Goal: Information Seeking & Learning: Compare options

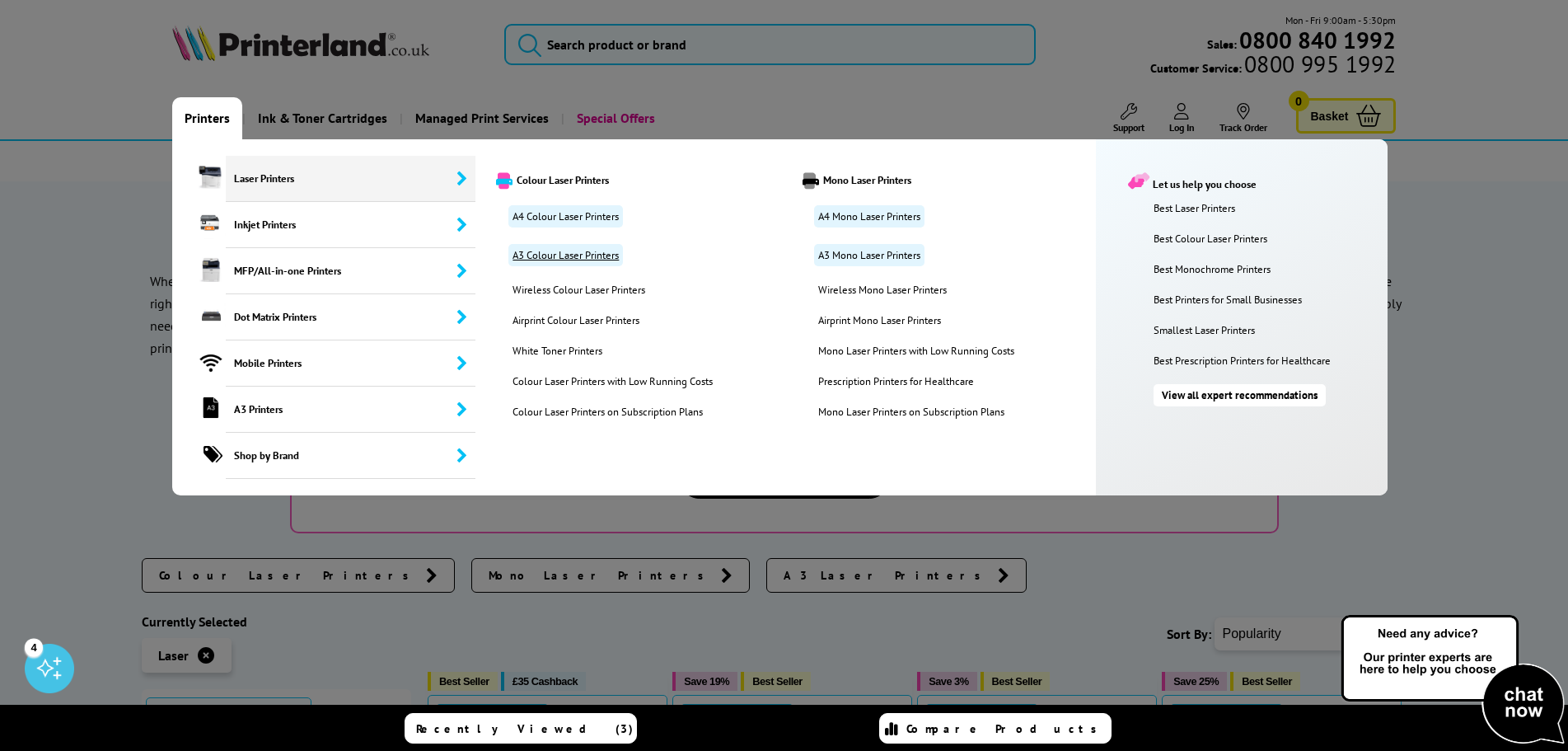
click at [531, 264] on link "A3 Colour Laser Printers" at bounding box center [566, 255] width 115 height 22
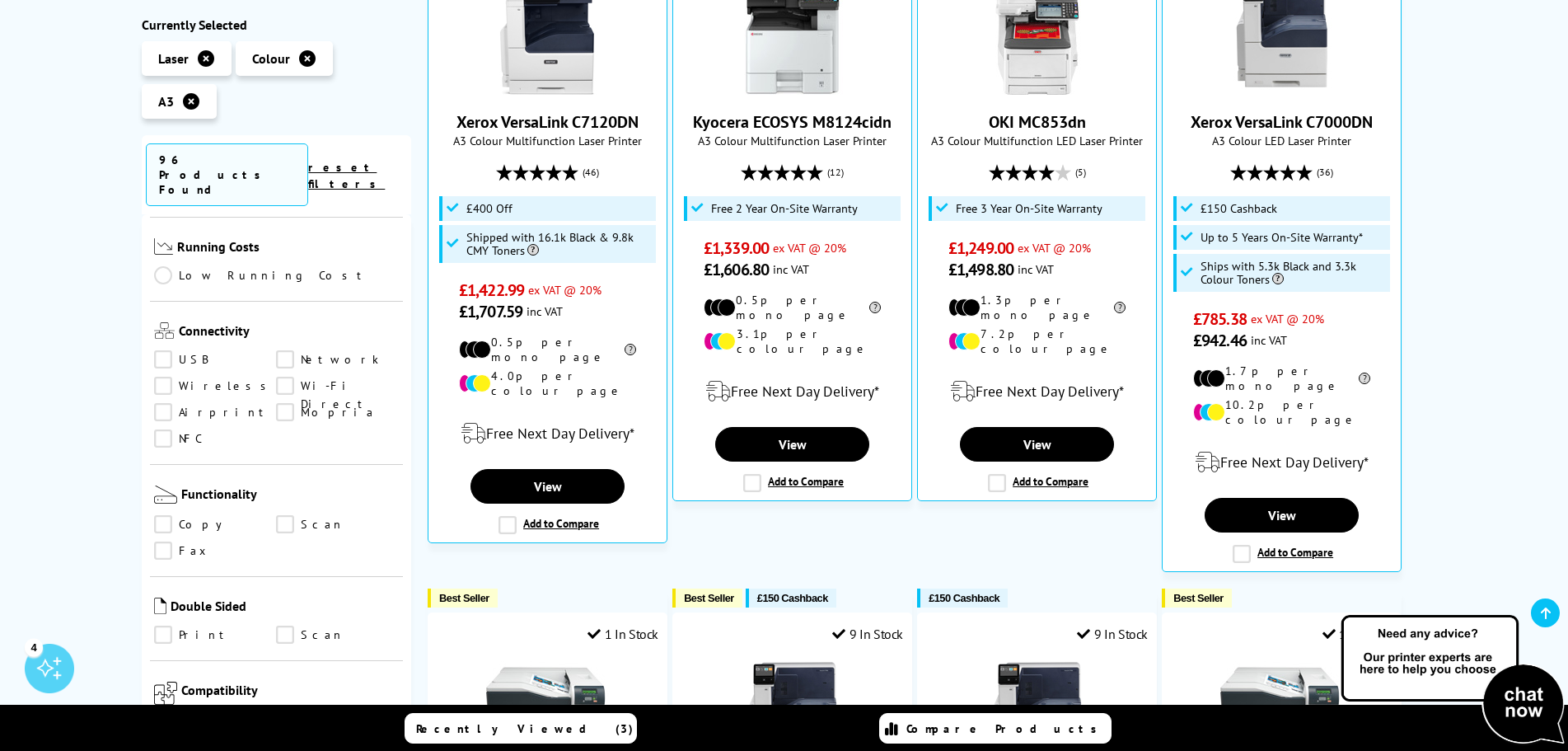
scroll to position [659, 0]
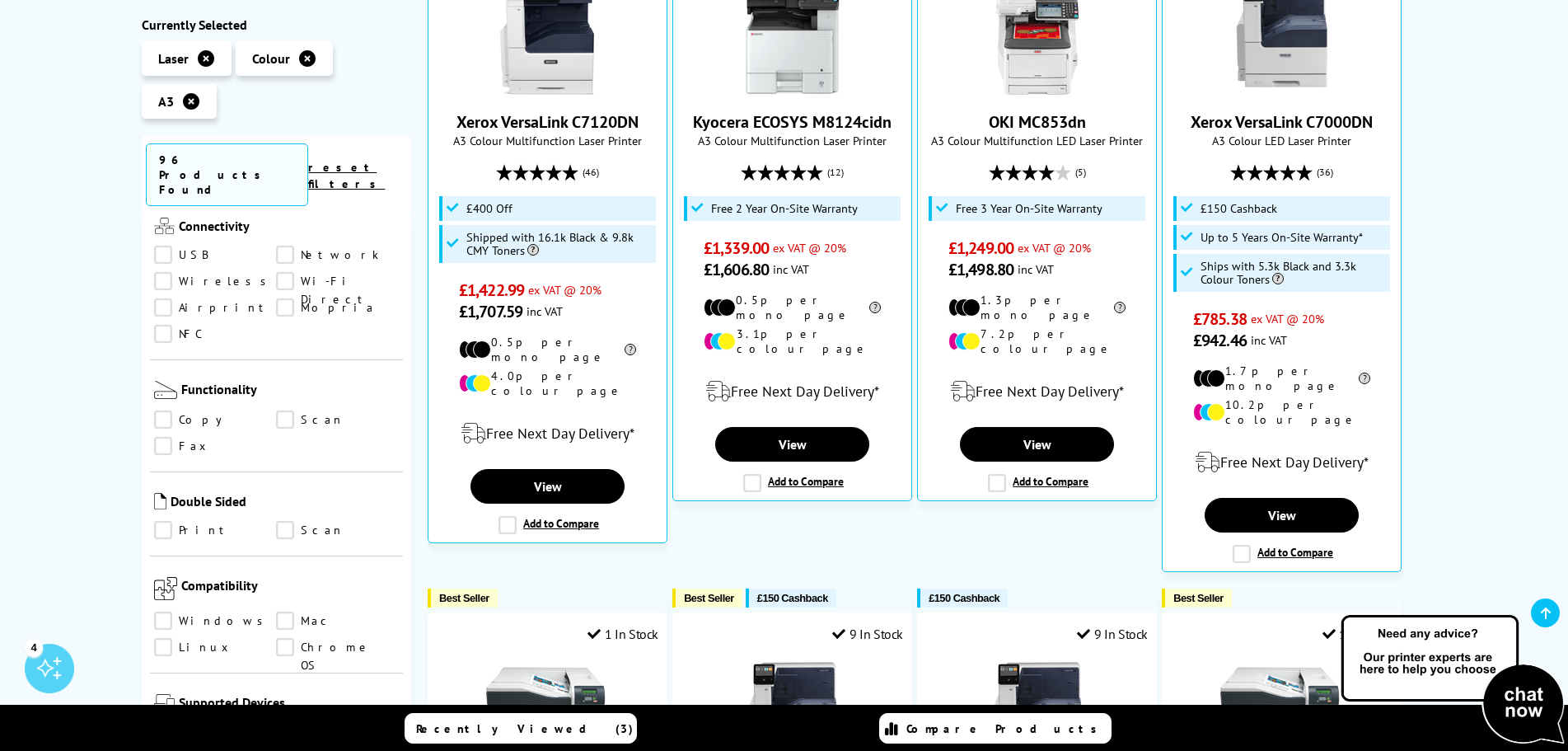
click at [162, 522] on link "Print" at bounding box center [215, 531] width 123 height 19
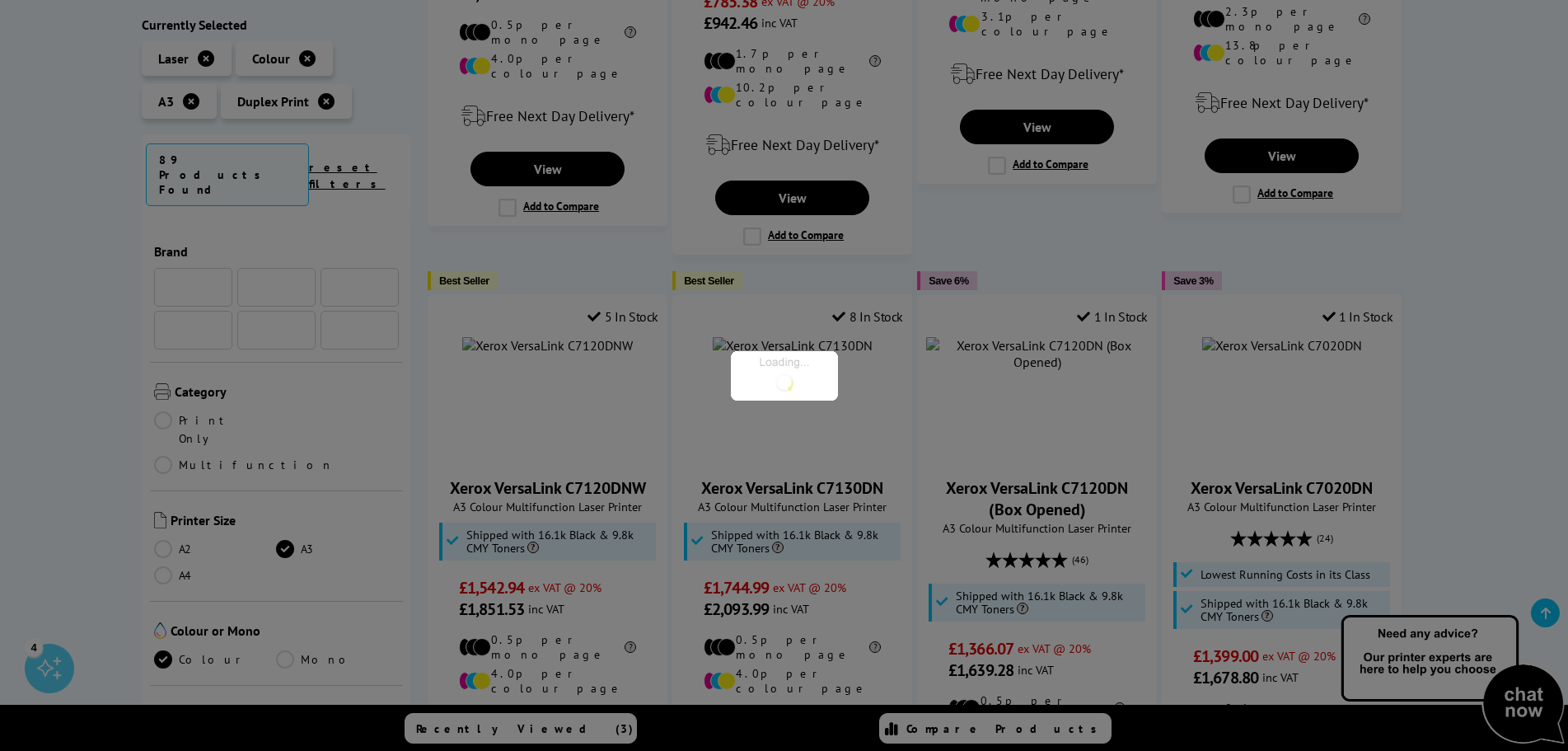
scroll to position [659, 0]
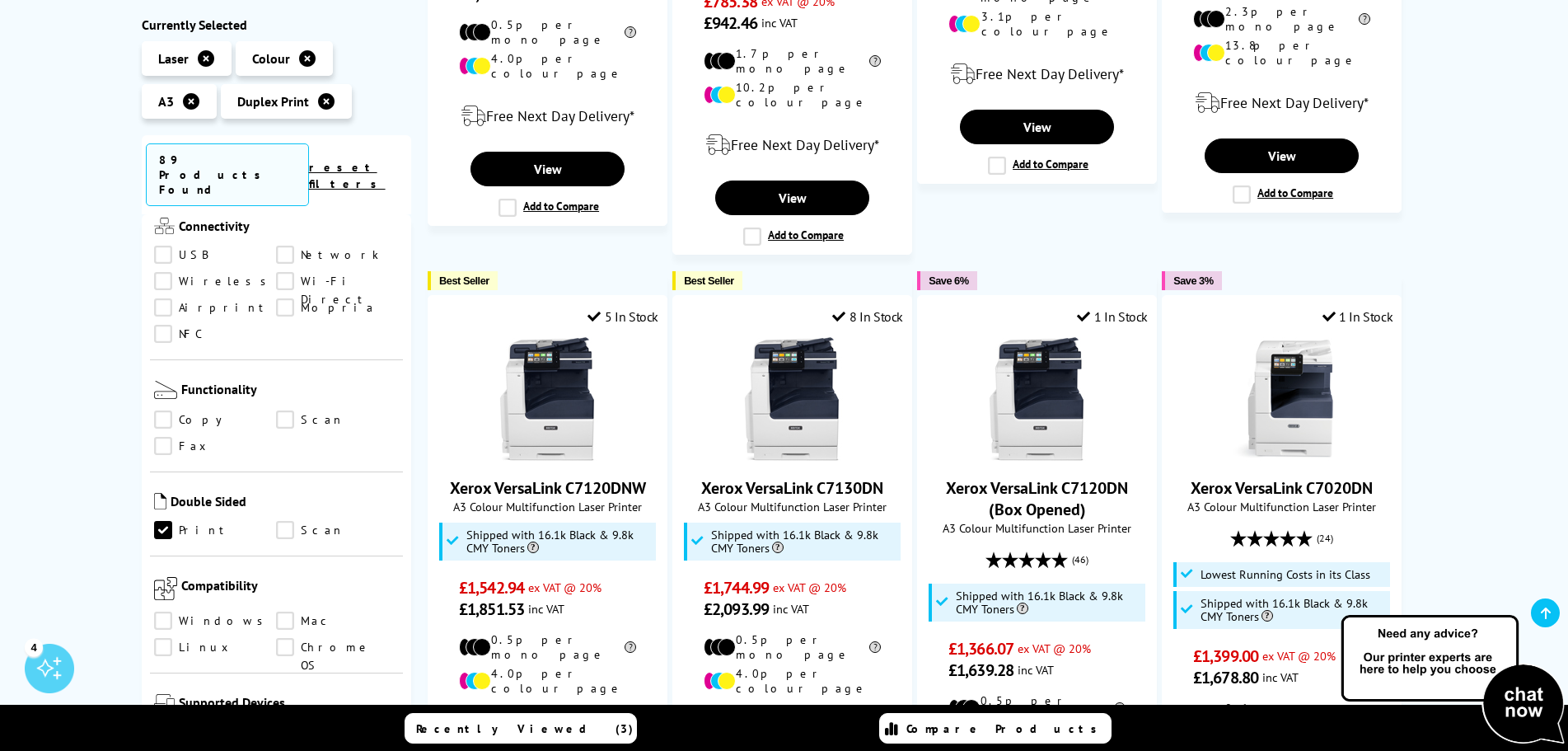
click at [276, 522] on link "Scan" at bounding box center [337, 531] width 123 height 19
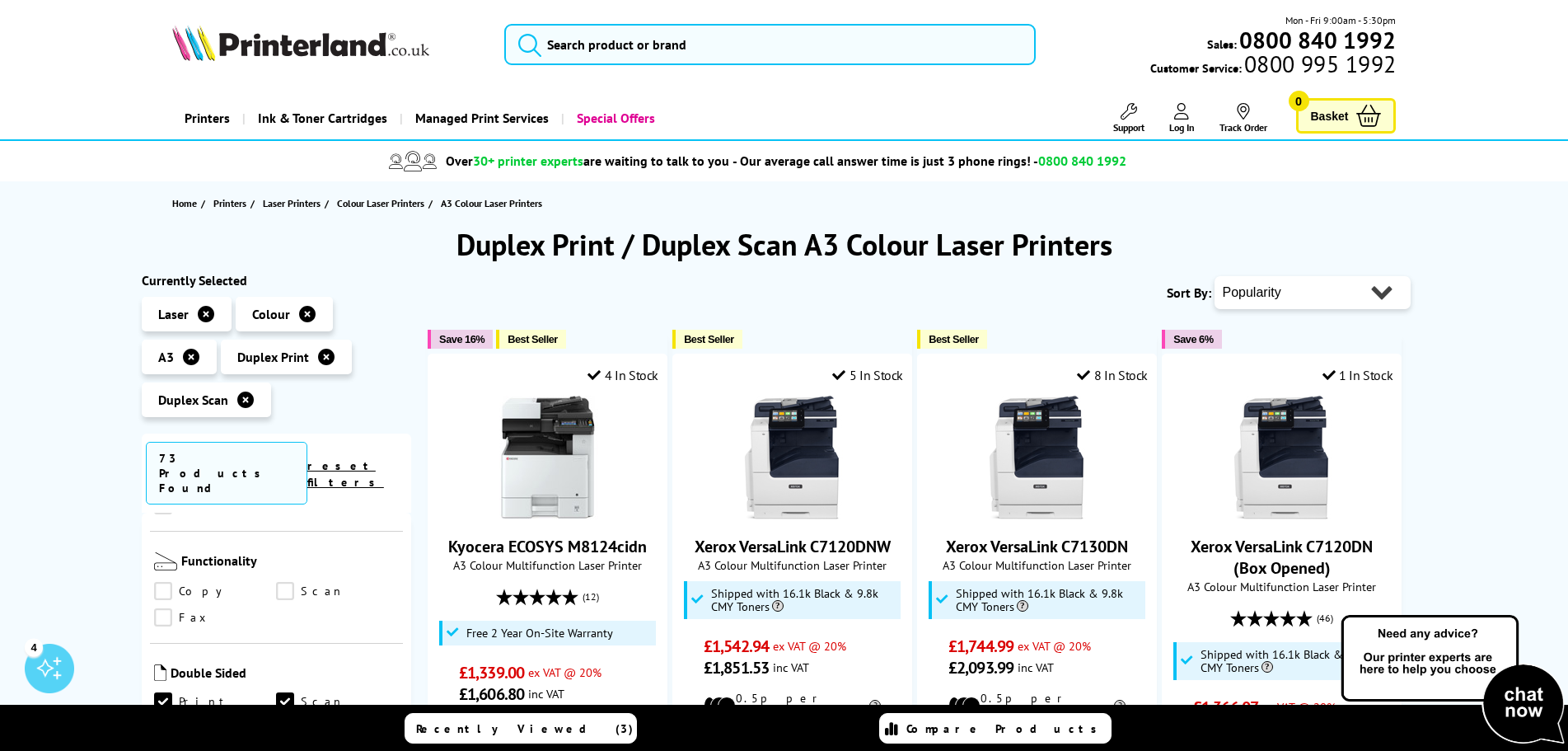
click at [1301, 274] on div "Popularity Rating Price - Low to High Price - High to Low Running Costs - Low t…" at bounding box center [1312, 293] width 197 height 41
click at [1296, 295] on select "Popularity Rating Price - Low to High Price - High to Low Running Costs - Low t…" at bounding box center [1312, 292] width 197 height 33
select select "Price Ascending"
click at [1215, 276] on select "Popularity Rating Price - Low to High Price - High to Low Running Costs - Low t…" at bounding box center [1312, 292] width 197 height 33
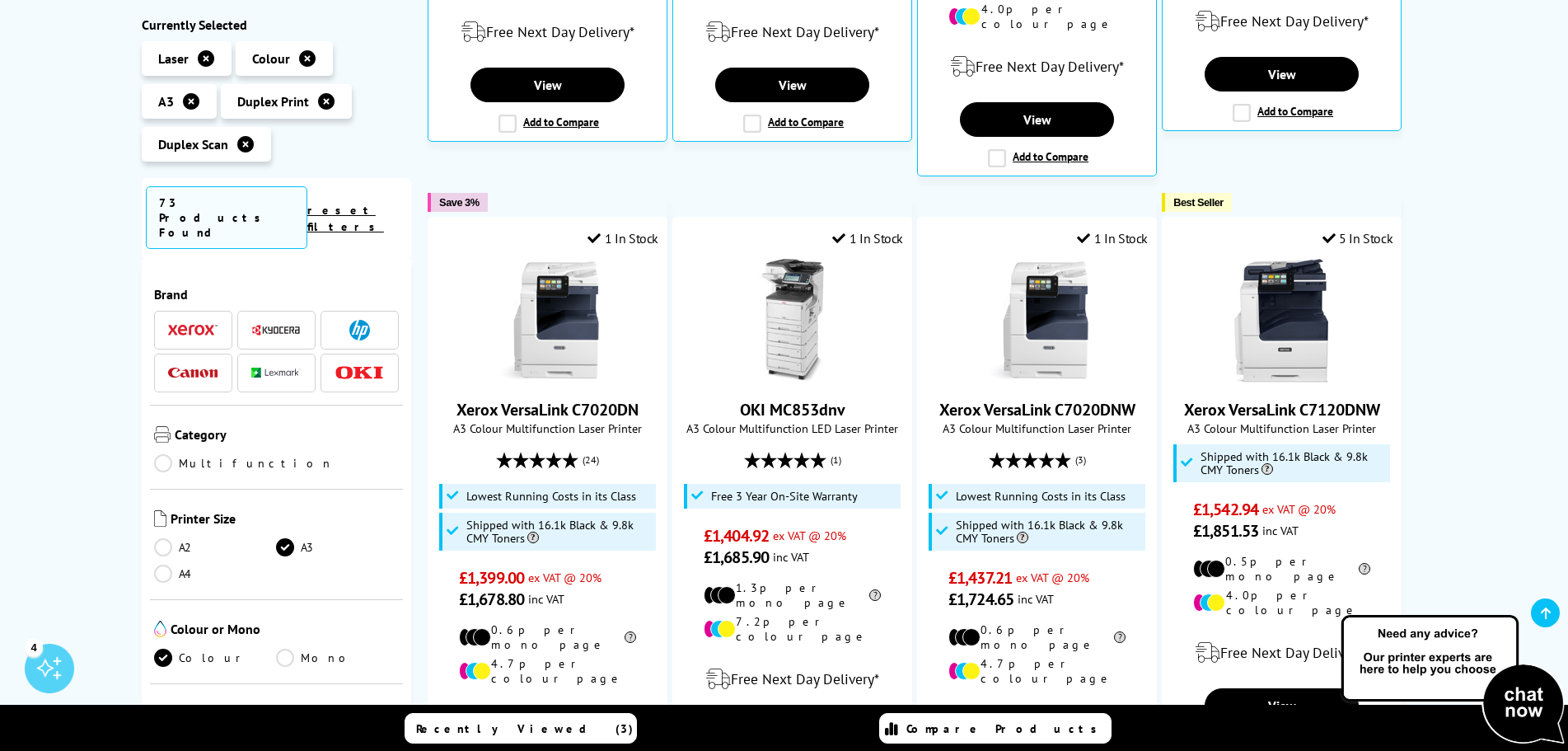
scroll to position [906, 0]
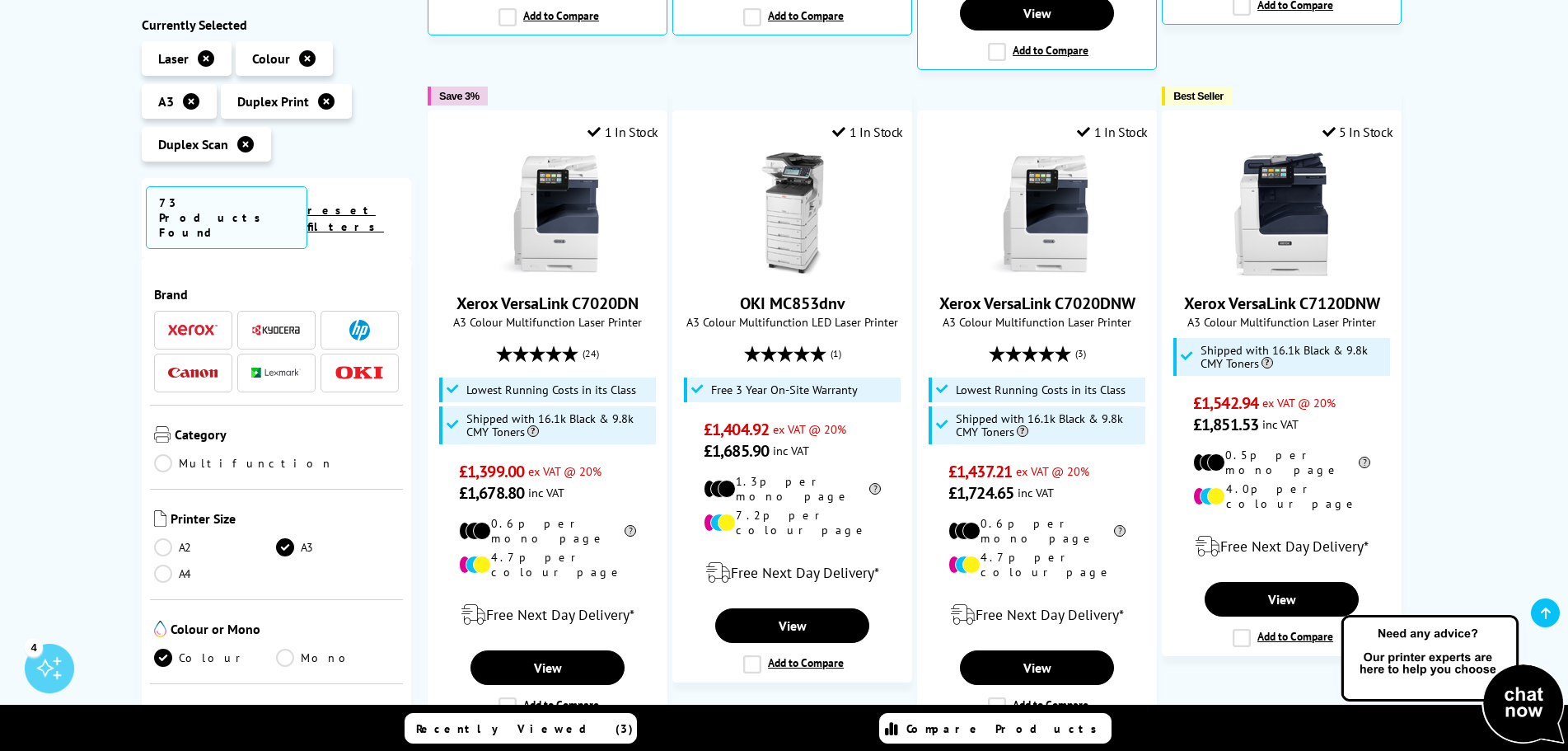
click at [1453, 276] on div "Duplex Print / Duplex Scan A3 Colour Laser Printers Currently Selected Laser Co…" at bounding box center [784, 375] width 1568 height 2112
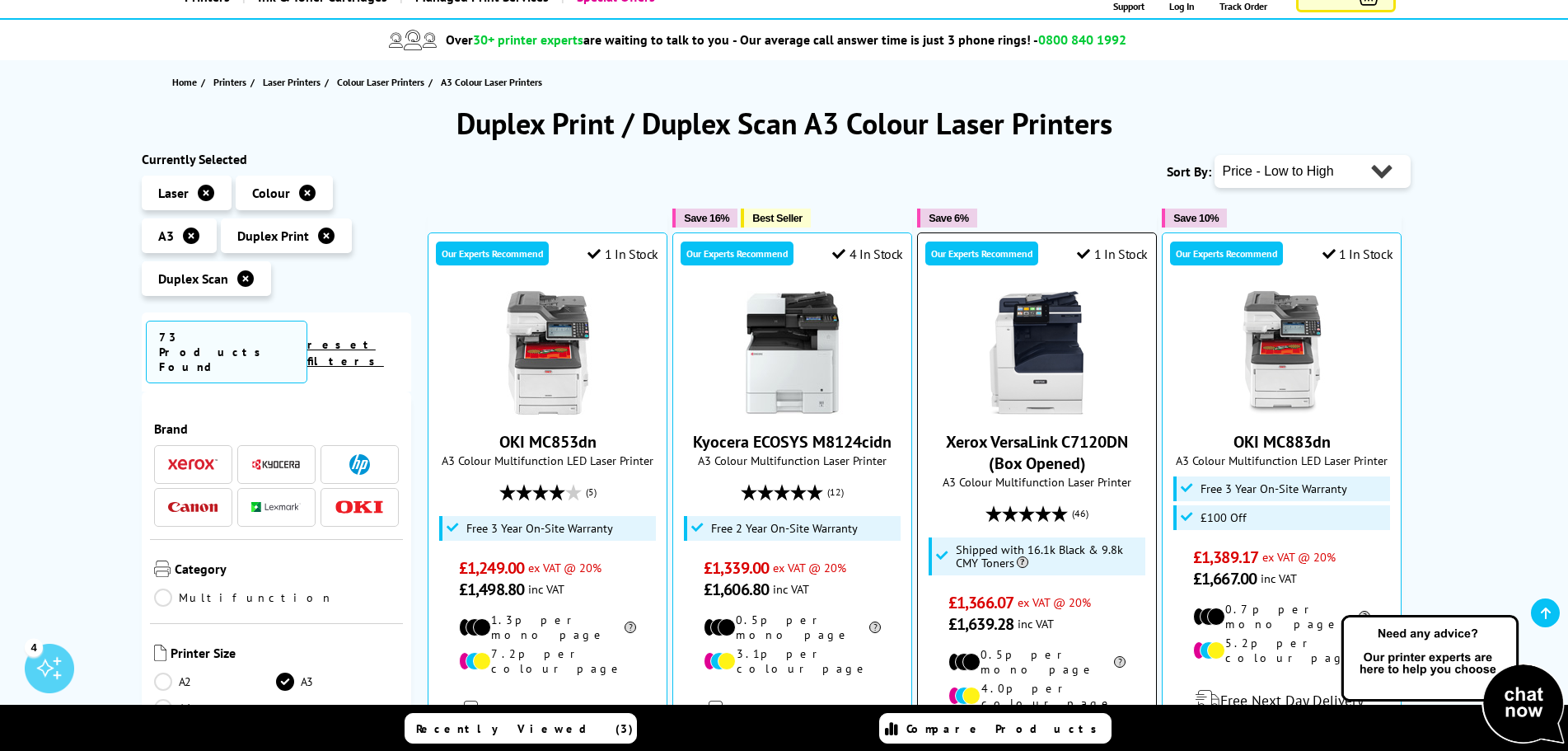
scroll to position [330, 0]
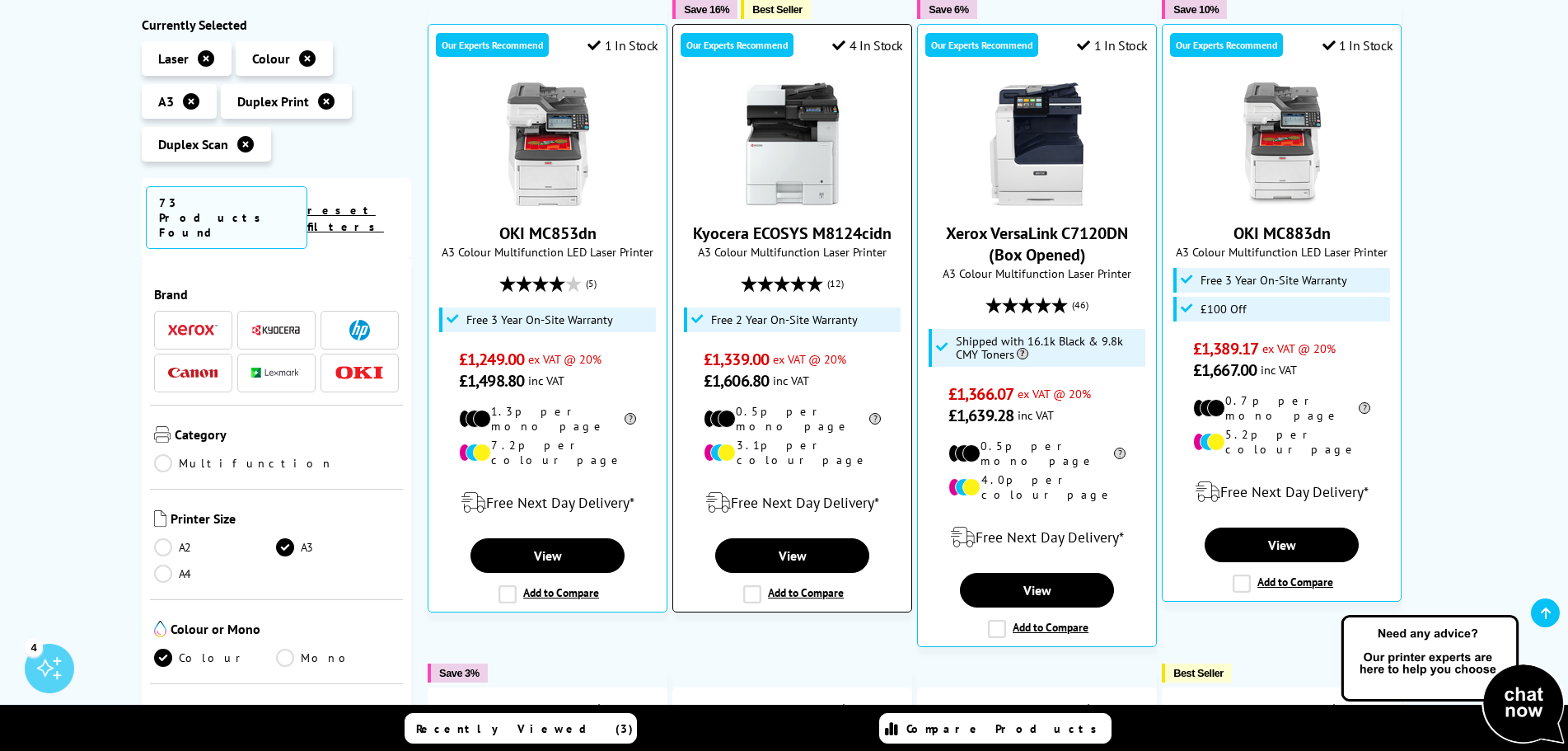
click at [782, 228] on link "Kyocera ECOSYS M8124cidn" at bounding box center [791, 233] width 198 height 21
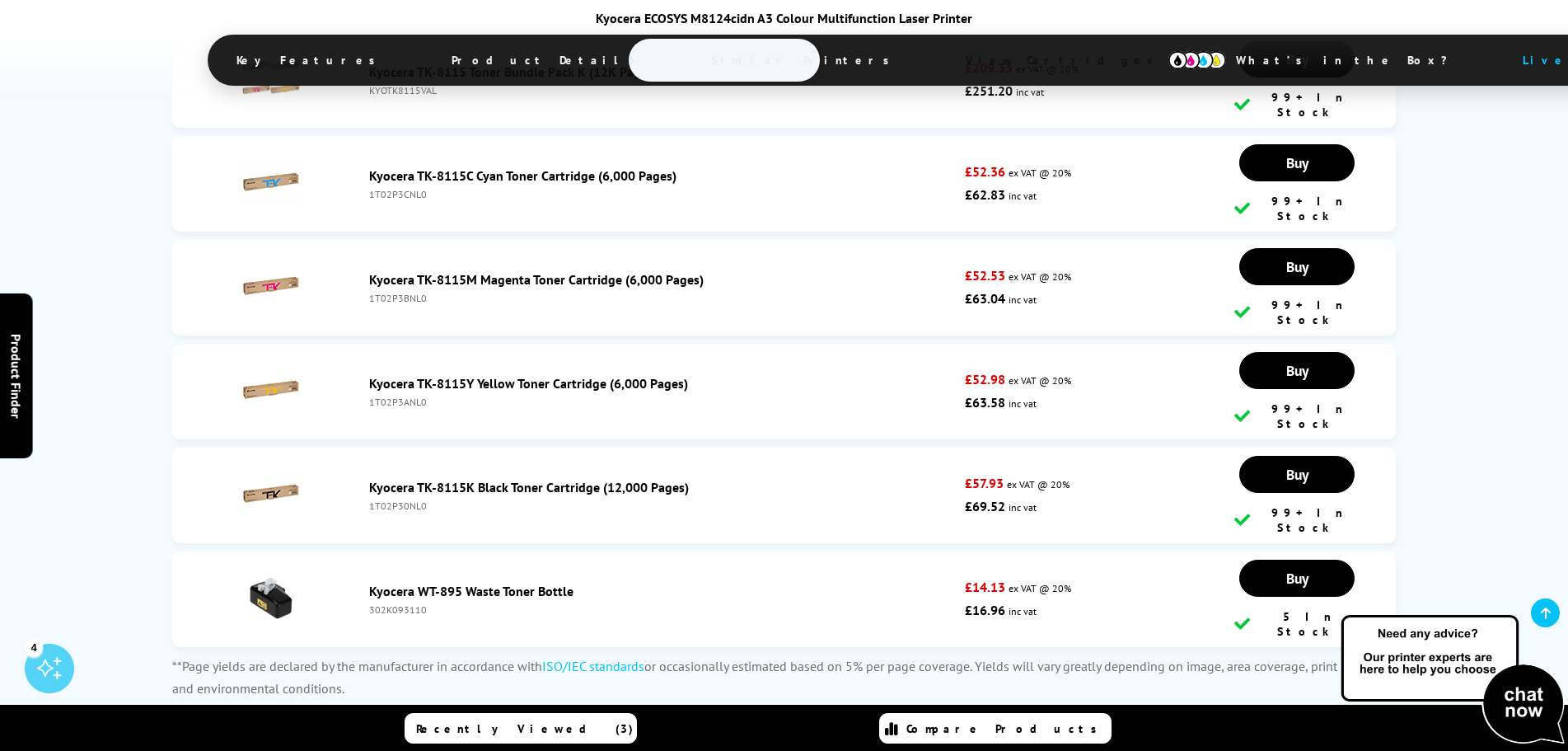
scroll to position [5808, 0]
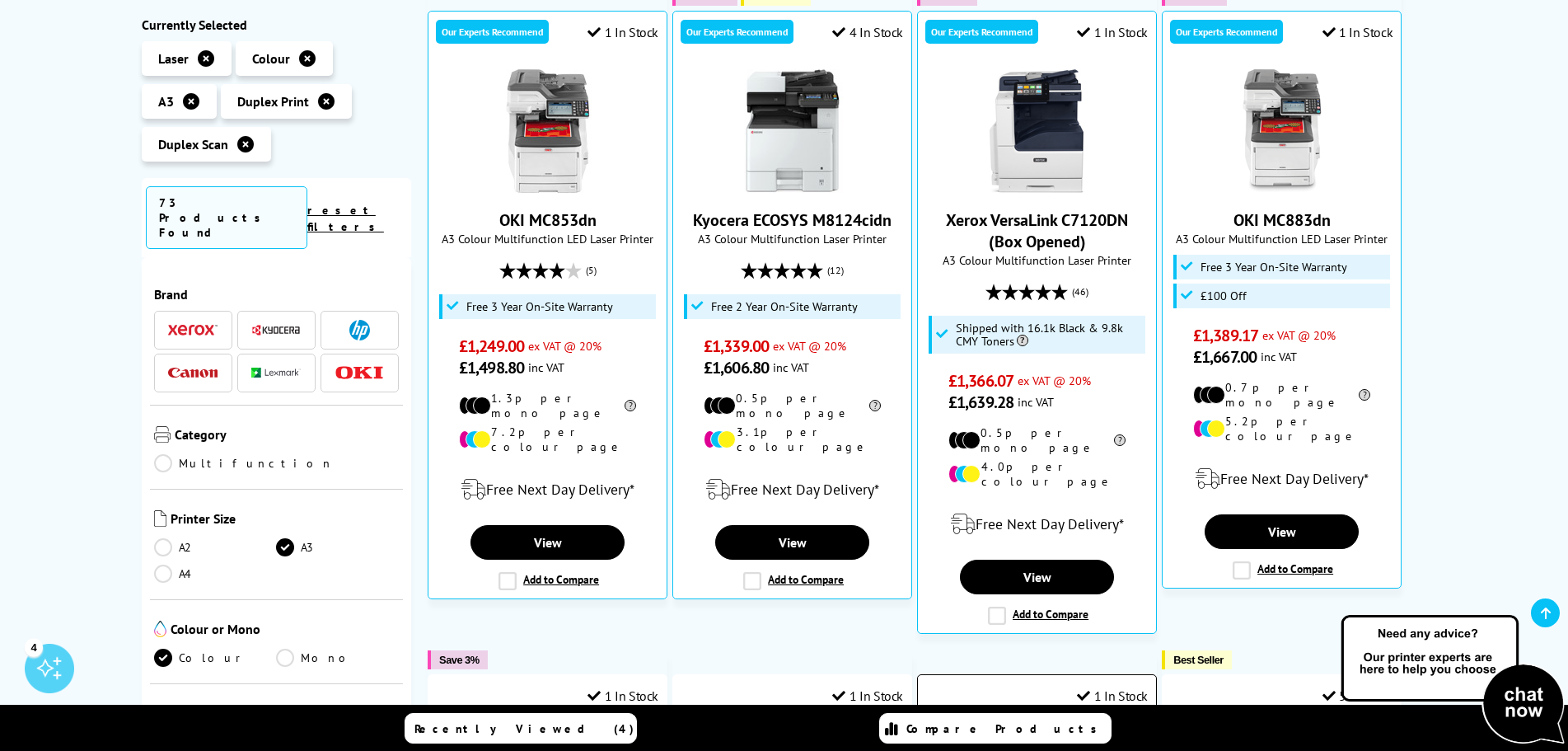
scroll to position [247, 0]
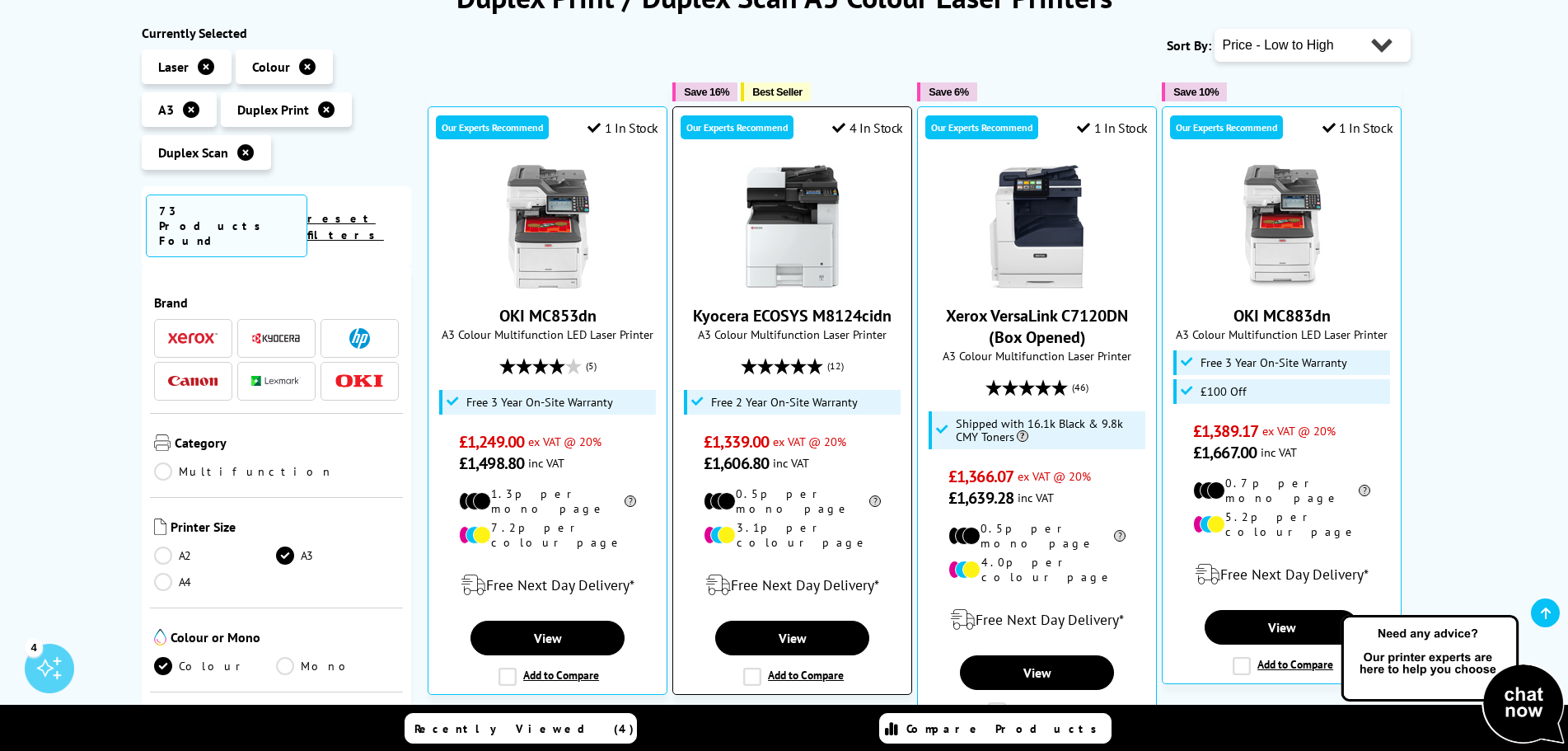
click at [865, 310] on link "Kyocera ECOSYS M8124cidn" at bounding box center [791, 316] width 198 height 21
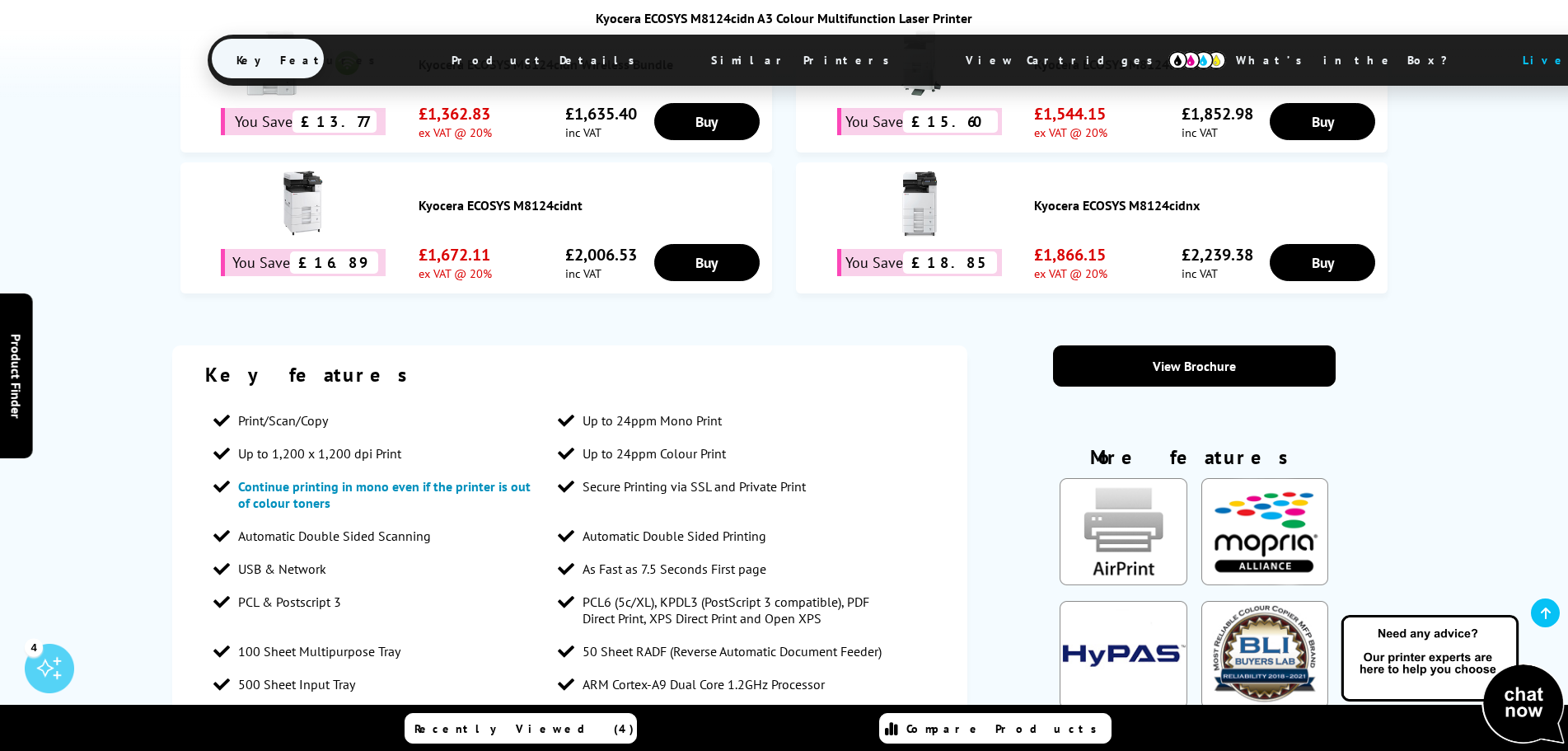
scroll to position [1401, 0]
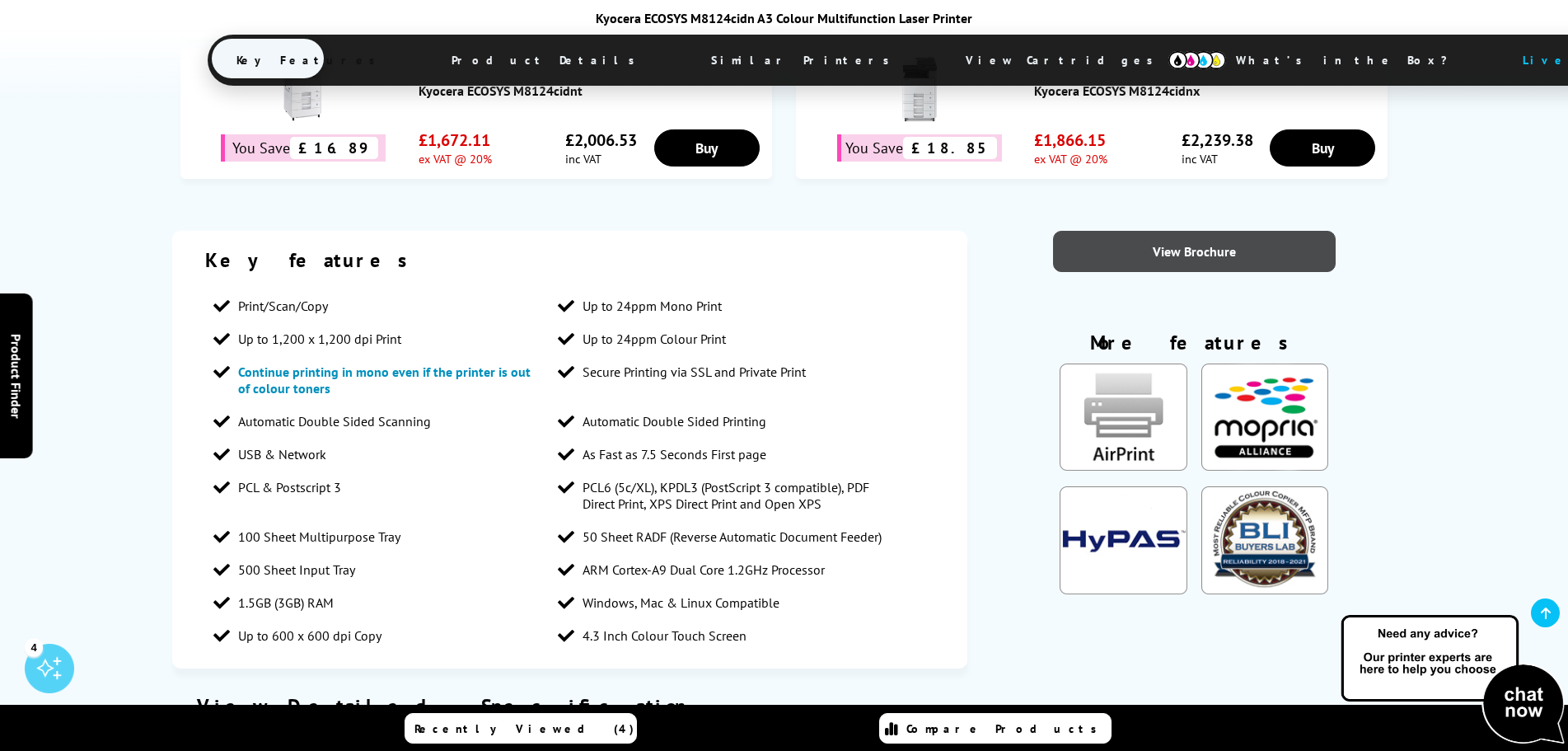
click at [1193, 231] on link "View Brochure" at bounding box center [1194, 251] width 283 height 41
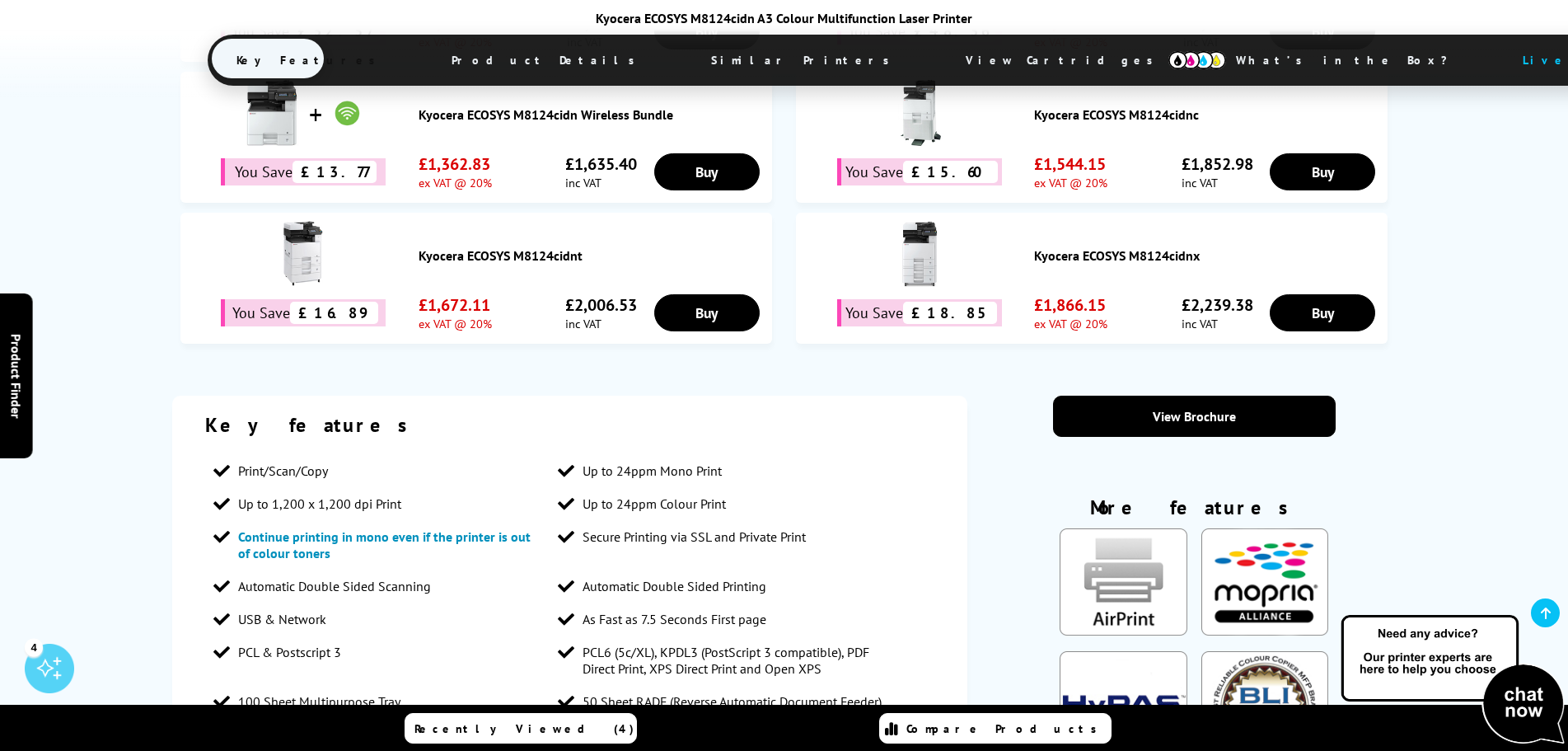
scroll to position [989, 0]
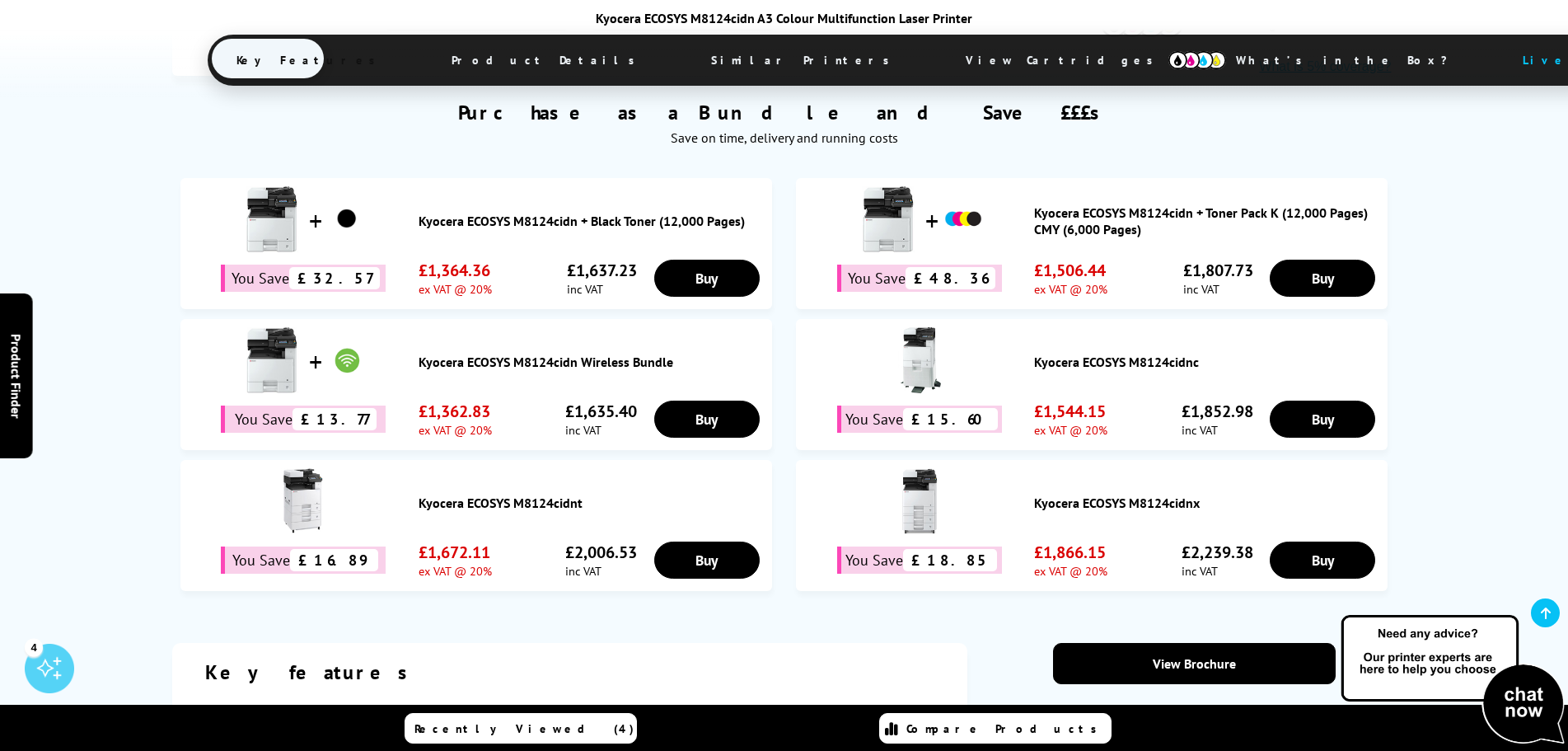
click at [513, 494] on link "Kyocera ECOSYS M8124cidnt" at bounding box center [591, 502] width 346 height 17
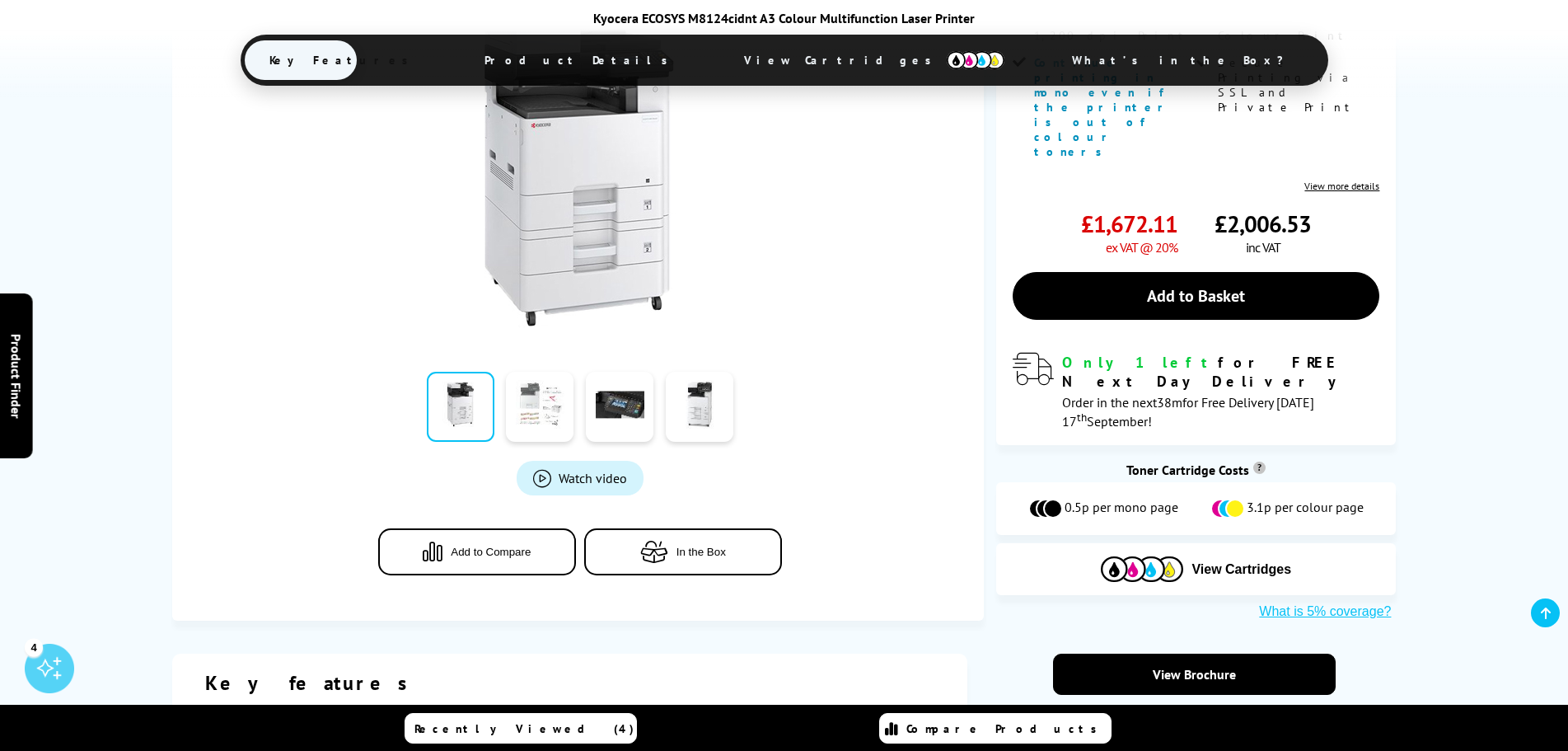
click at [556, 372] on link at bounding box center [539, 406] width 68 height 70
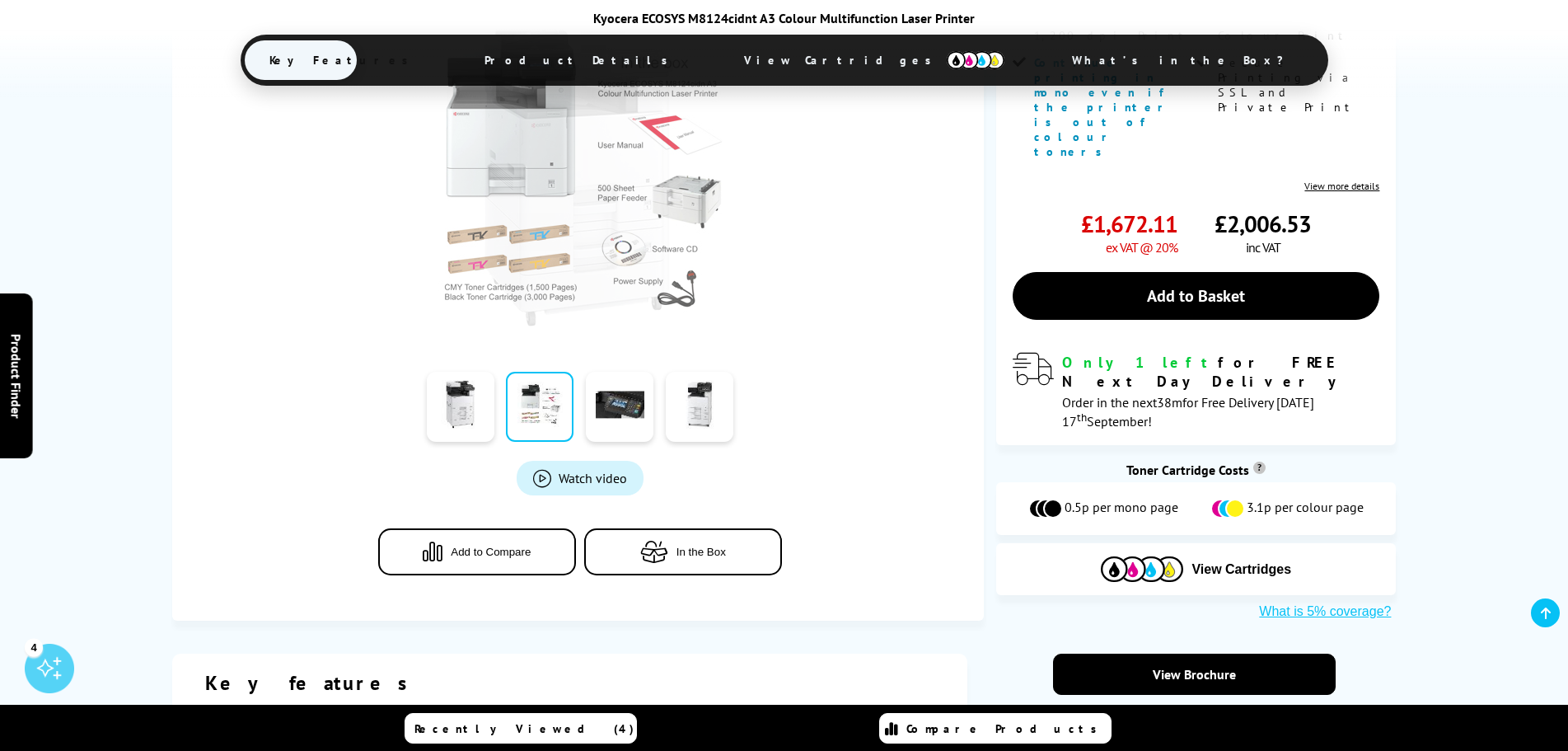
scroll to position [247, 0]
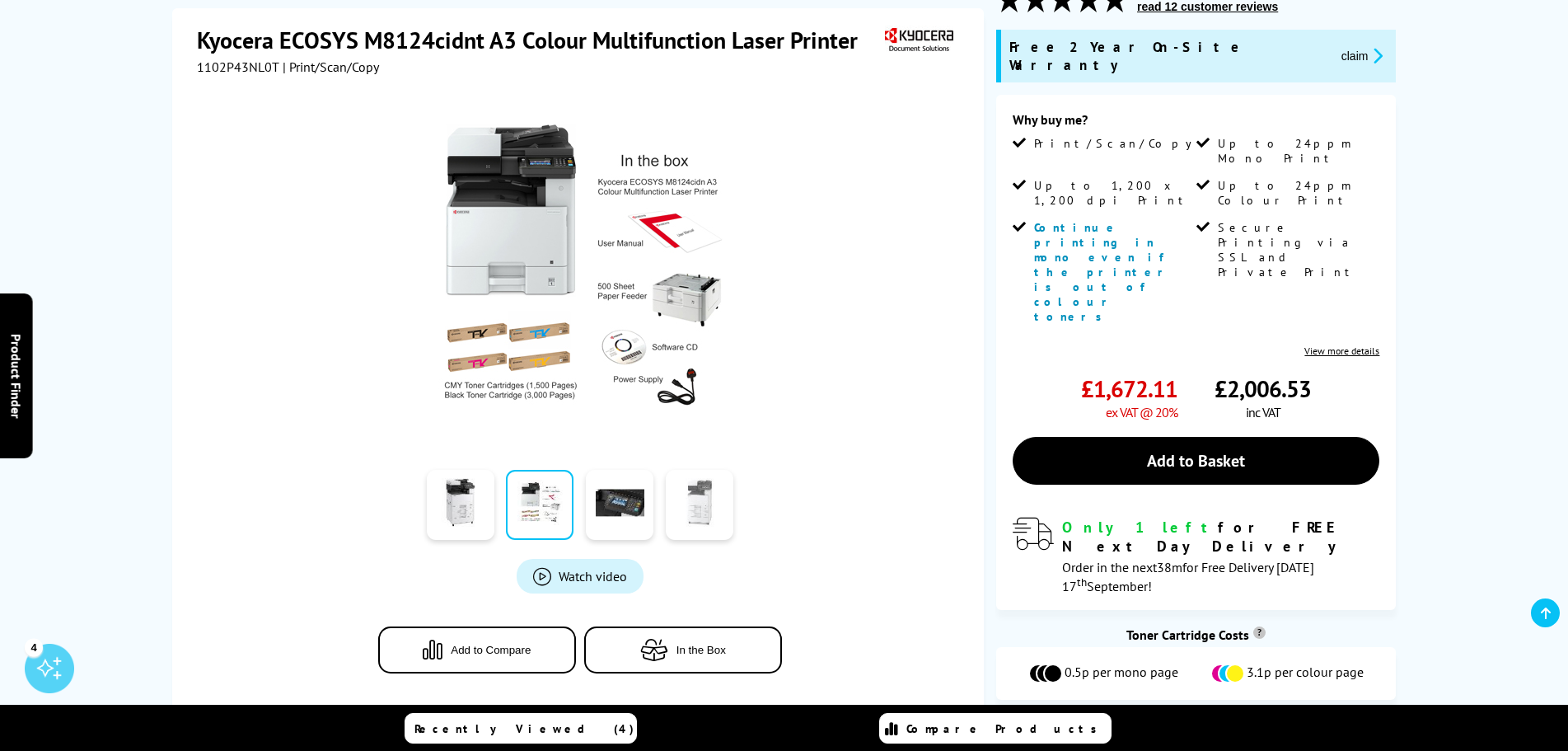
click at [682, 471] on link at bounding box center [699, 505] width 68 height 70
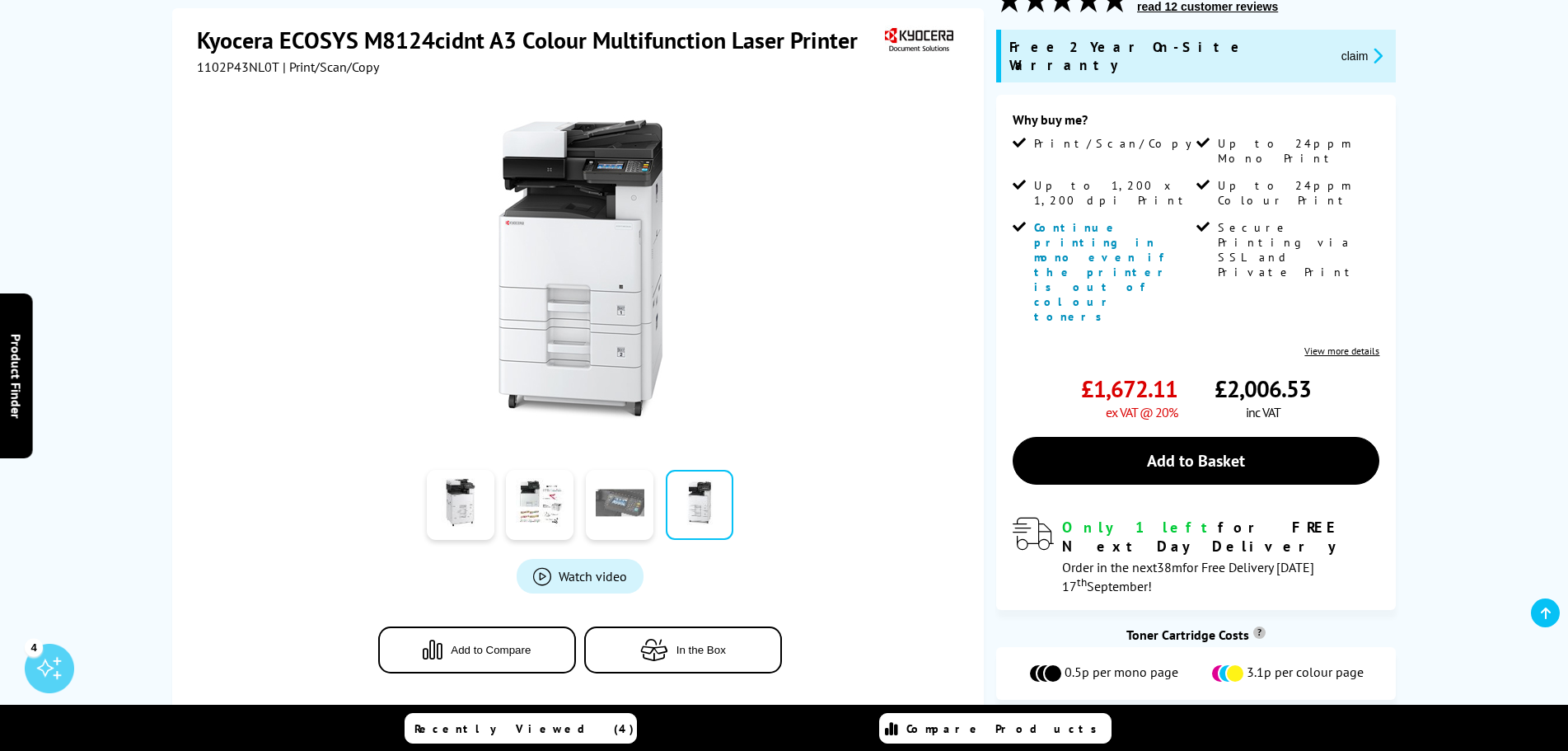
click at [640, 482] on link at bounding box center [620, 505] width 68 height 70
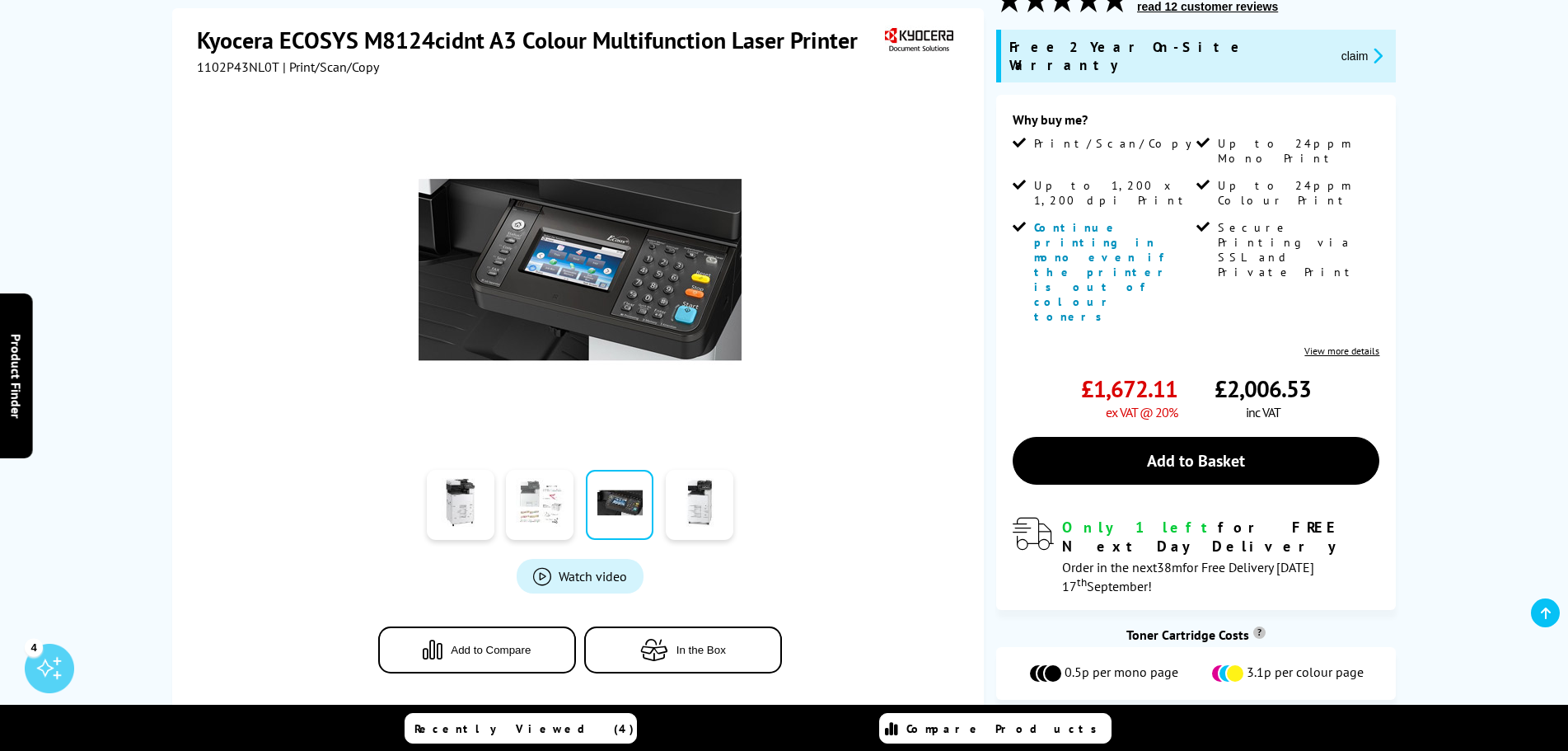
click at [510, 495] on link at bounding box center [539, 505] width 68 height 70
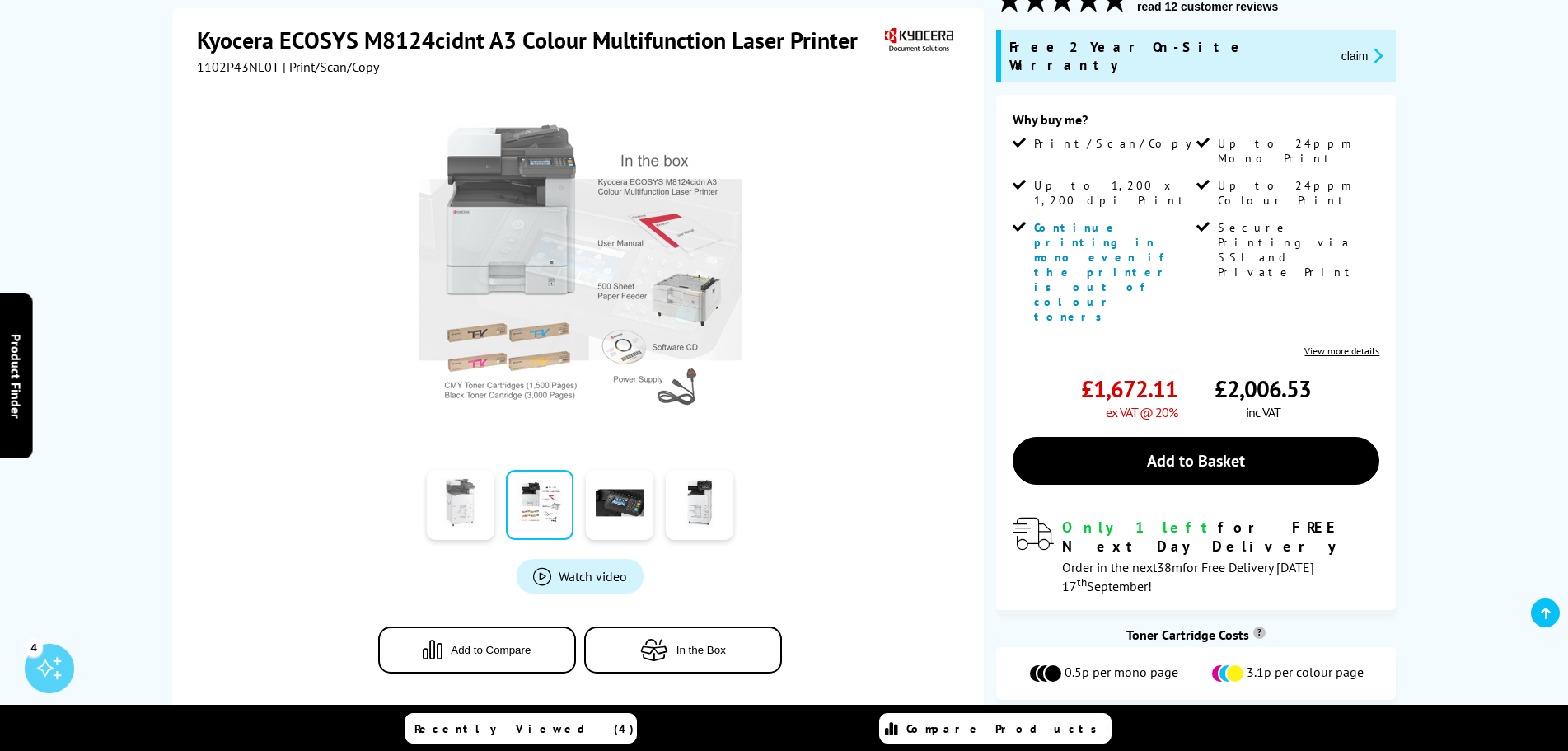
click at [480, 495] on link at bounding box center [460, 505] width 68 height 70
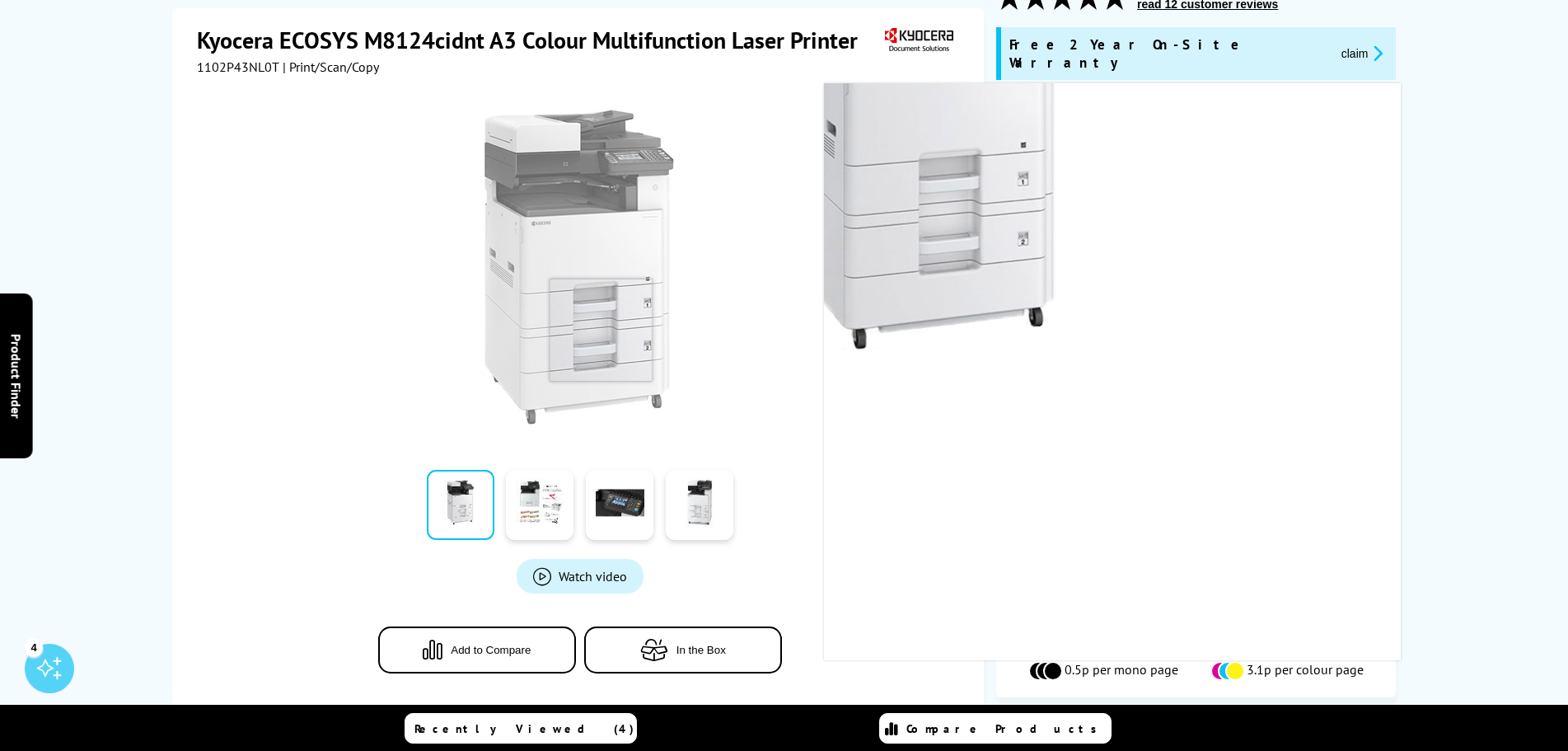
scroll to position [330, 0]
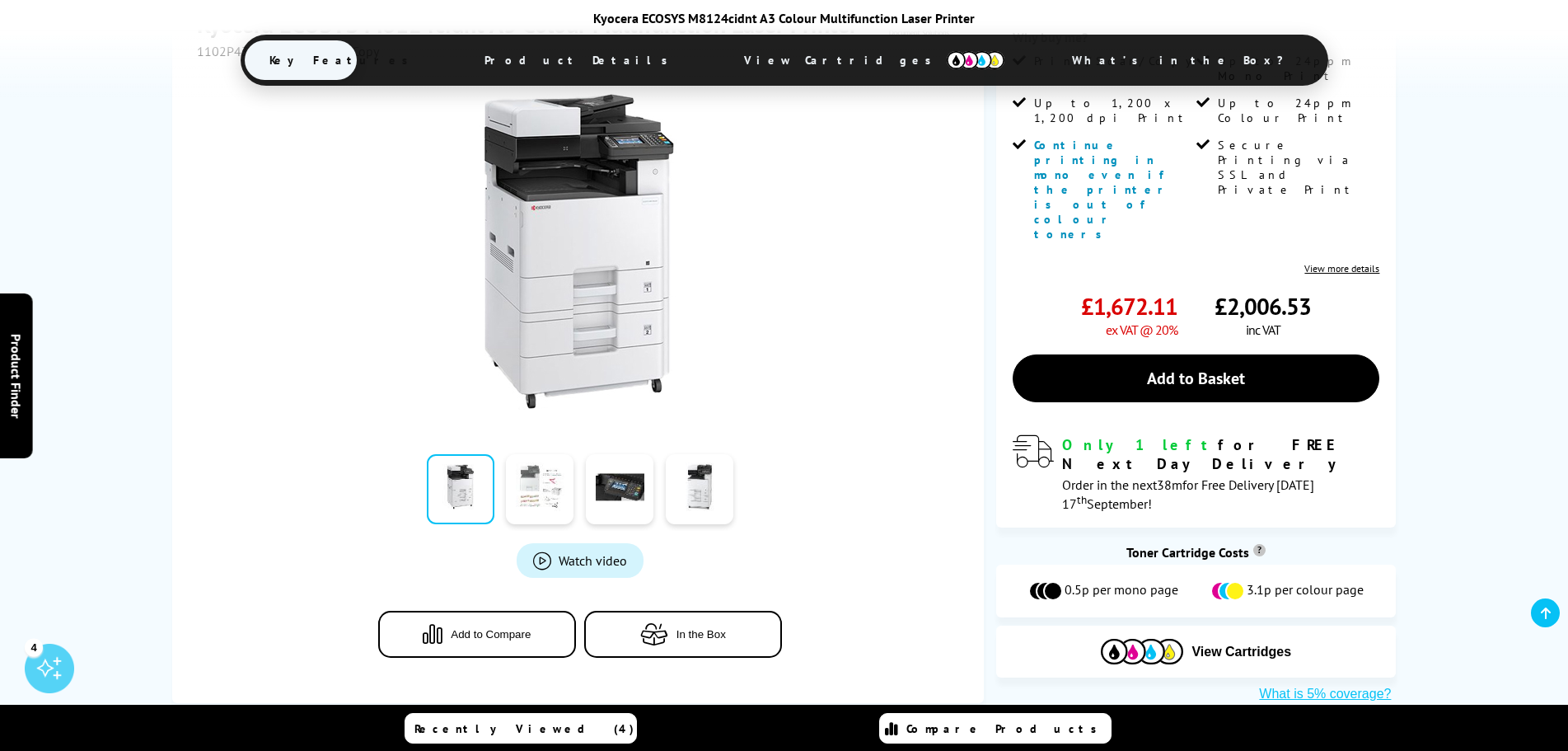
click at [547, 454] on link at bounding box center [539, 488] width 68 height 70
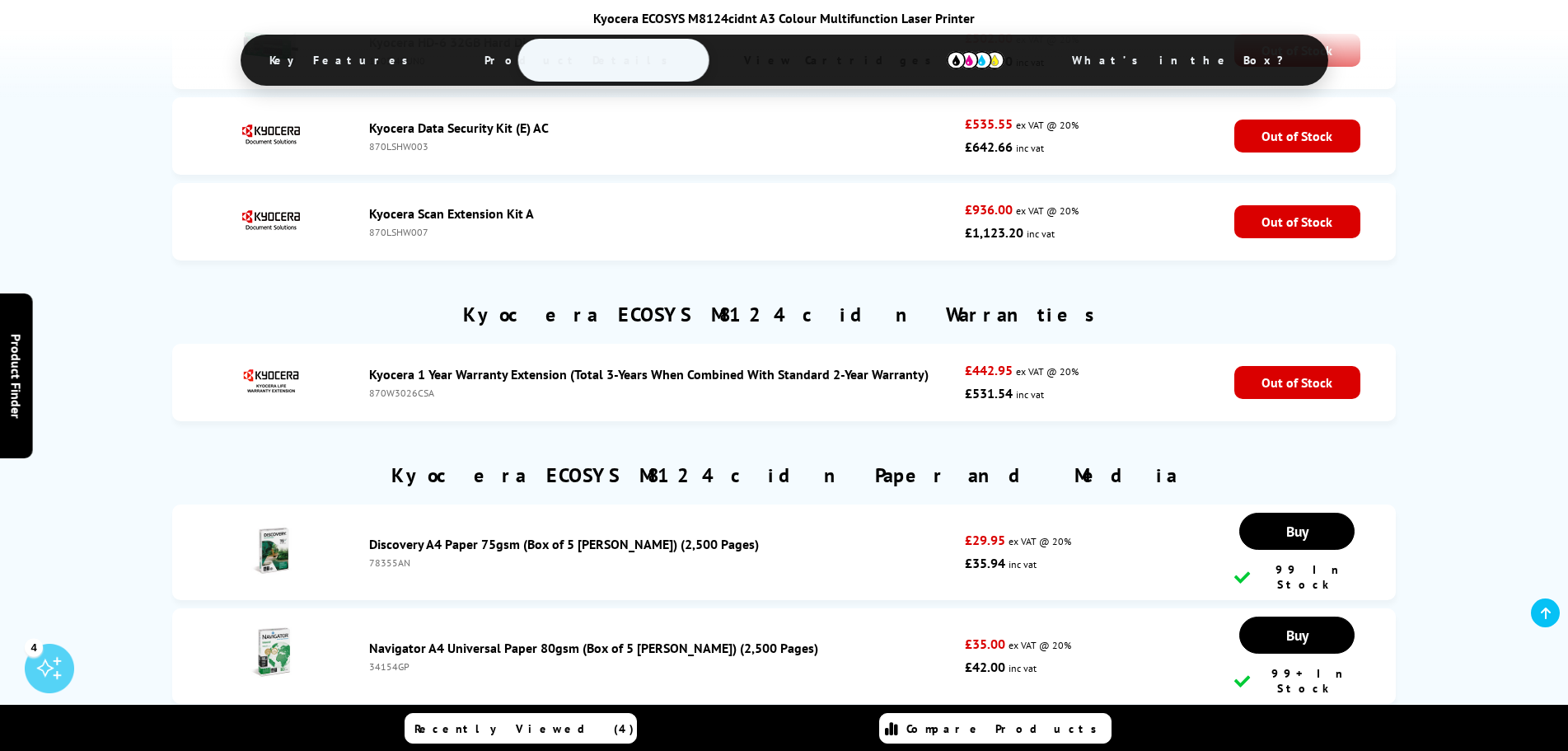
scroll to position [5439, 0]
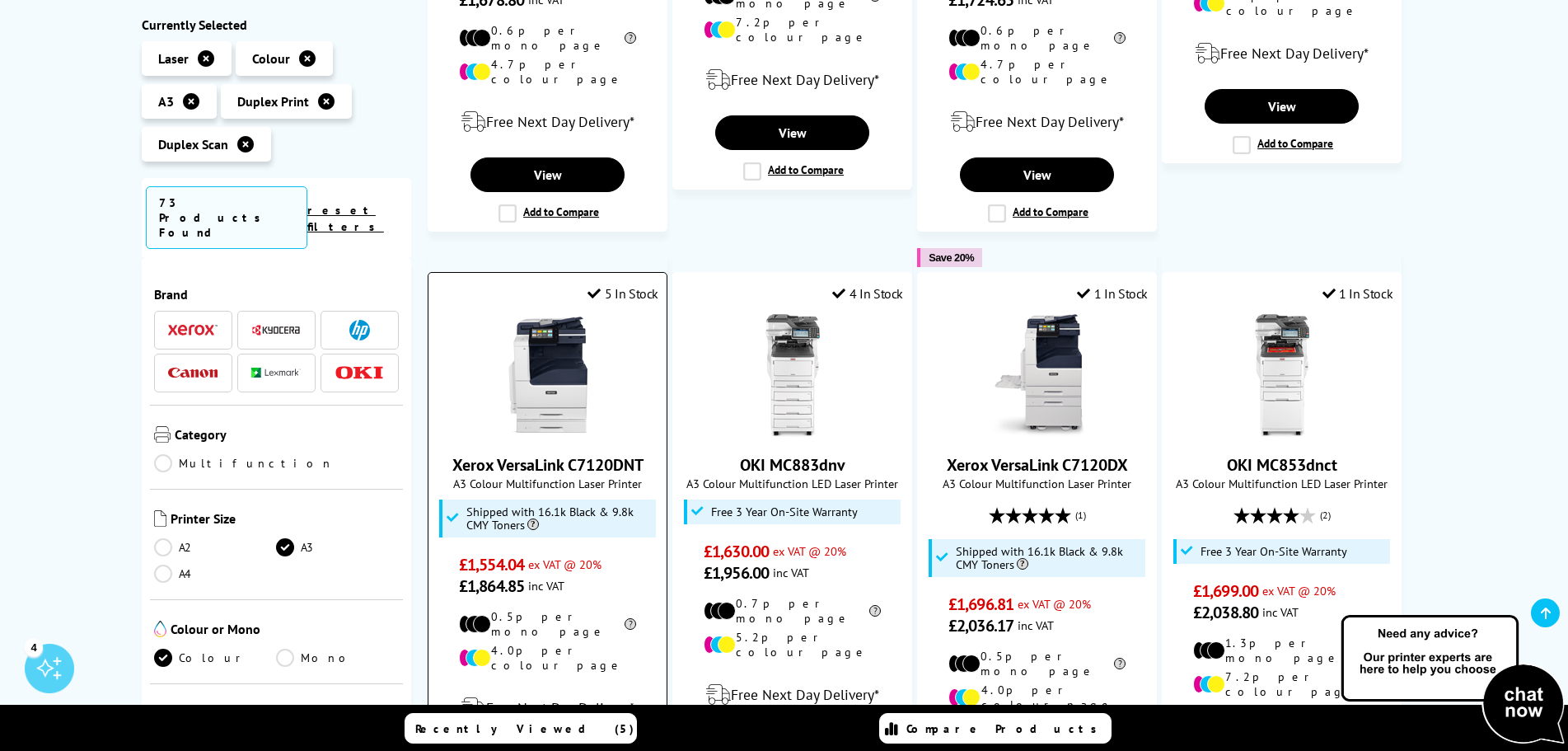
scroll to position [1483, 0]
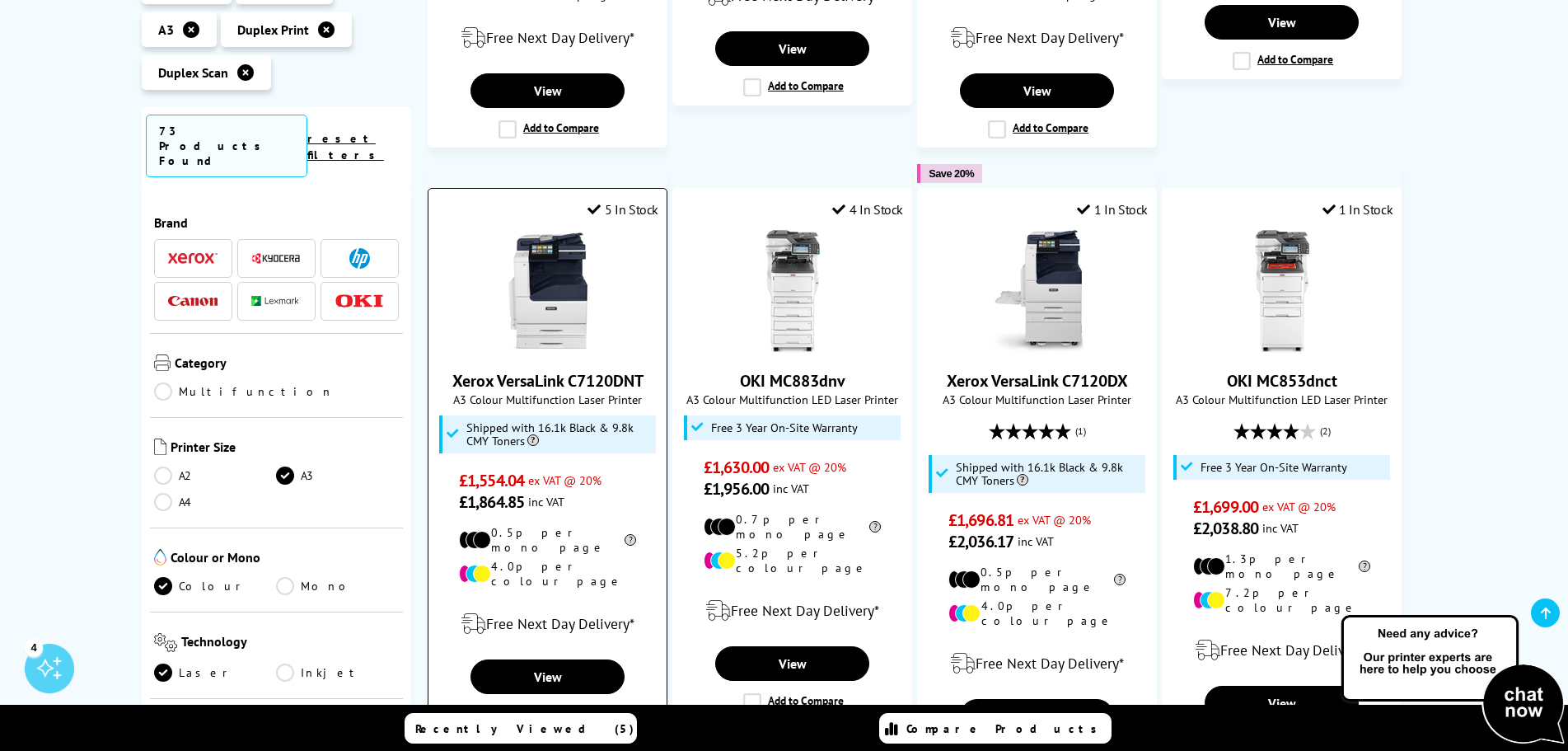
click at [620, 370] on link "Xerox VersaLink C7120DNT" at bounding box center [547, 381] width 191 height 21
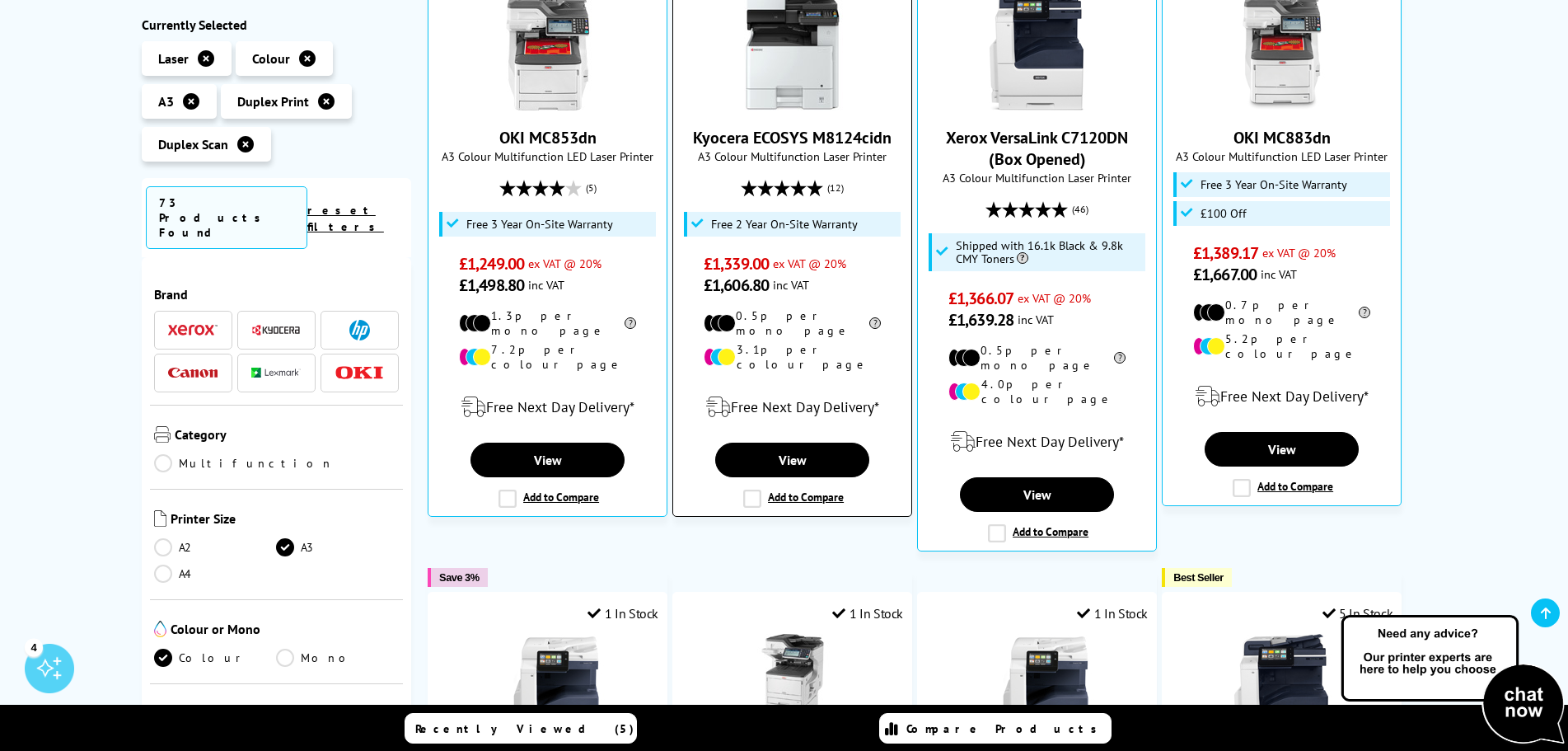
scroll to position [330, 0]
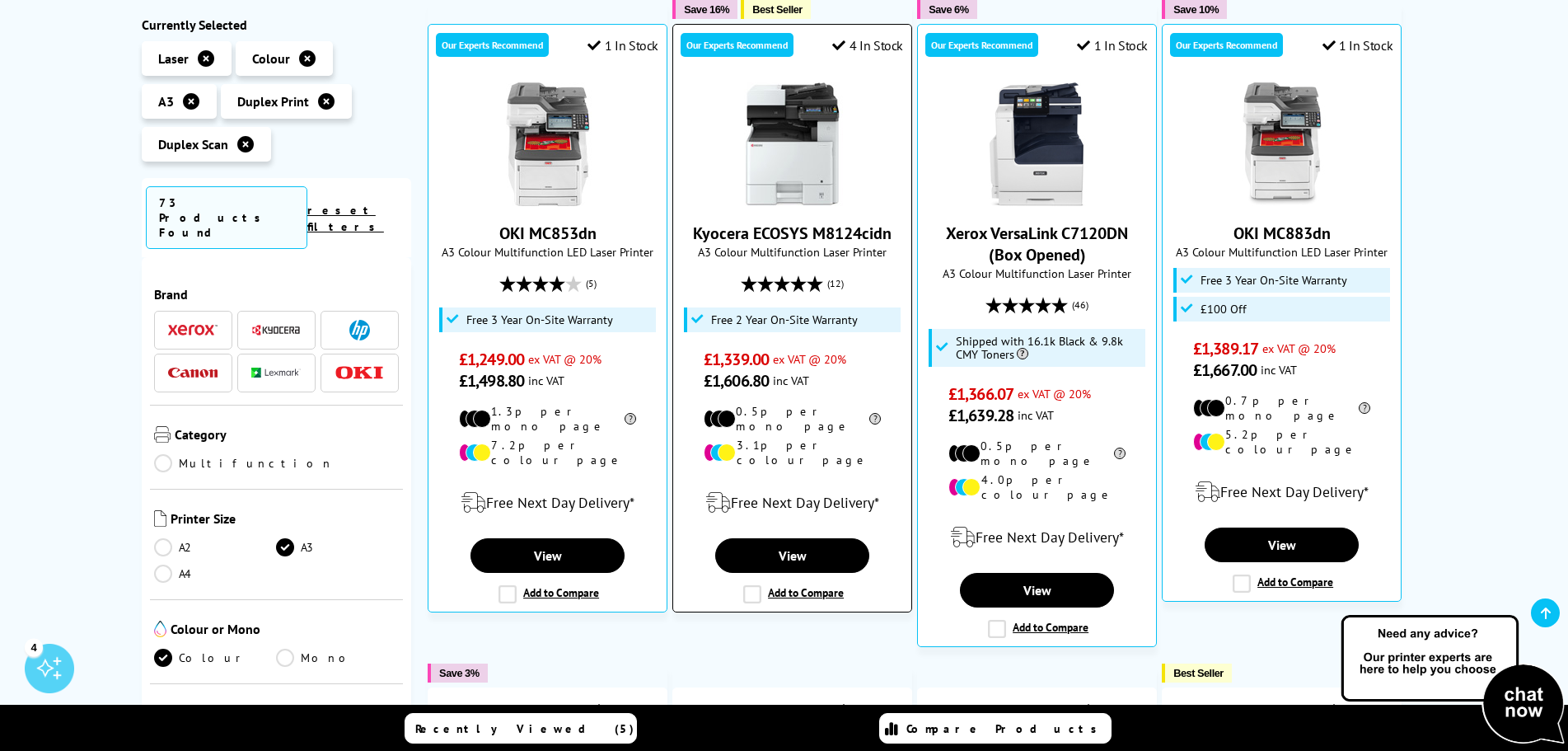
click at [821, 234] on link "Kyocera ECOSYS M8124cidn" at bounding box center [791, 233] width 198 height 21
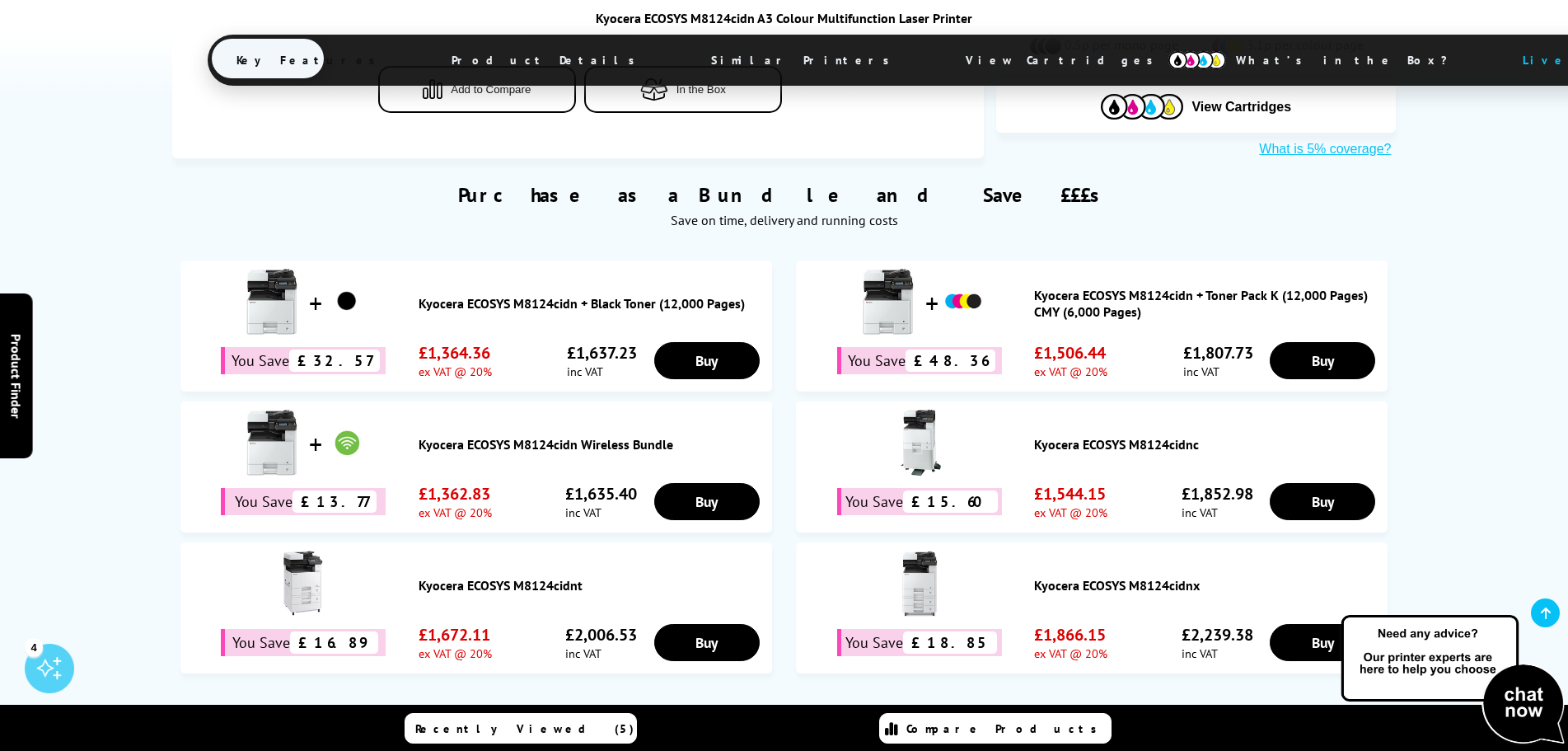
scroll to position [989, 0]
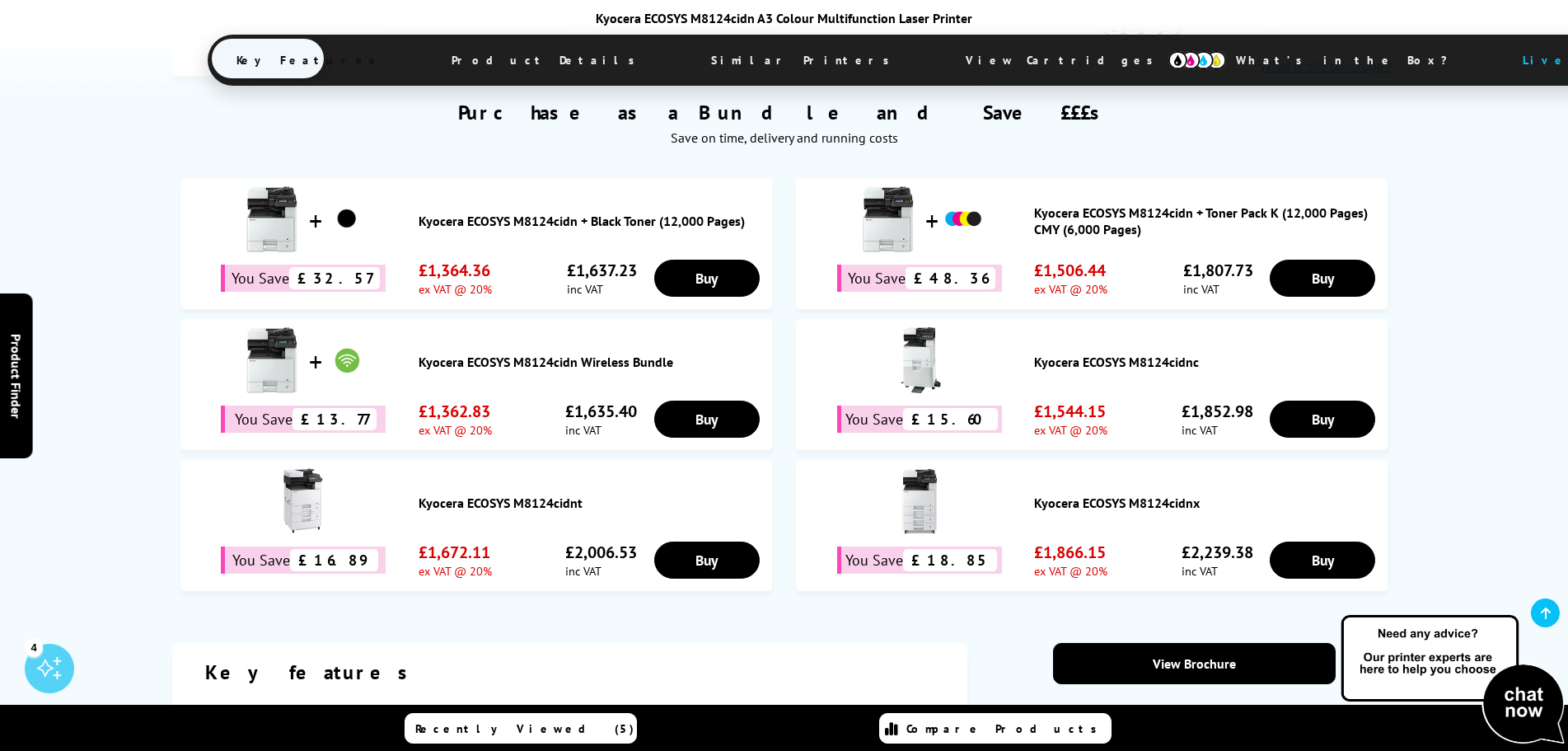
click at [561, 494] on link "Kyocera ECOSYS M8124cidnt" at bounding box center [591, 502] width 346 height 17
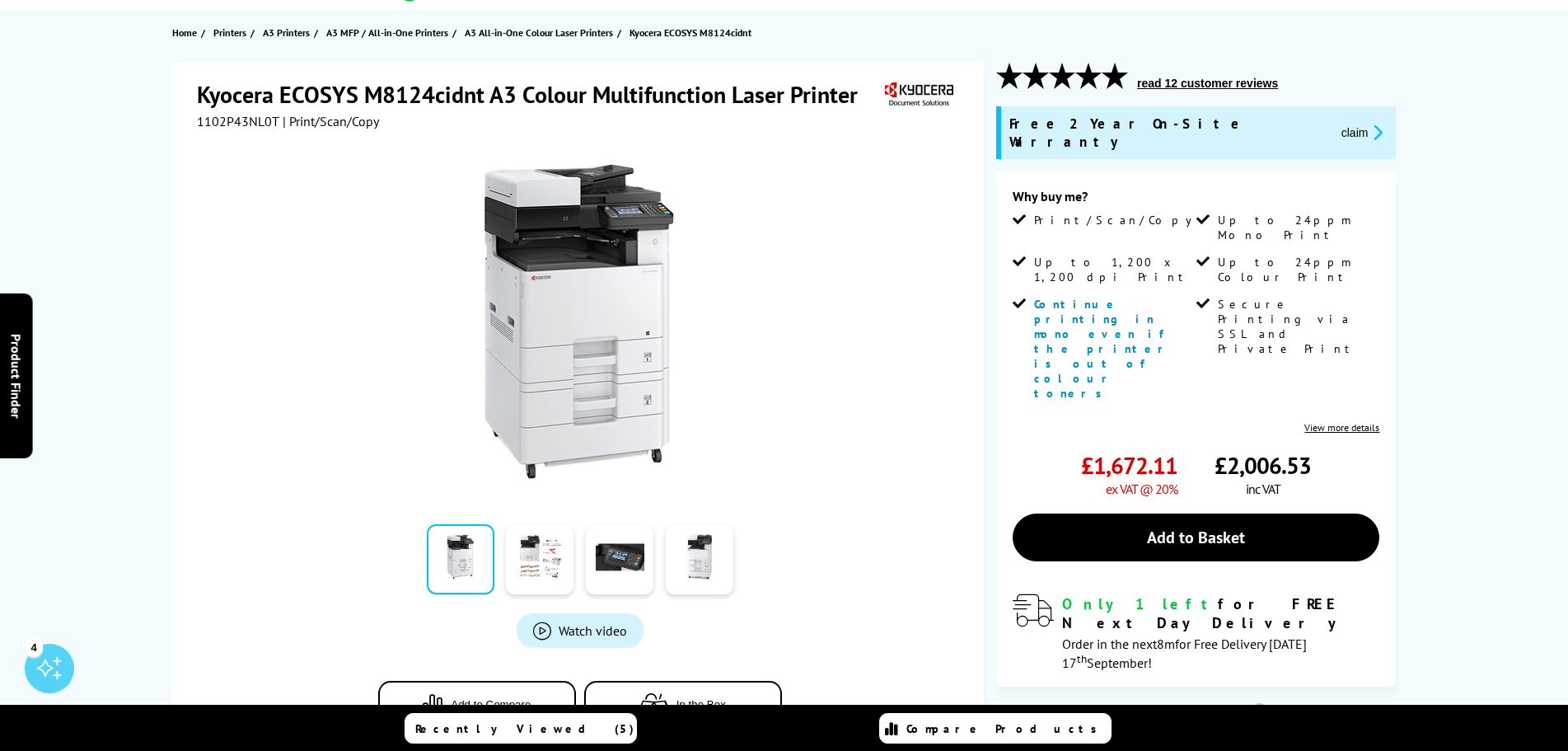
scroll to position [247, 0]
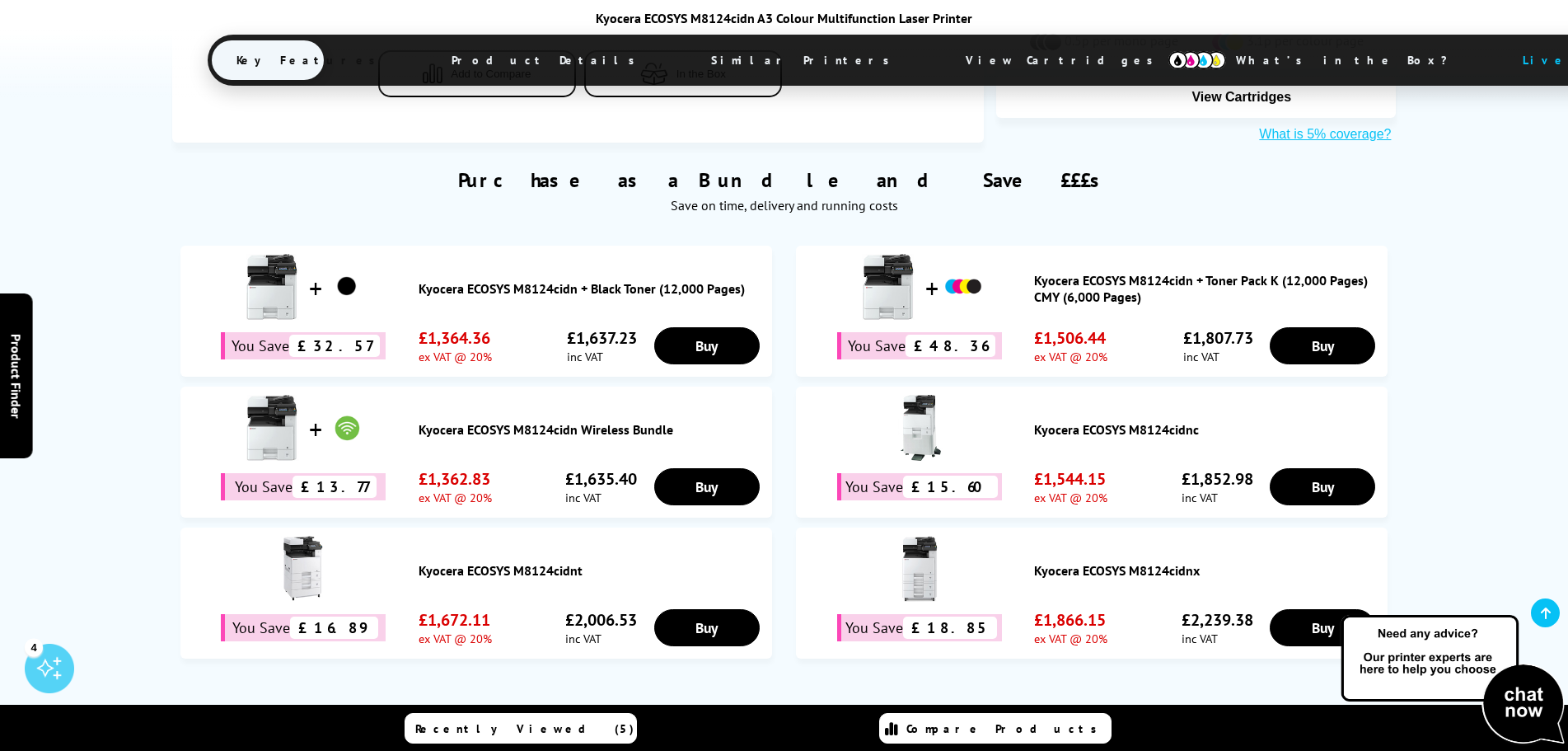
scroll to position [921, 0]
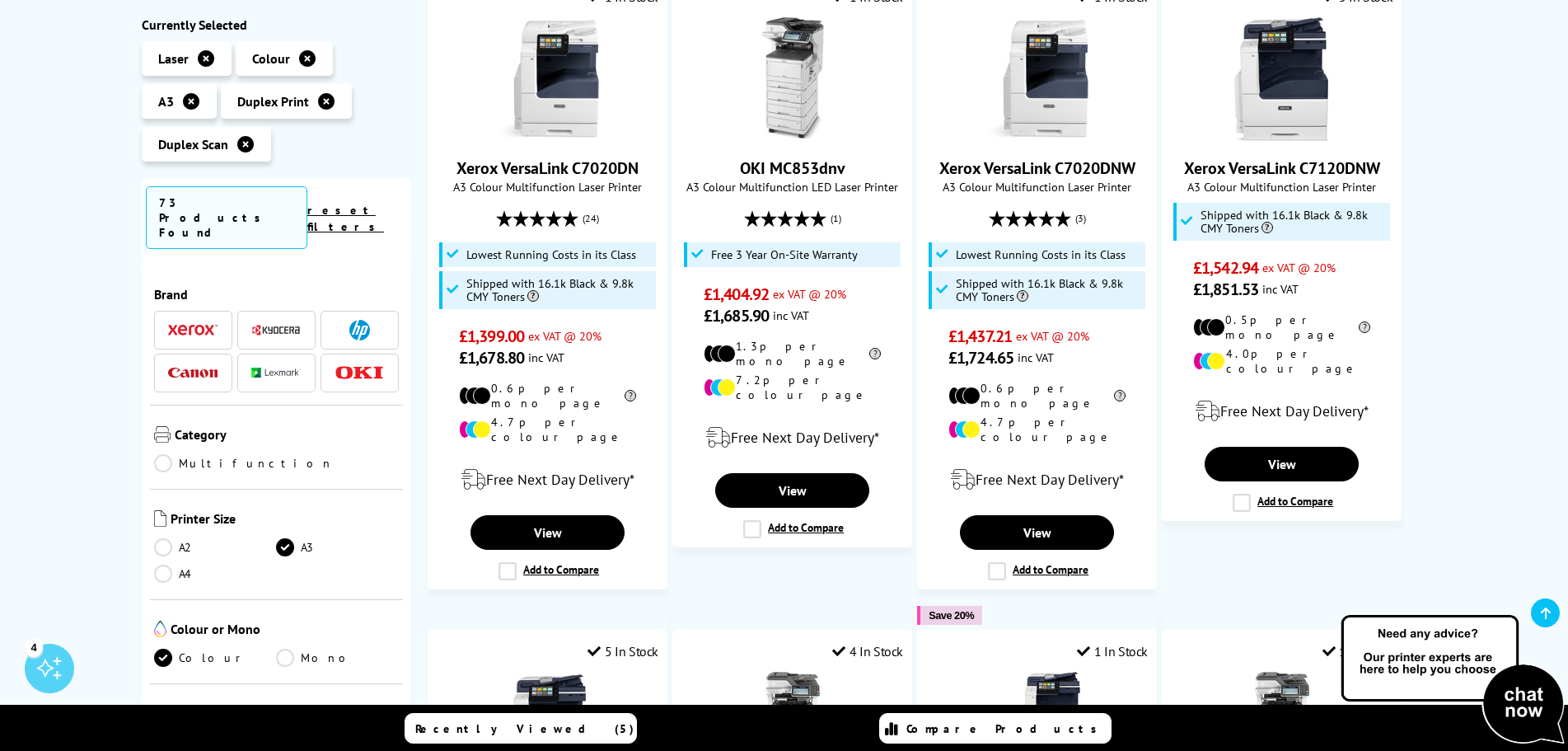
scroll to position [1401, 0]
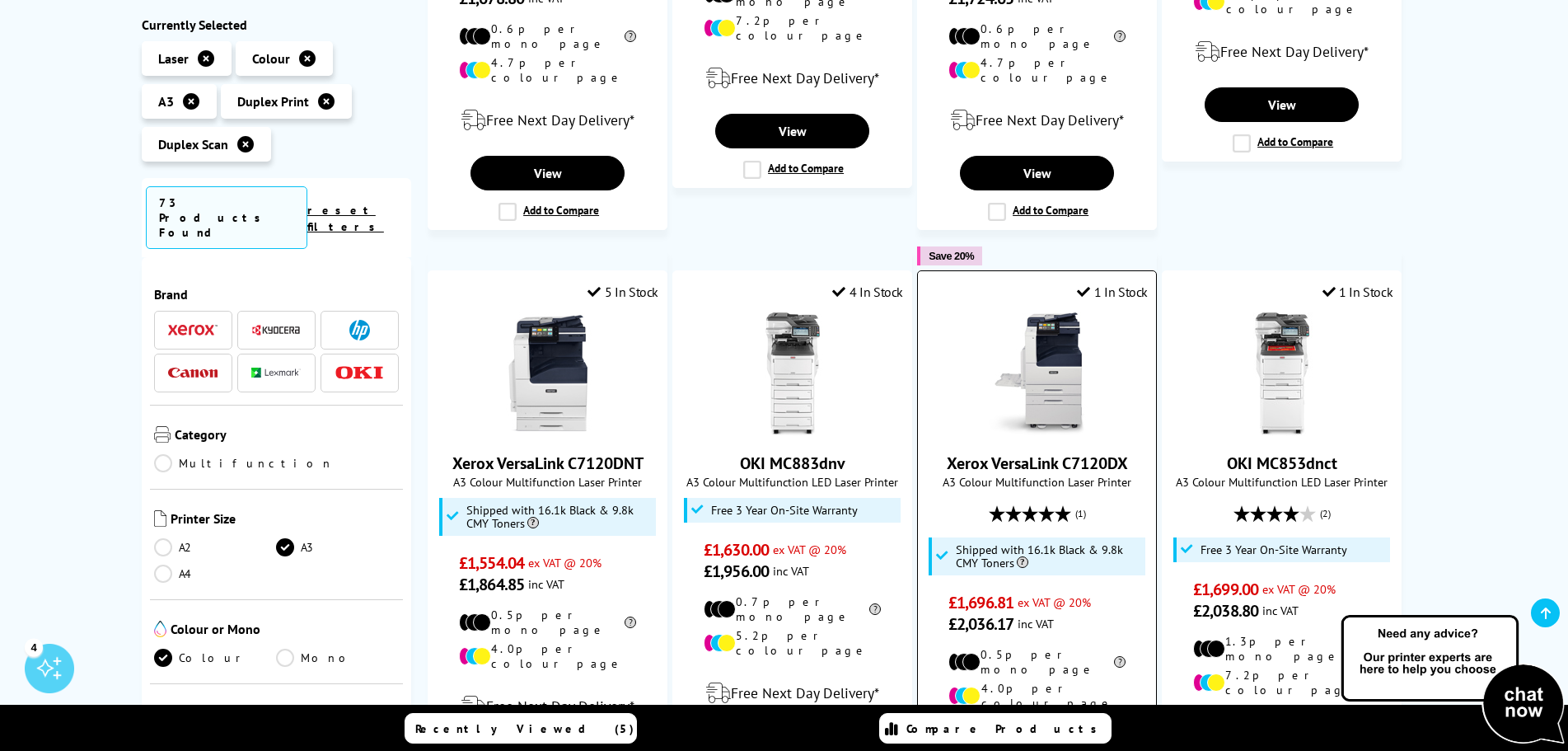
click at [1004, 452] on link "Xerox VersaLink C7120DX" at bounding box center [1037, 463] width 182 height 21
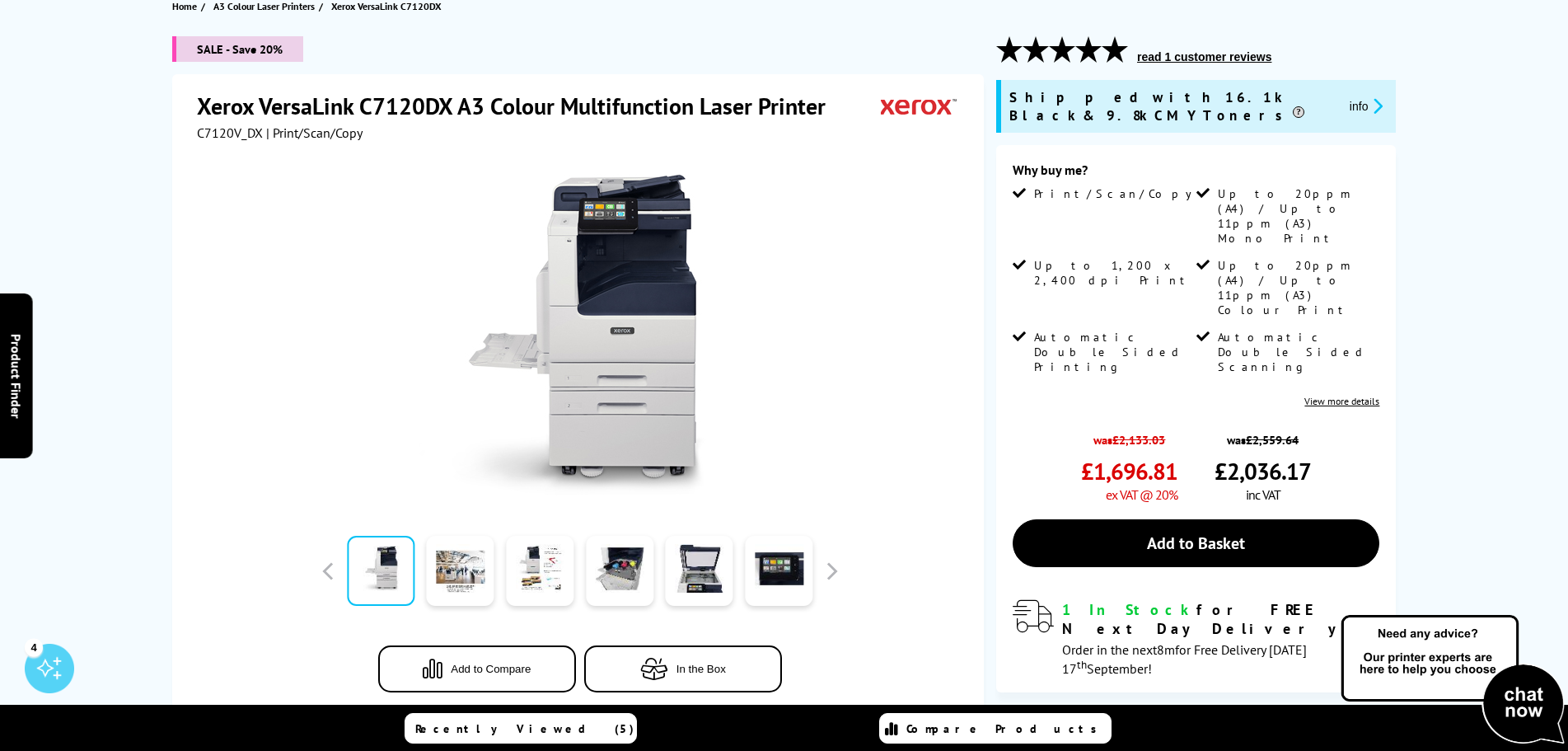
scroll to position [494, 0]
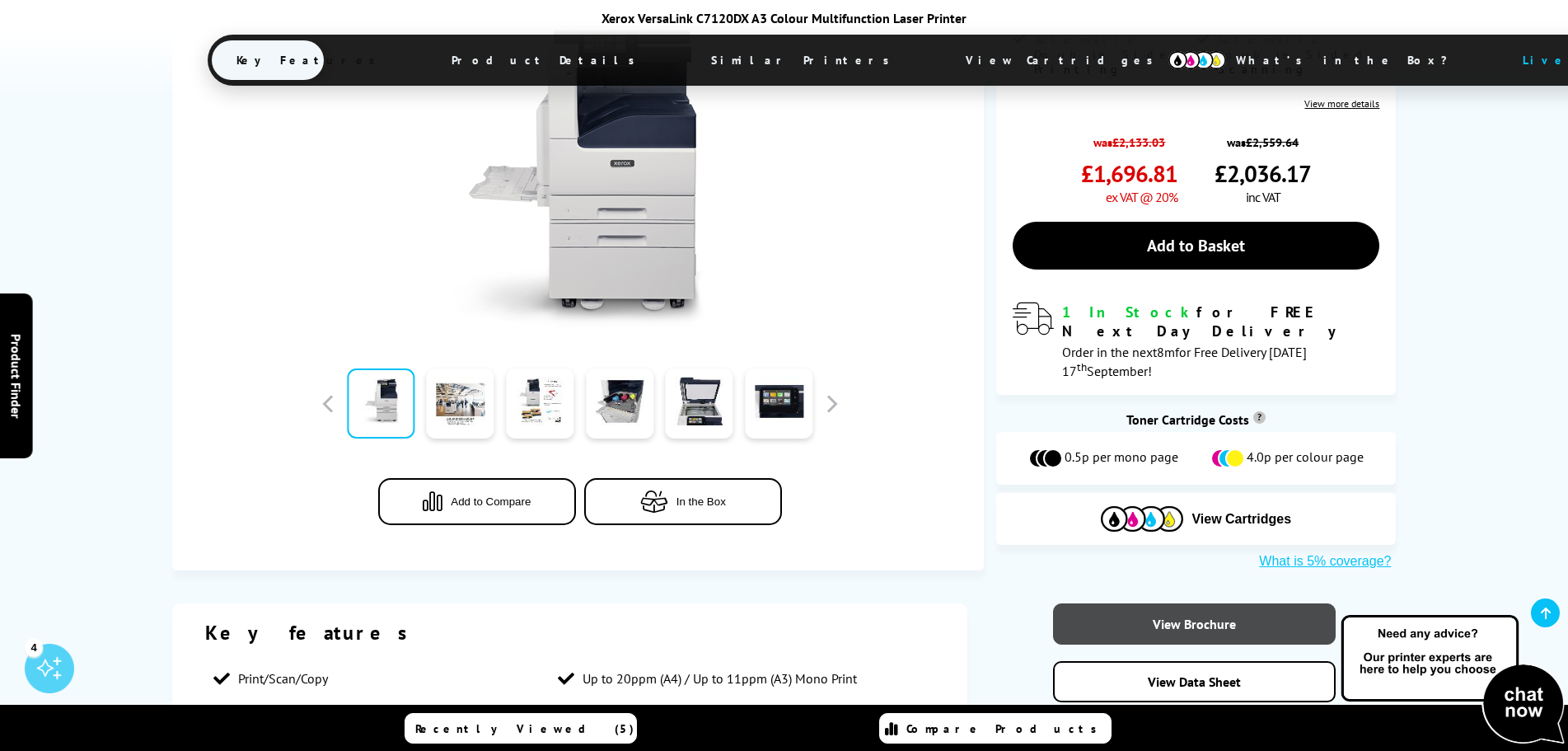
drag, startPoint x: 1139, startPoint y: 523, endPoint x: 1076, endPoint y: 503, distance: 66.1
click at [1139, 603] on link "View Brochure" at bounding box center [1194, 623] width 283 height 41
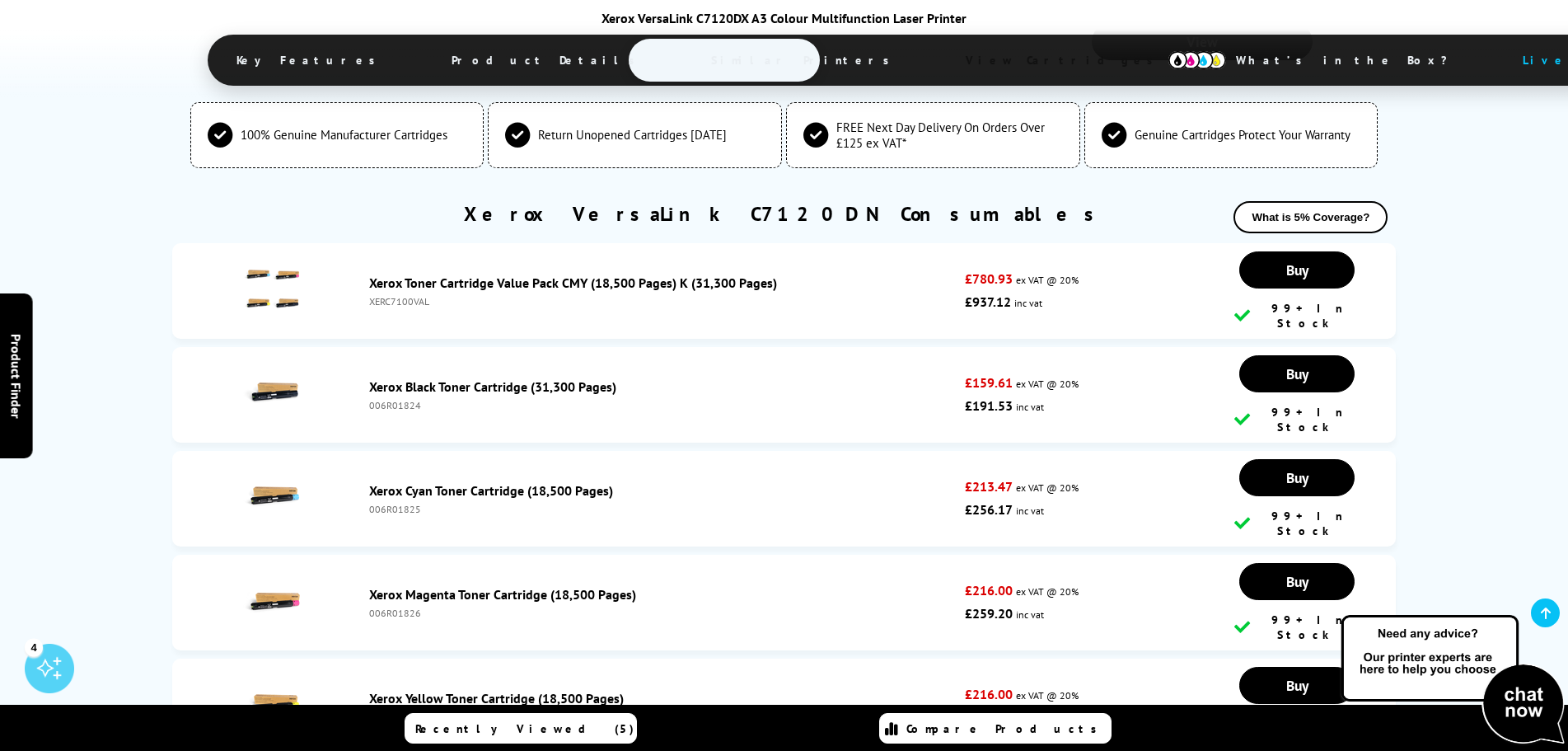
scroll to position [4697, 0]
drag, startPoint x: 434, startPoint y: 319, endPoint x: 368, endPoint y: 321, distance: 66.0
click at [368, 481] on div "Xerox Cyan Toner Cartridge (18,500 Pages) 006R01825" at bounding box center [663, 497] width 604 height 33
copy div "006R01825"
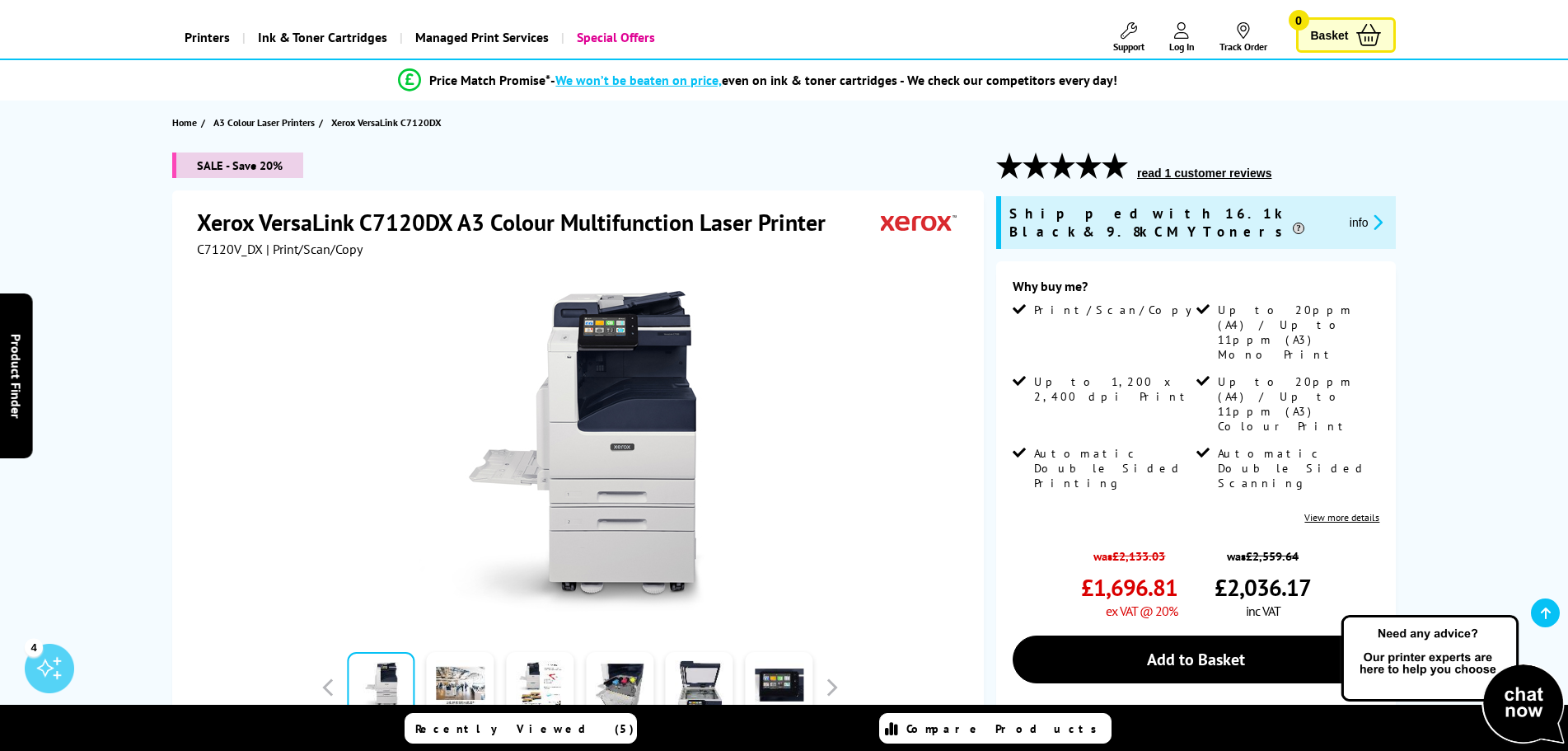
scroll to position [165, 0]
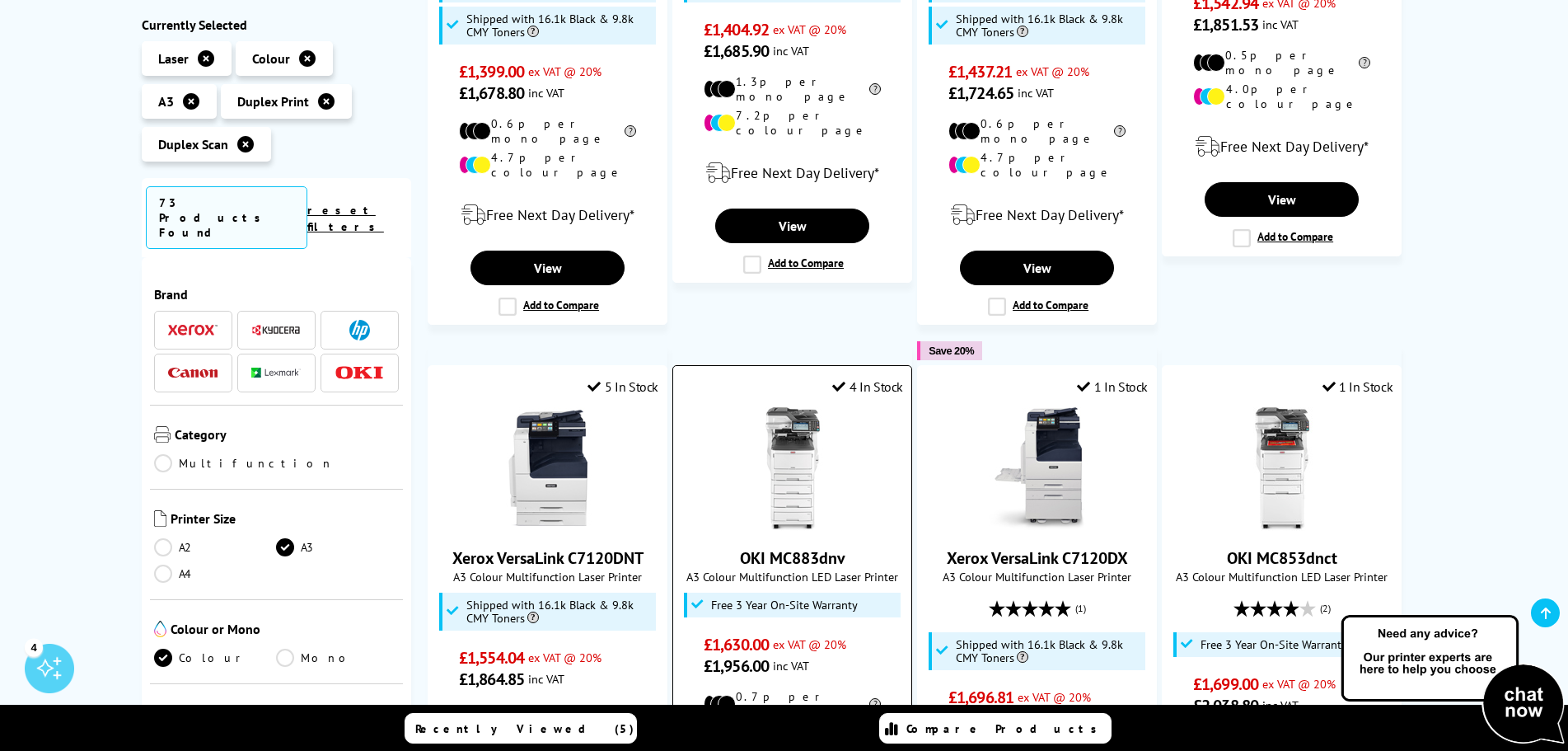
scroll to position [1565, 0]
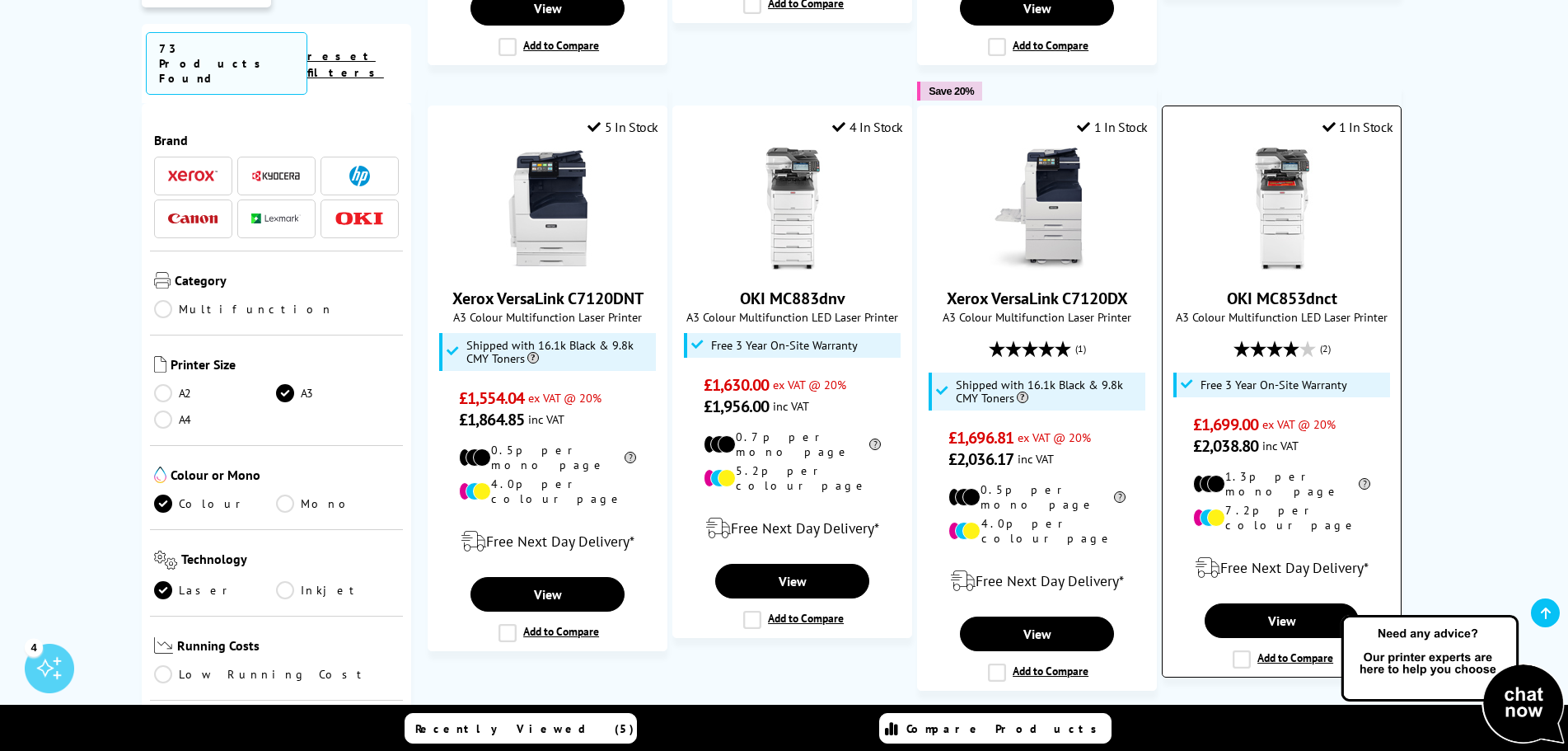
click at [1286, 287] on link "OKI MC853dnct" at bounding box center [1282, 298] width 110 height 21
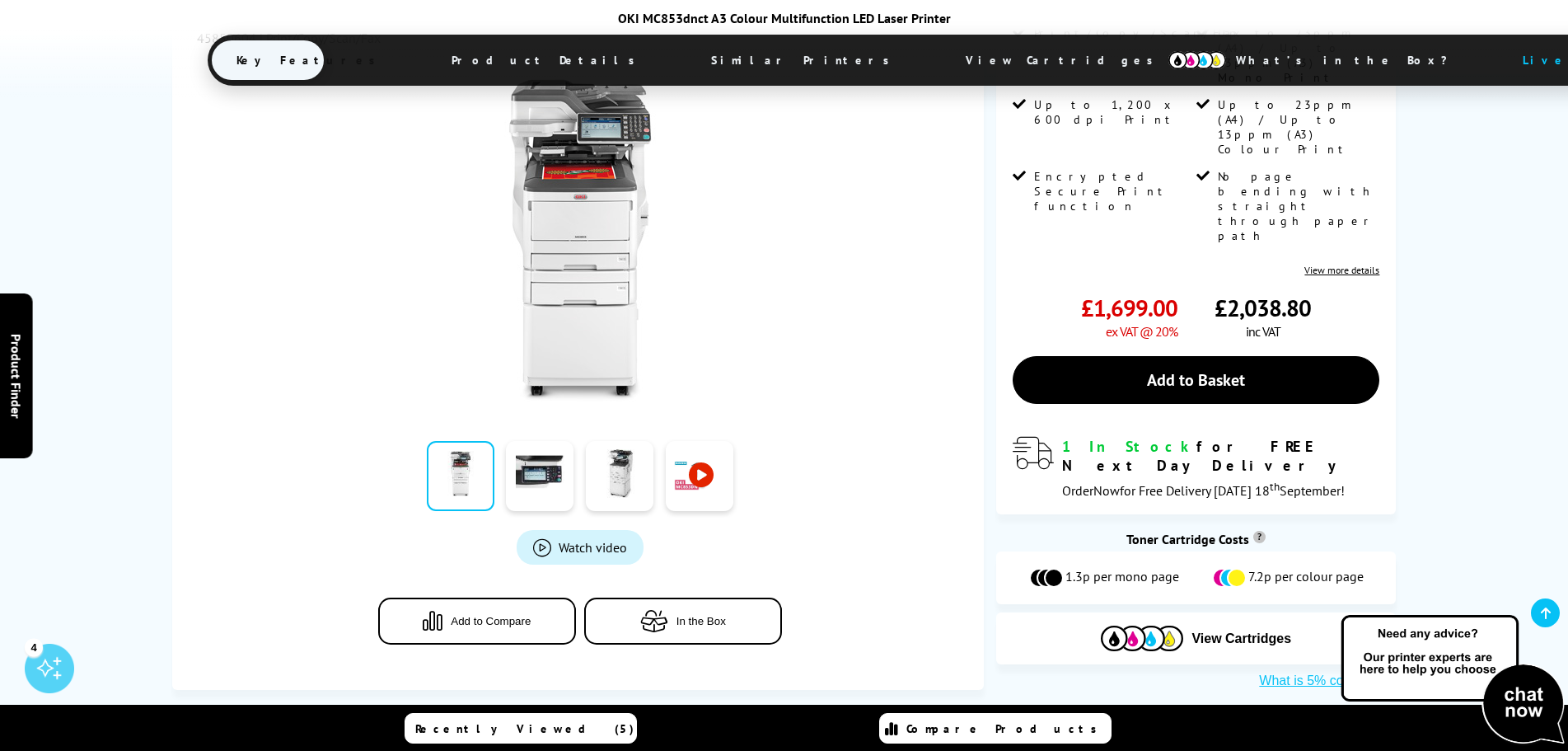
scroll to position [247, 0]
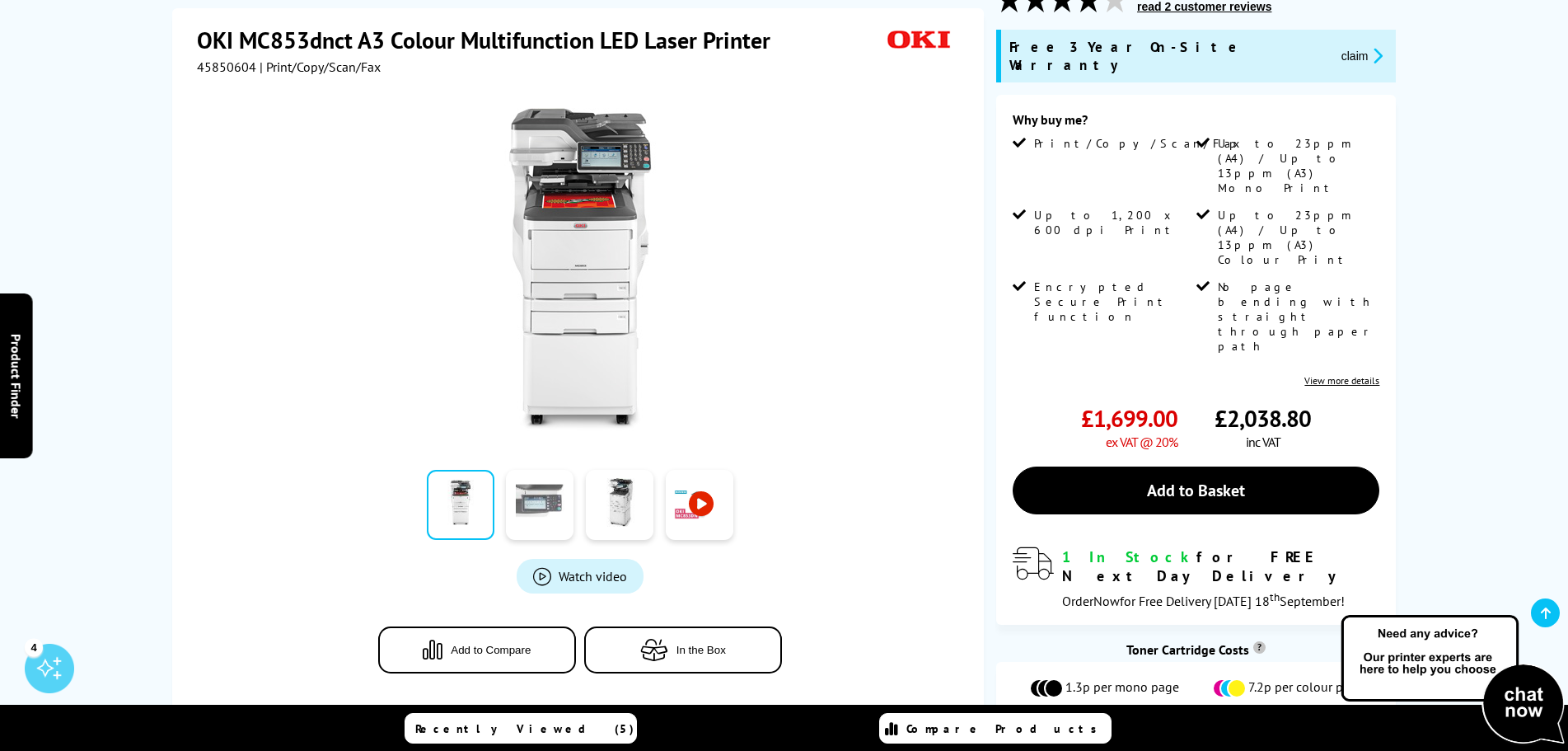
click at [557, 497] on link at bounding box center [539, 505] width 68 height 70
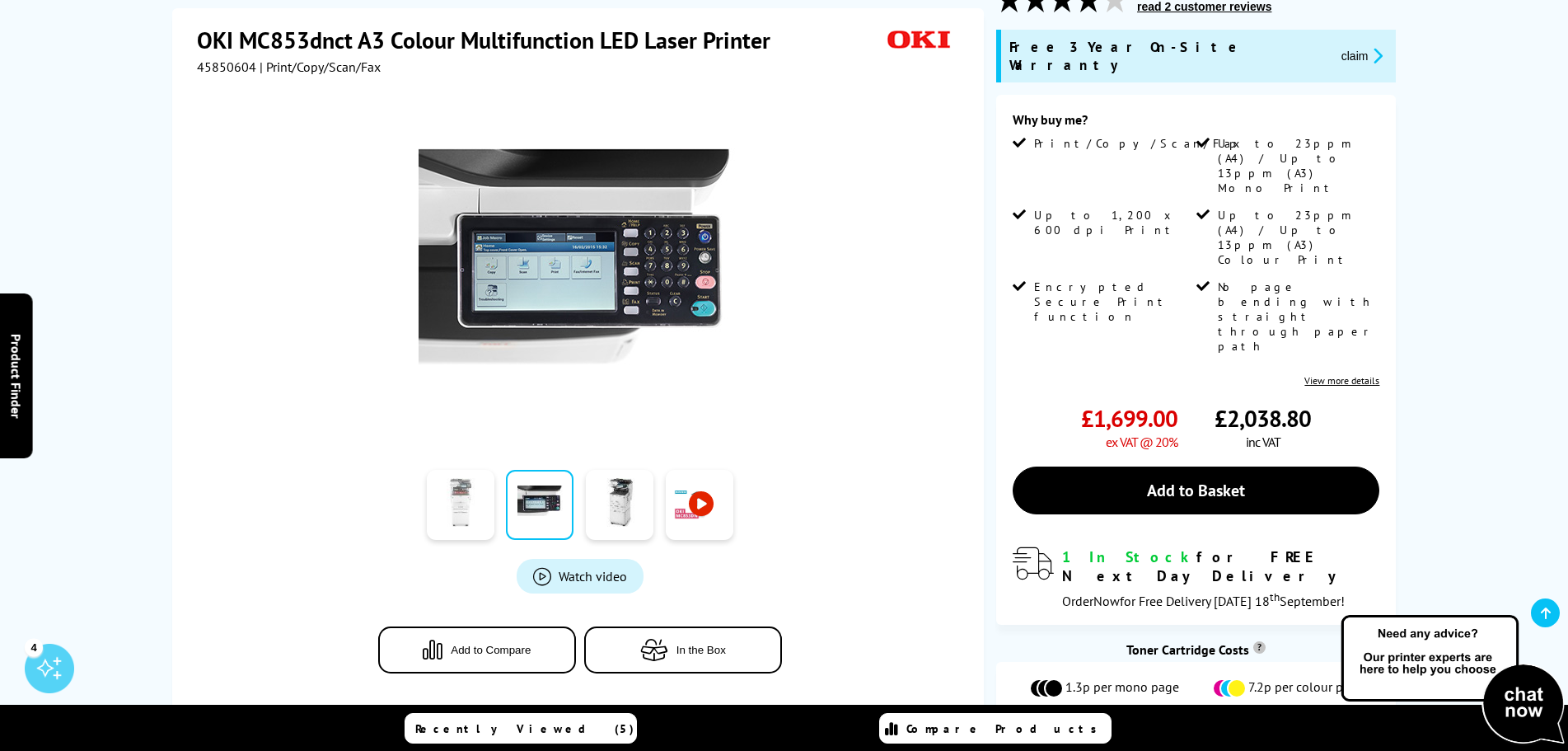
click at [446, 489] on link at bounding box center [460, 505] width 68 height 70
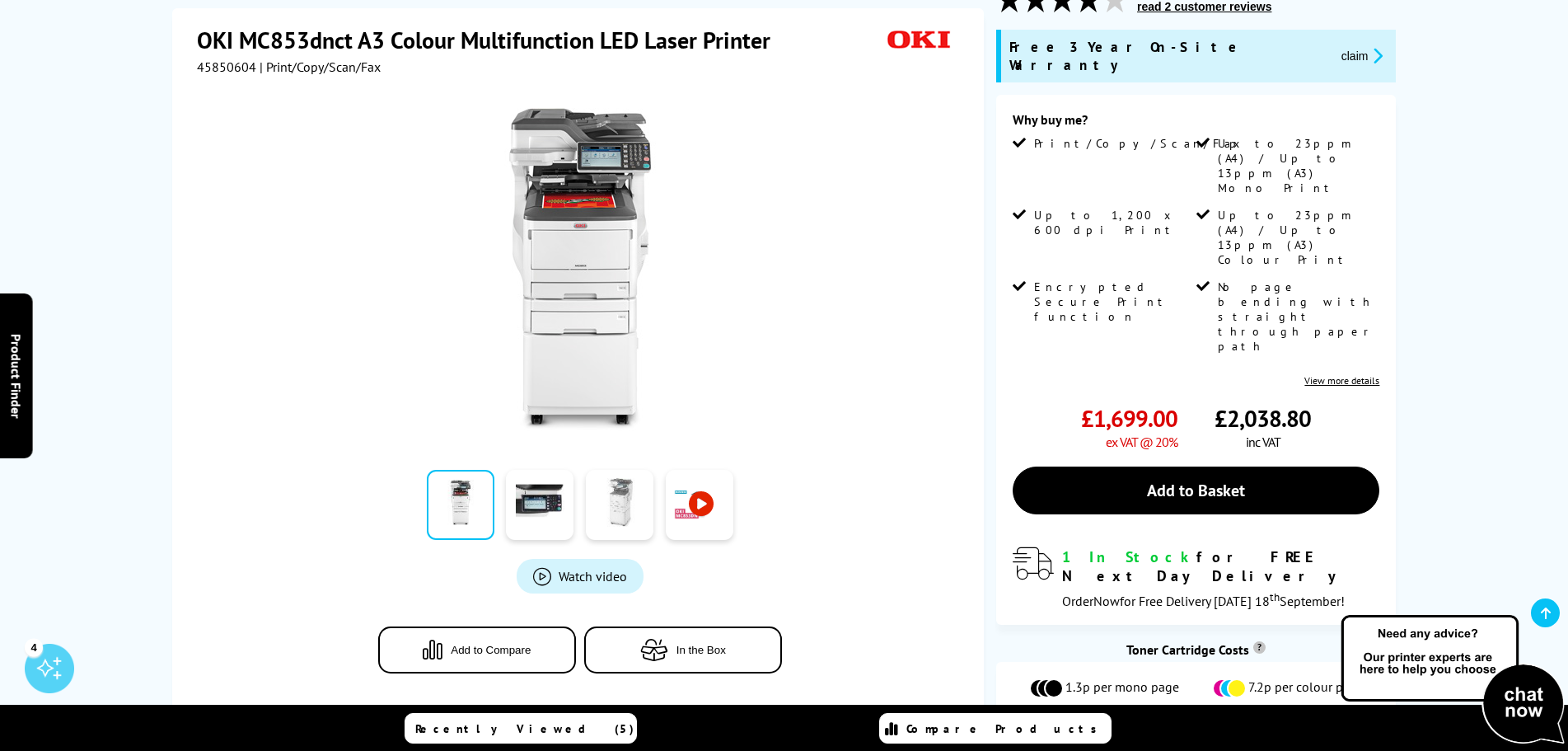
click at [615, 493] on link at bounding box center [620, 505] width 68 height 70
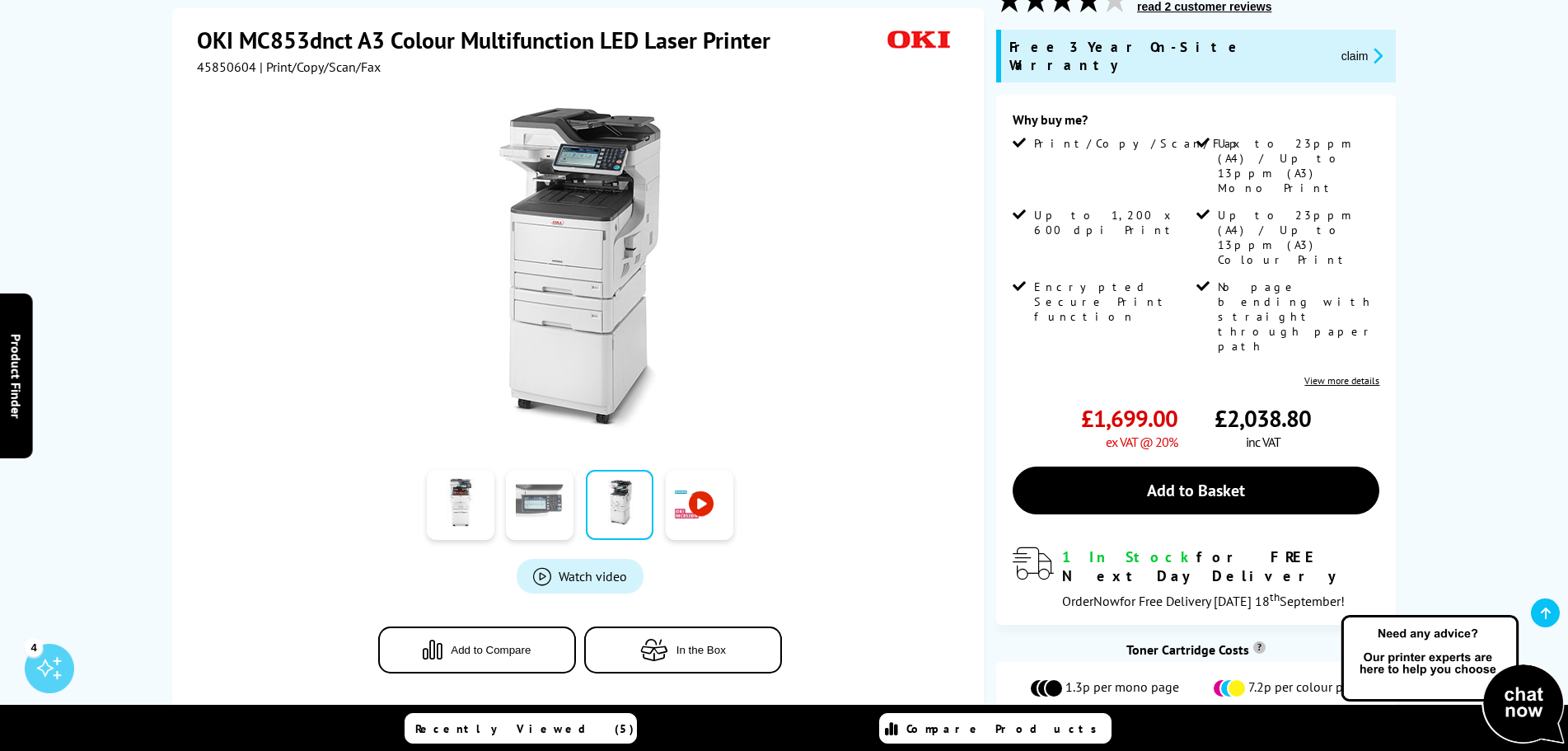
click at [529, 491] on link at bounding box center [539, 505] width 68 height 70
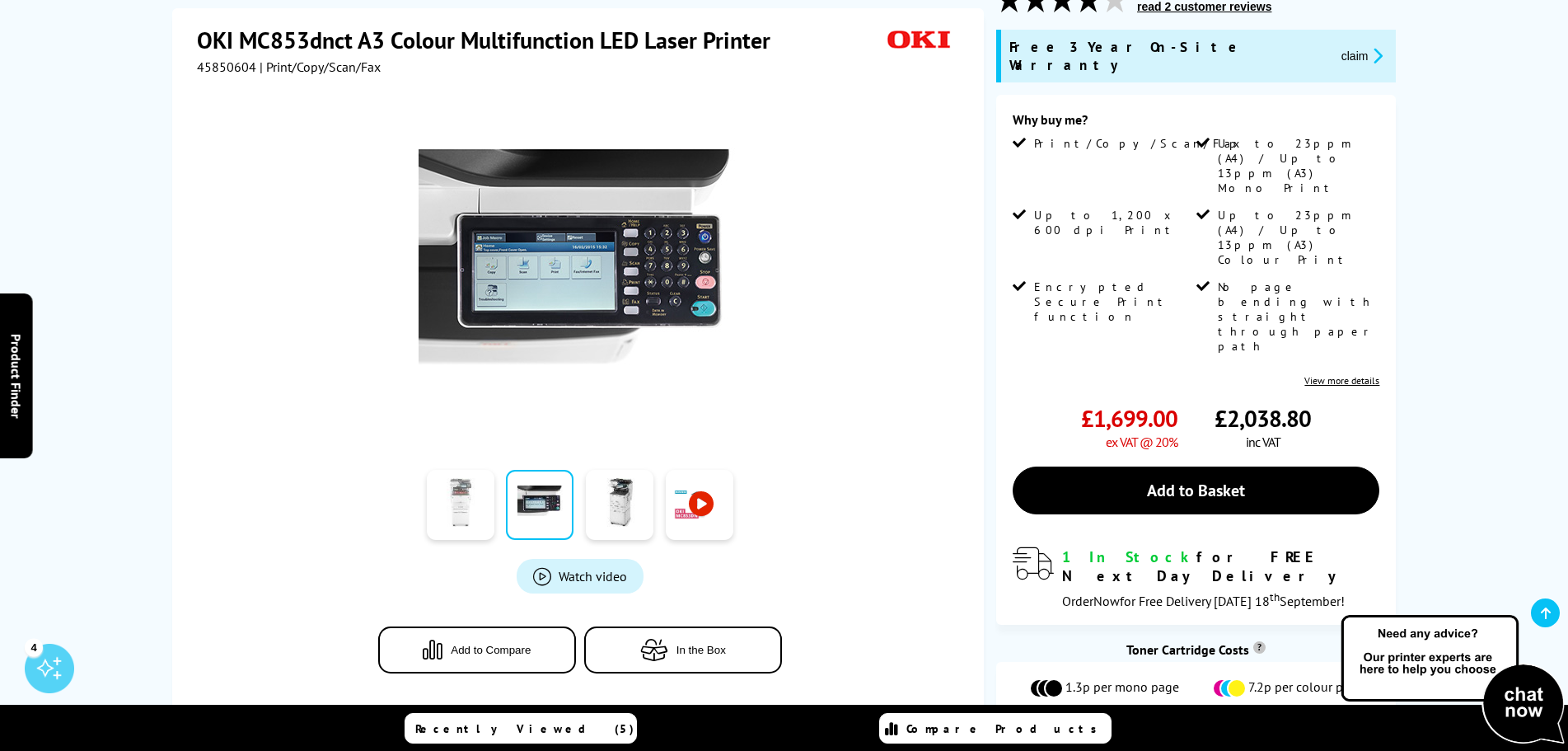
click at [448, 491] on link at bounding box center [460, 505] width 68 height 70
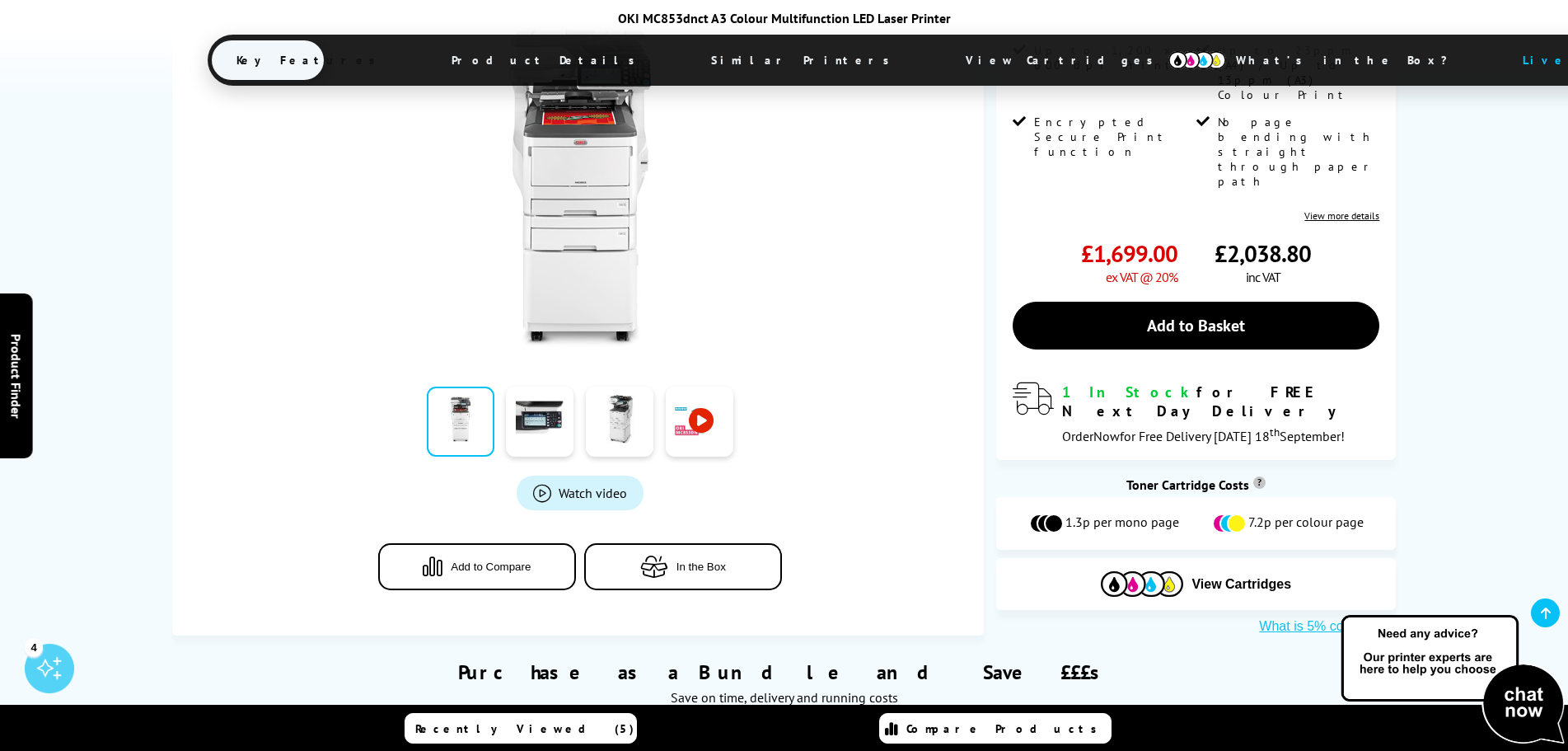
scroll to position [82, 0]
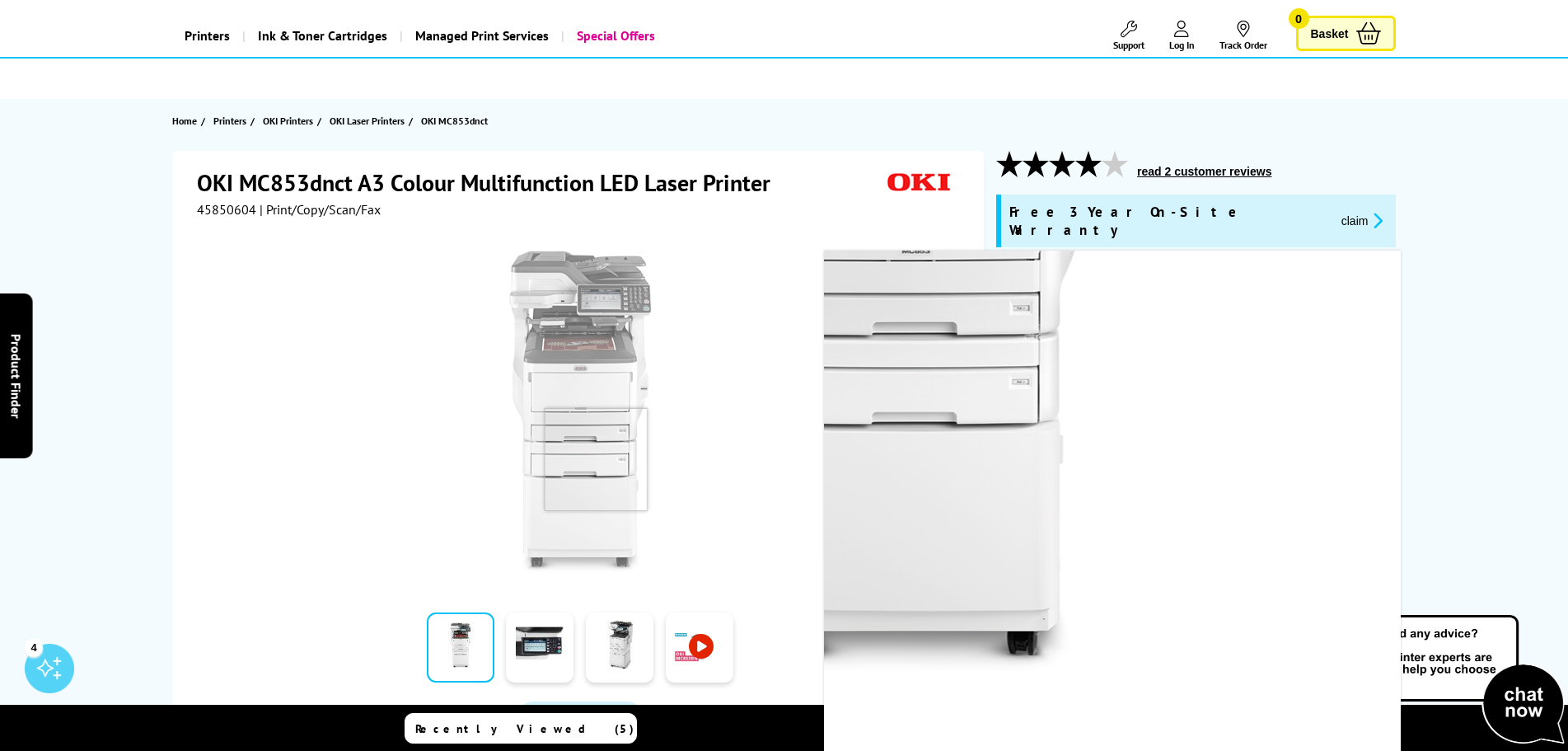
click at [596, 459] on img at bounding box center [580, 412] width 323 height 323
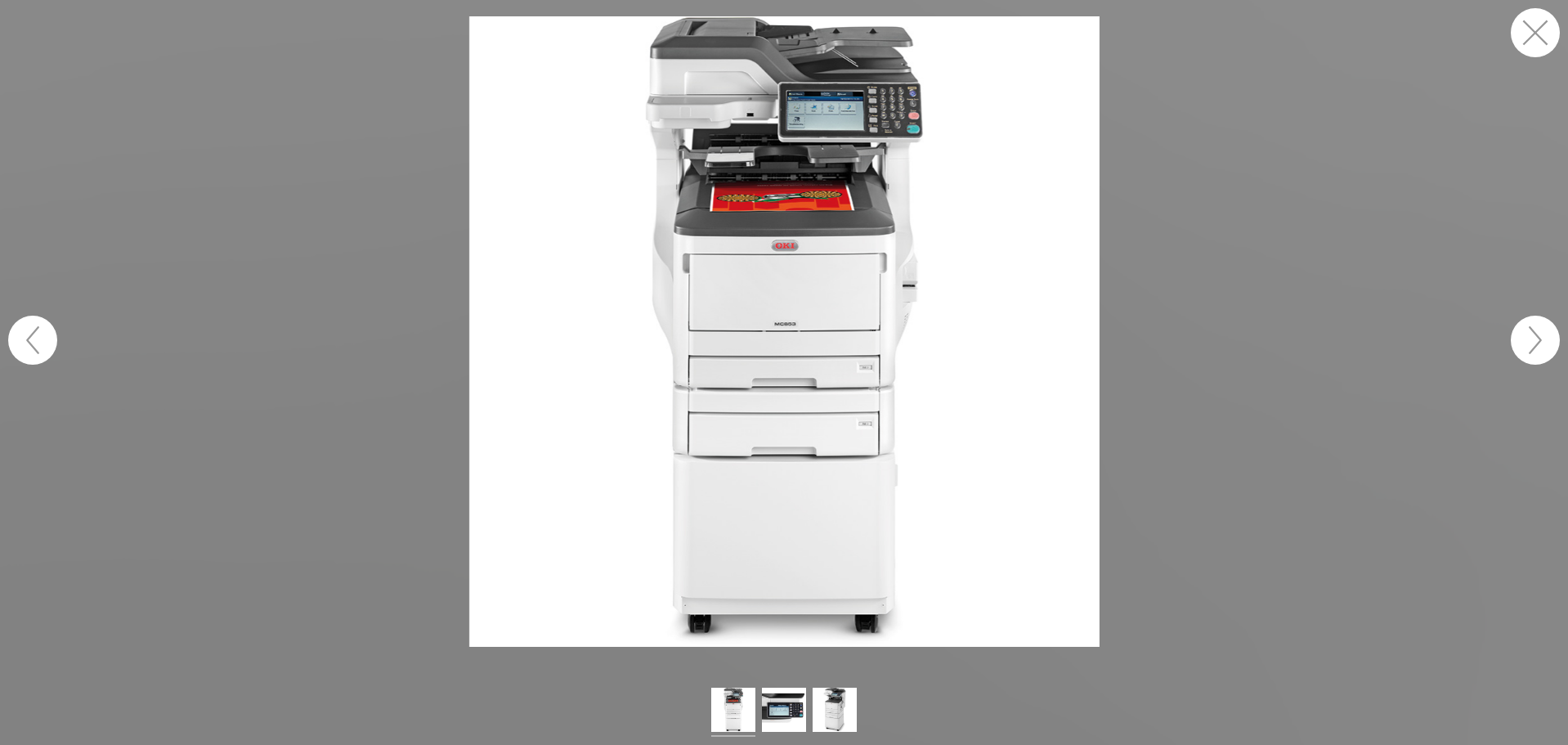
click at [412, 467] on figure at bounding box center [784, 331] width 1568 height 630
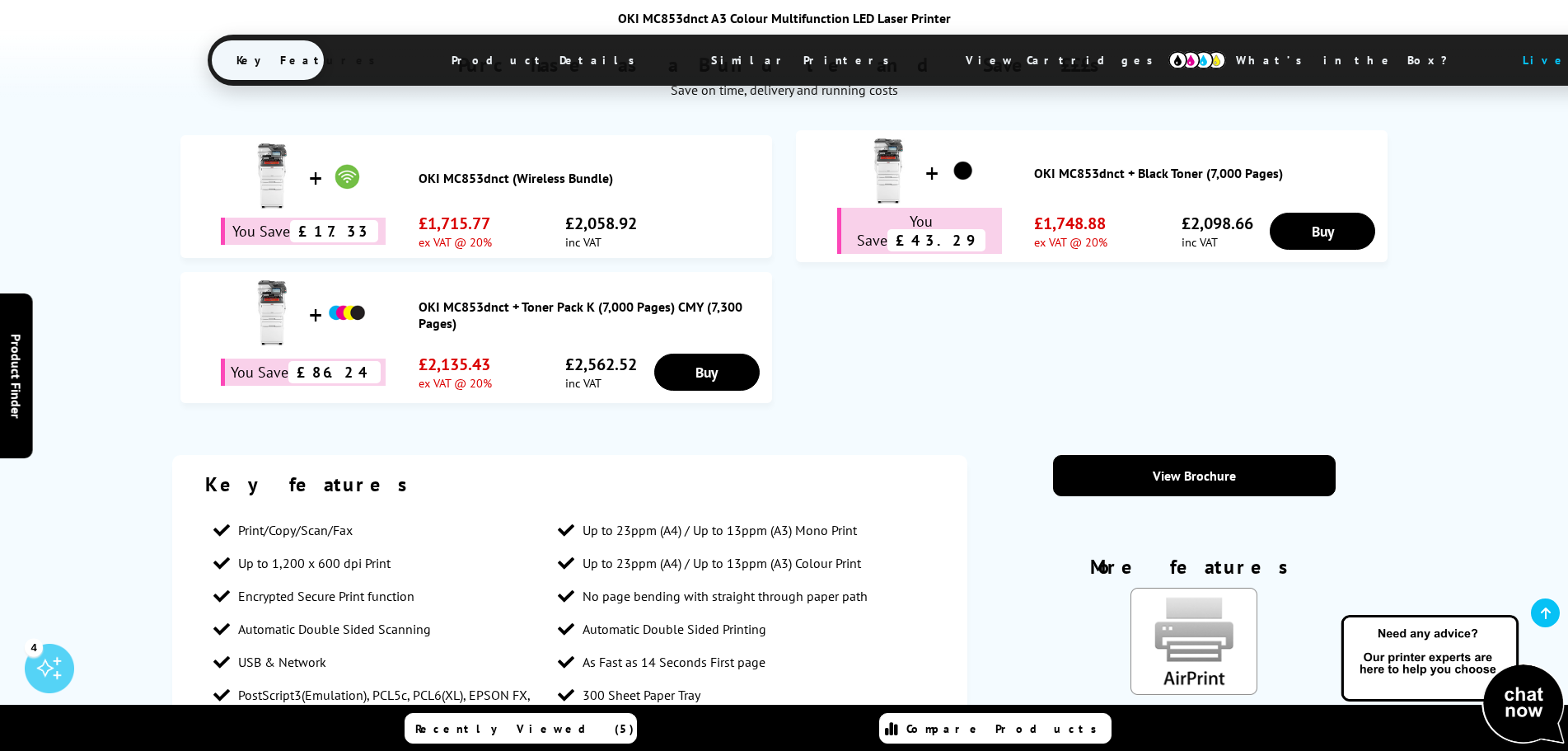
scroll to position [1236, 0]
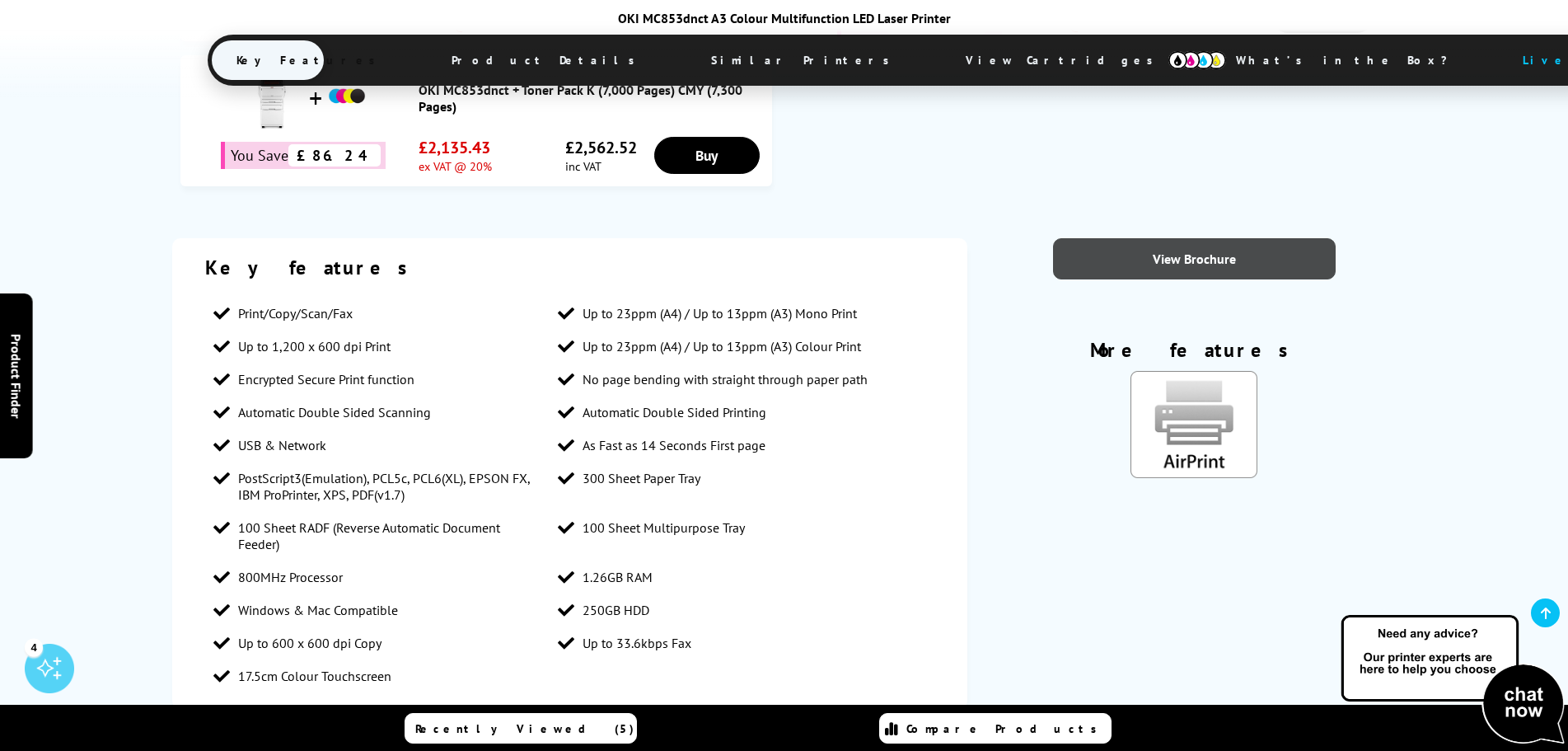
click at [1135, 238] on link "View Brochure" at bounding box center [1194, 258] width 283 height 41
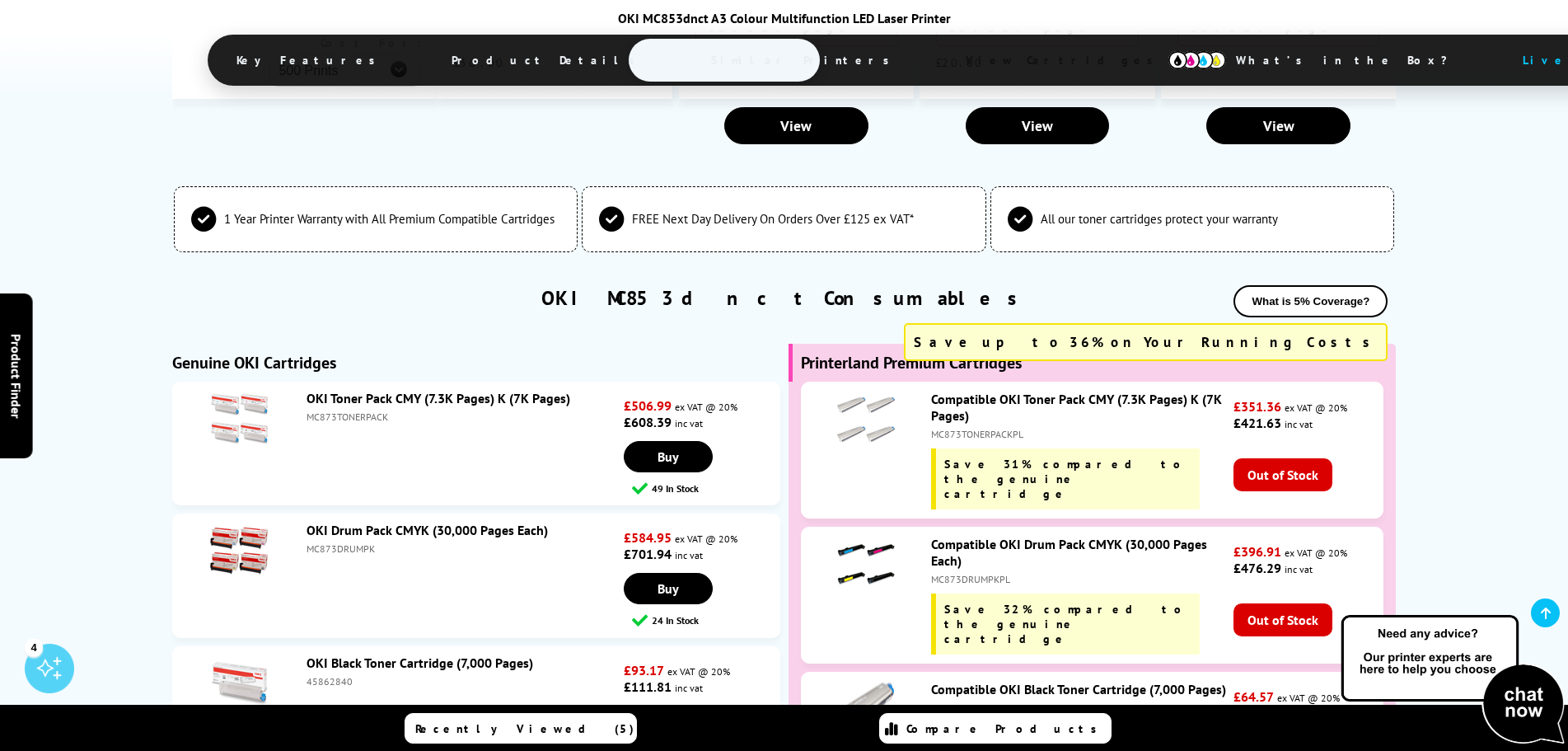
scroll to position [4945, 0]
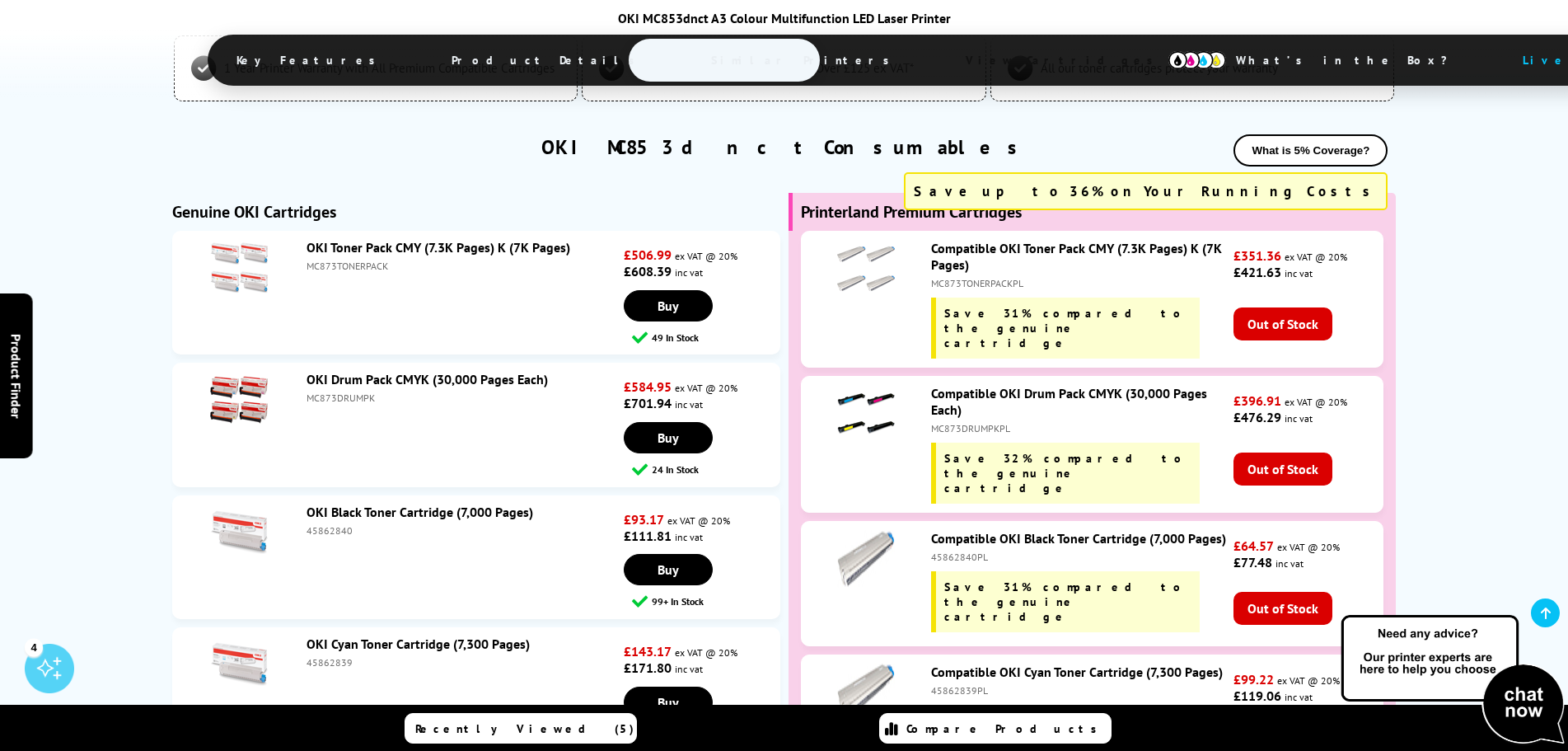
drag, startPoint x: 353, startPoint y: 362, endPoint x: 308, endPoint y: 368, distance: 45.4
click at [308, 524] on div "45862840" at bounding box center [463, 531] width 313 height 12
copy div "45862840"
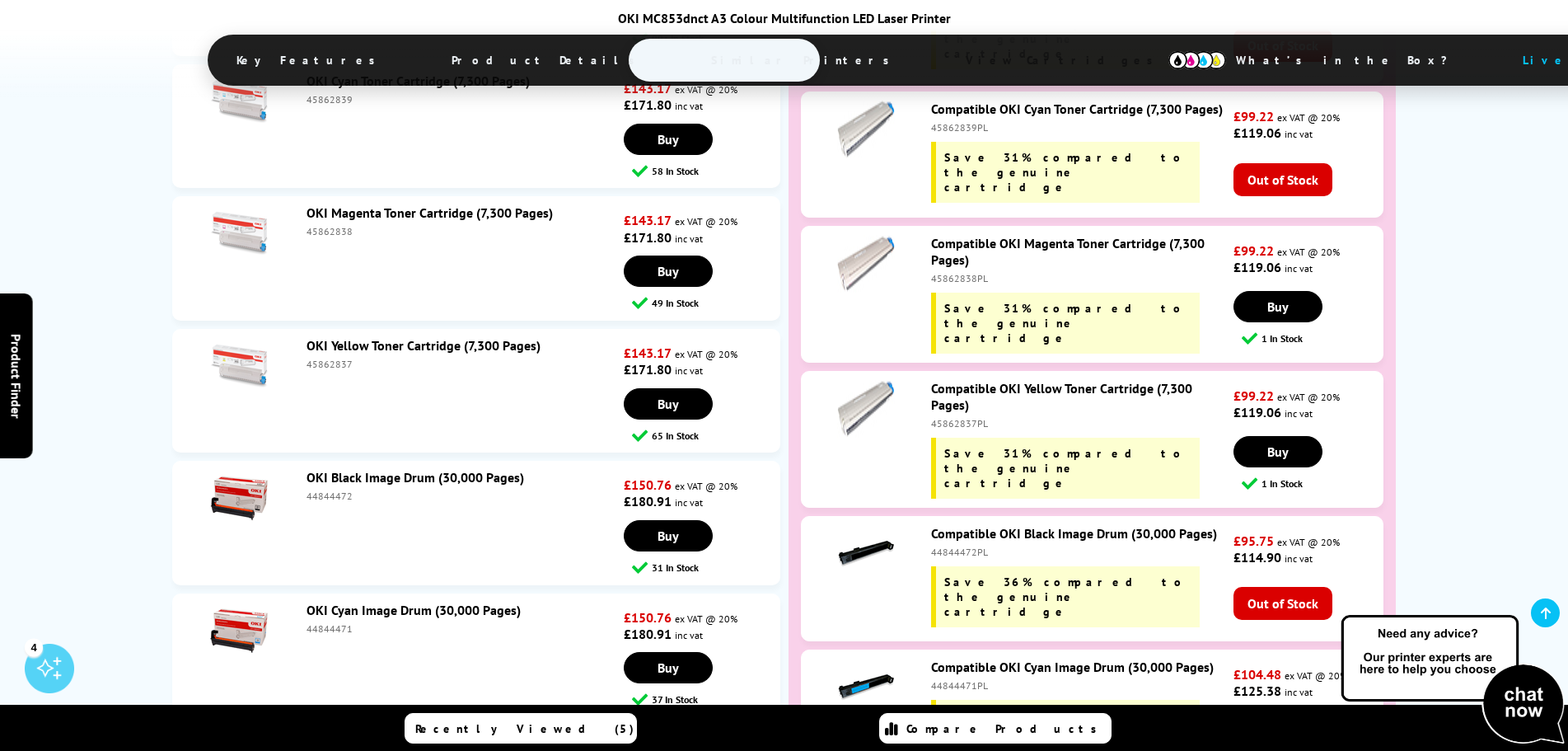
scroll to position [5686, 0]
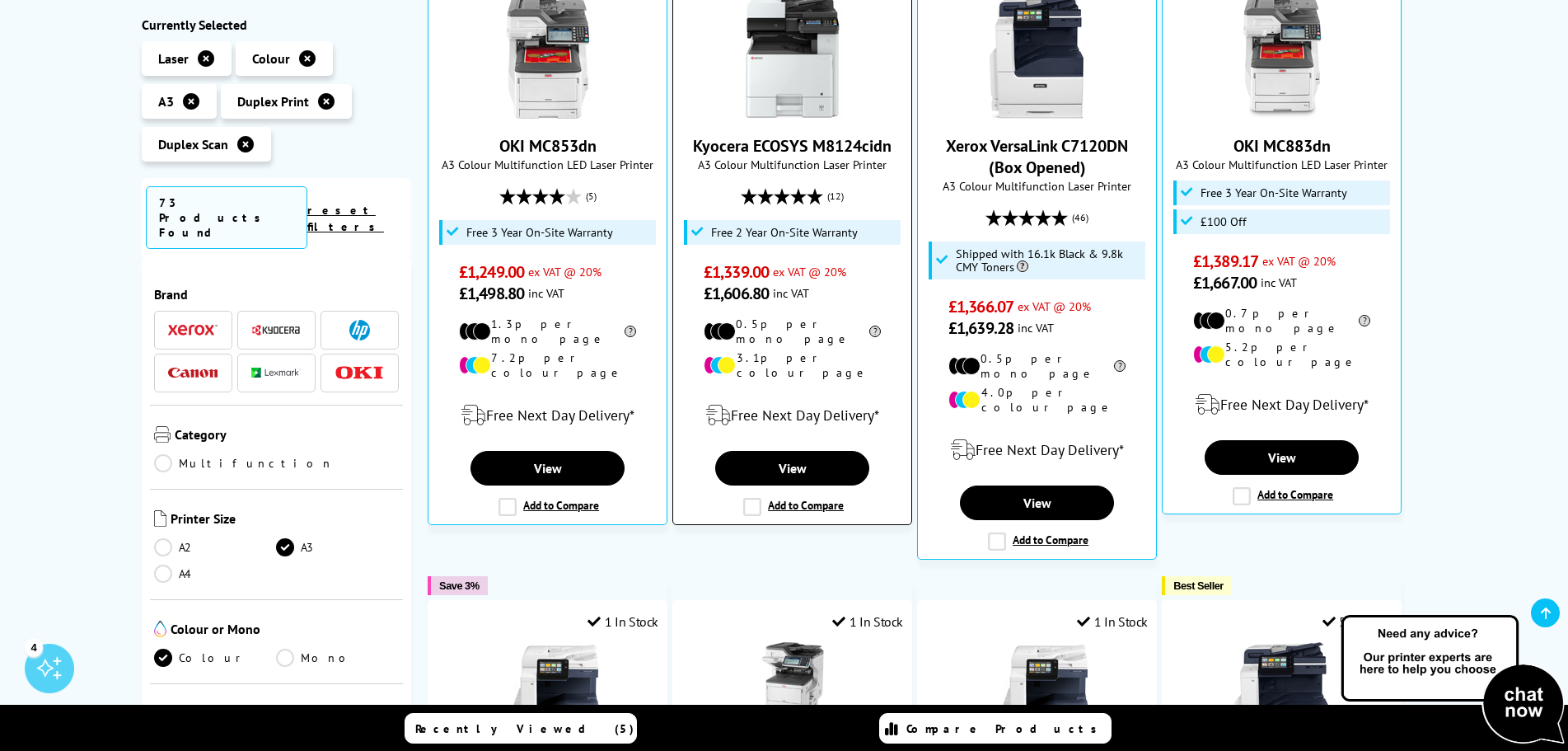
scroll to position [412, 0]
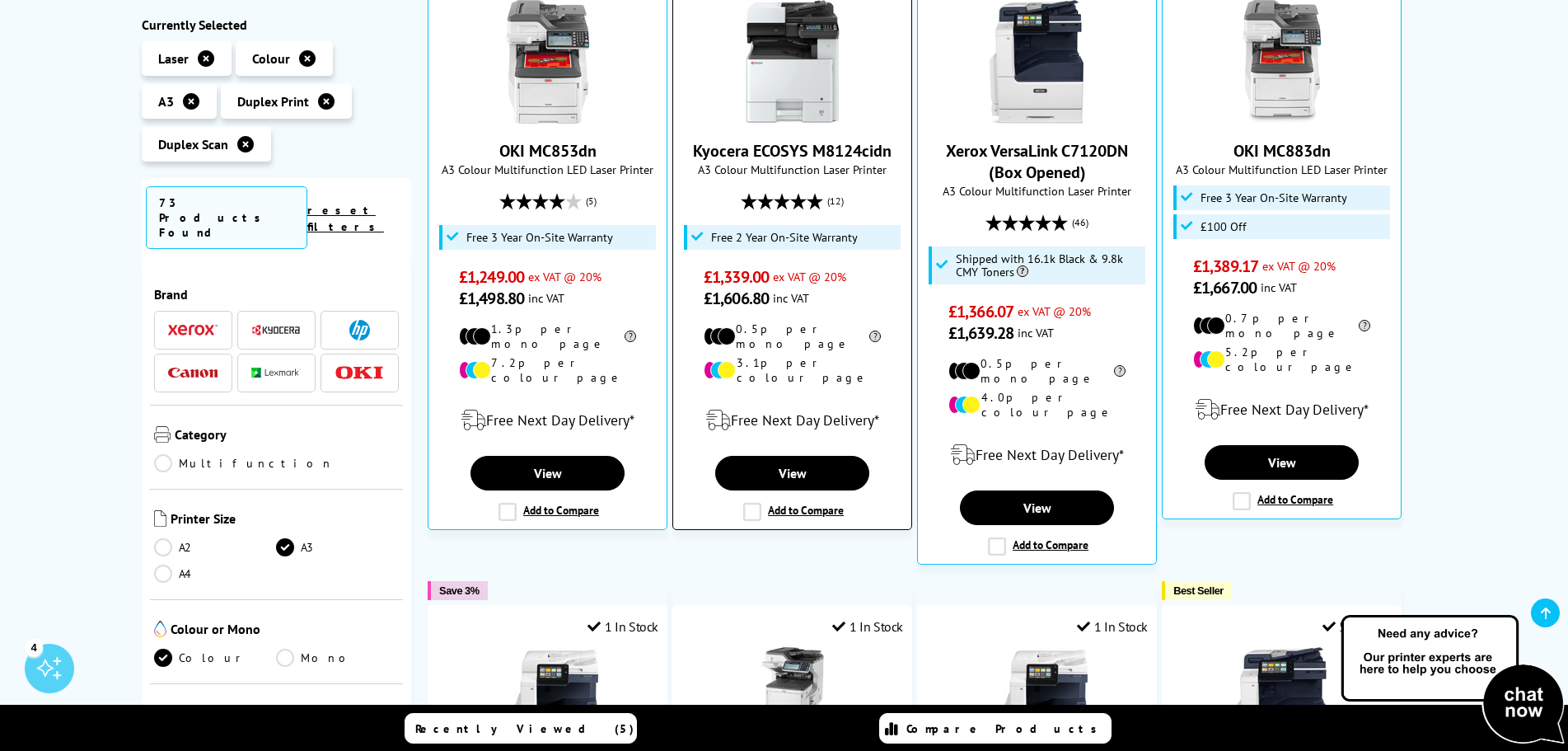
click at [824, 150] on link "Kyocera ECOSYS M8124cidn" at bounding box center [791, 151] width 198 height 21
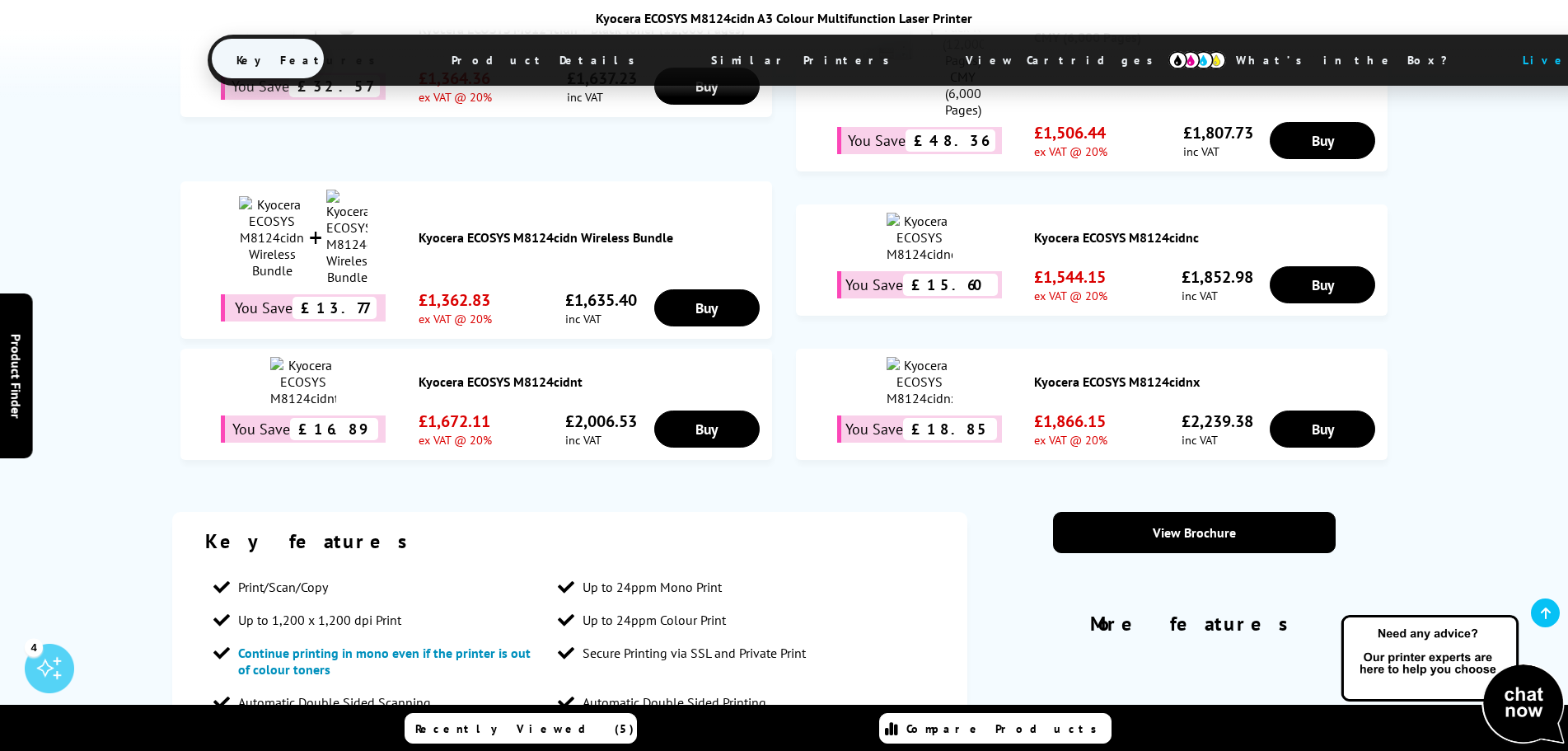
scroll to position [1182, 0]
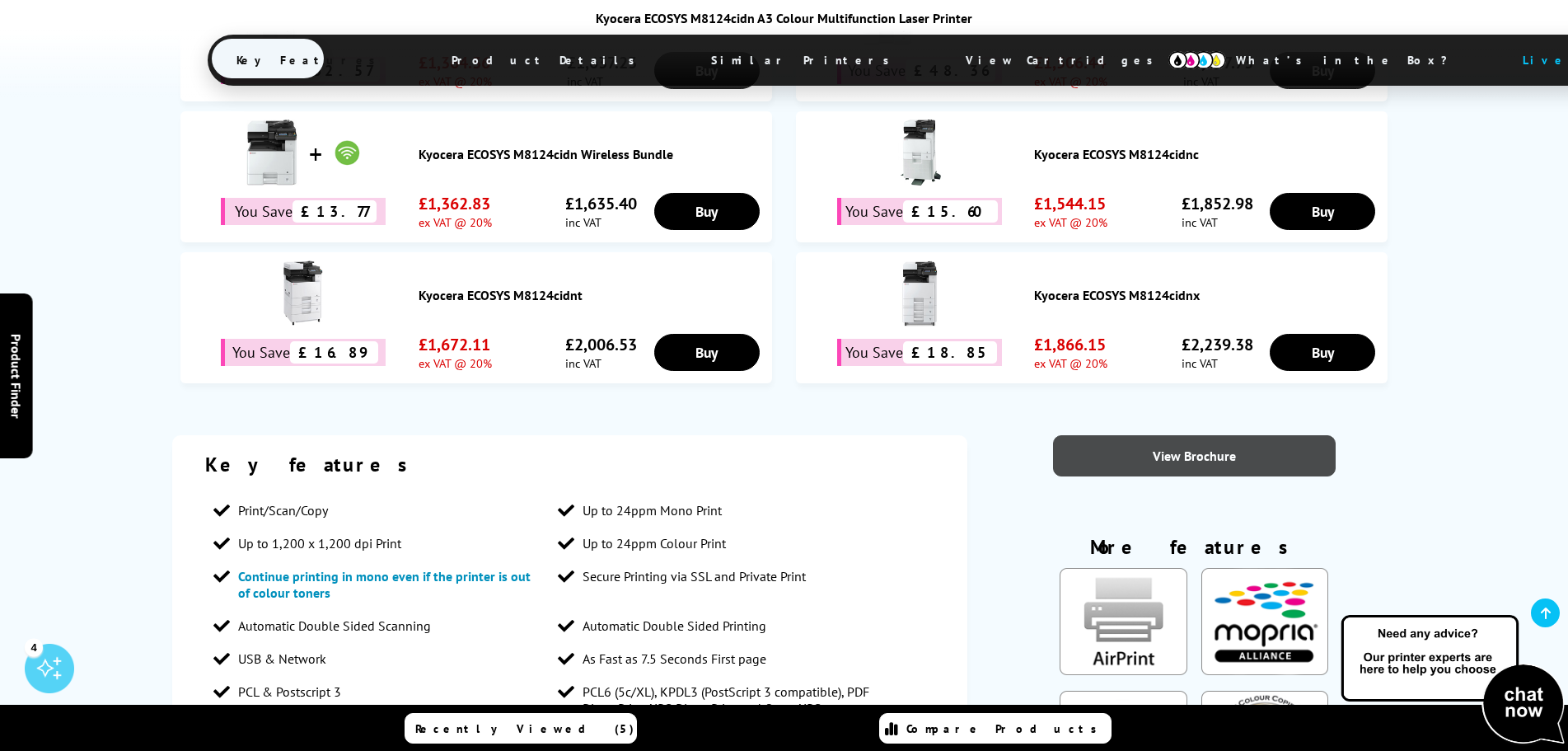
click at [1170, 435] on link "View Brochure" at bounding box center [1194, 456] width 283 height 41
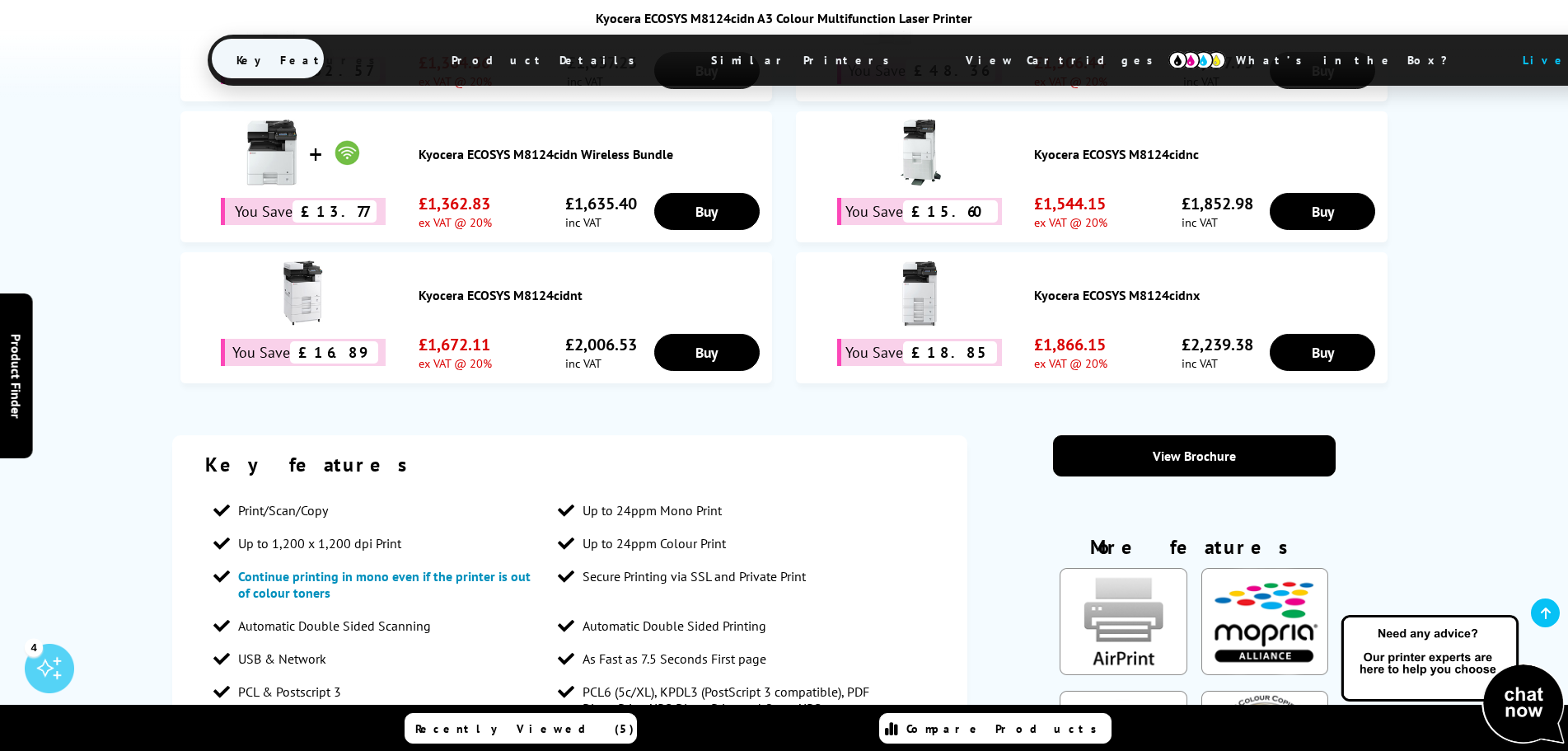
click at [742, 451] on div "Key features" at bounding box center [570, 464] width 730 height 26
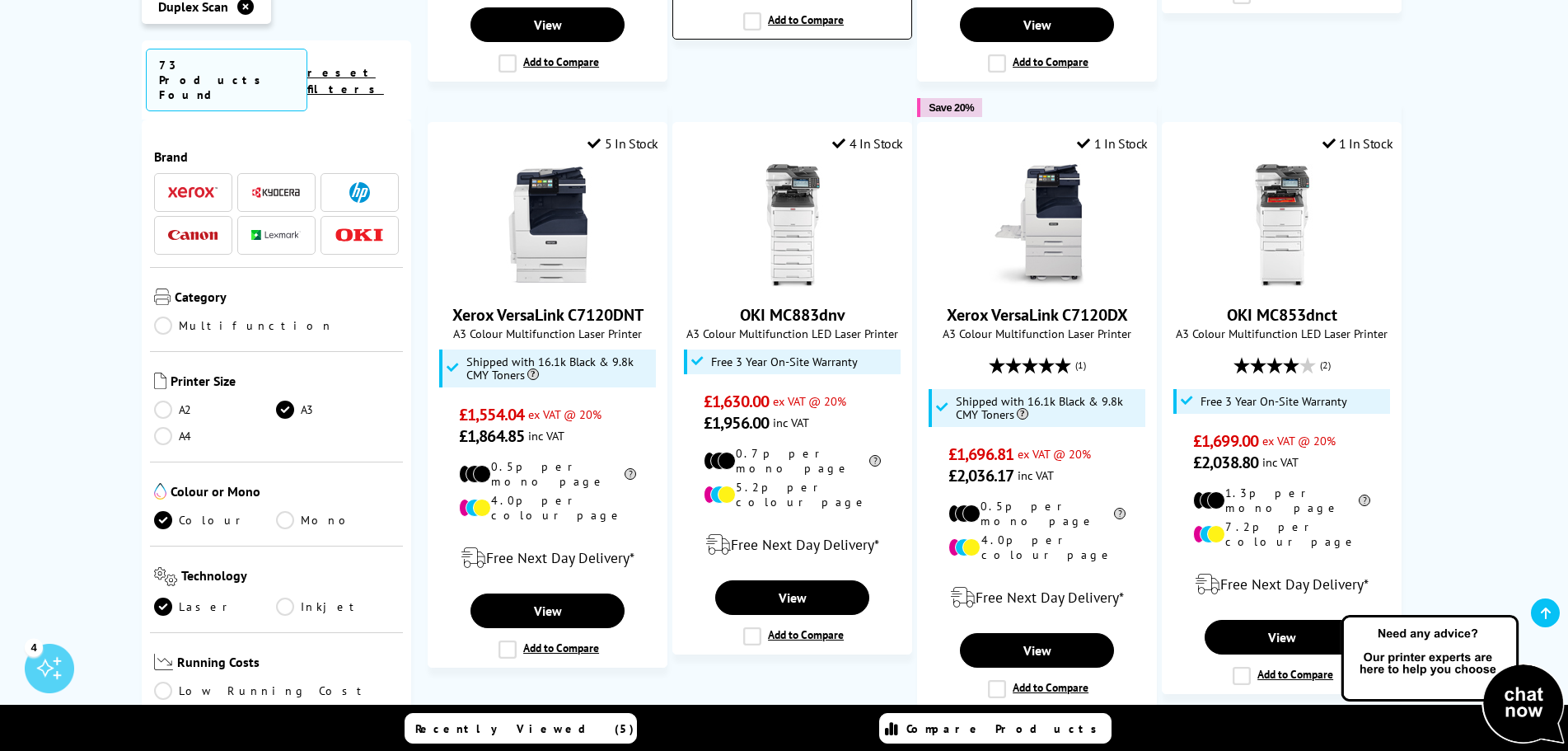
scroll to position [1714, 0]
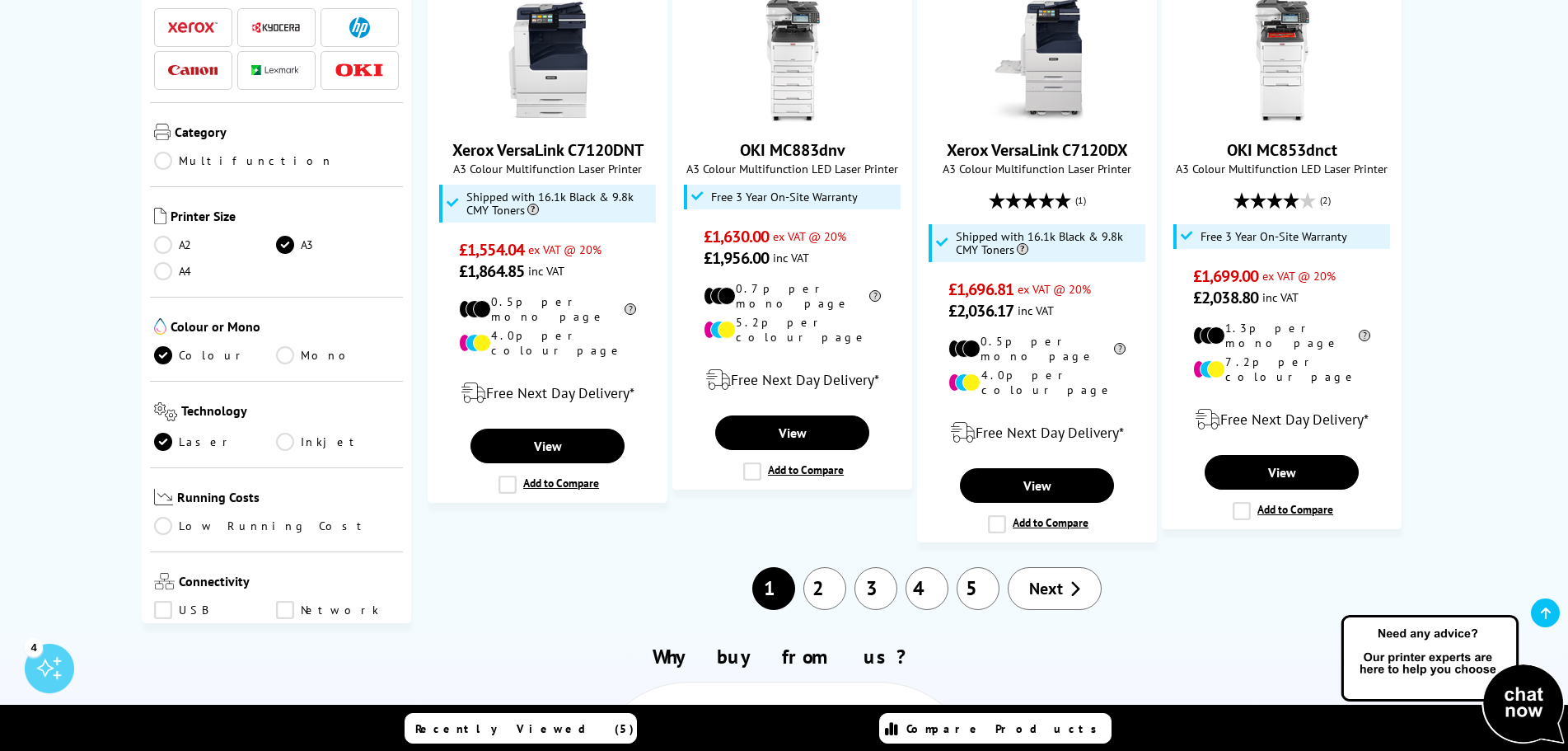
click at [1034, 577] on span "Next" at bounding box center [1046, 588] width 33 height 21
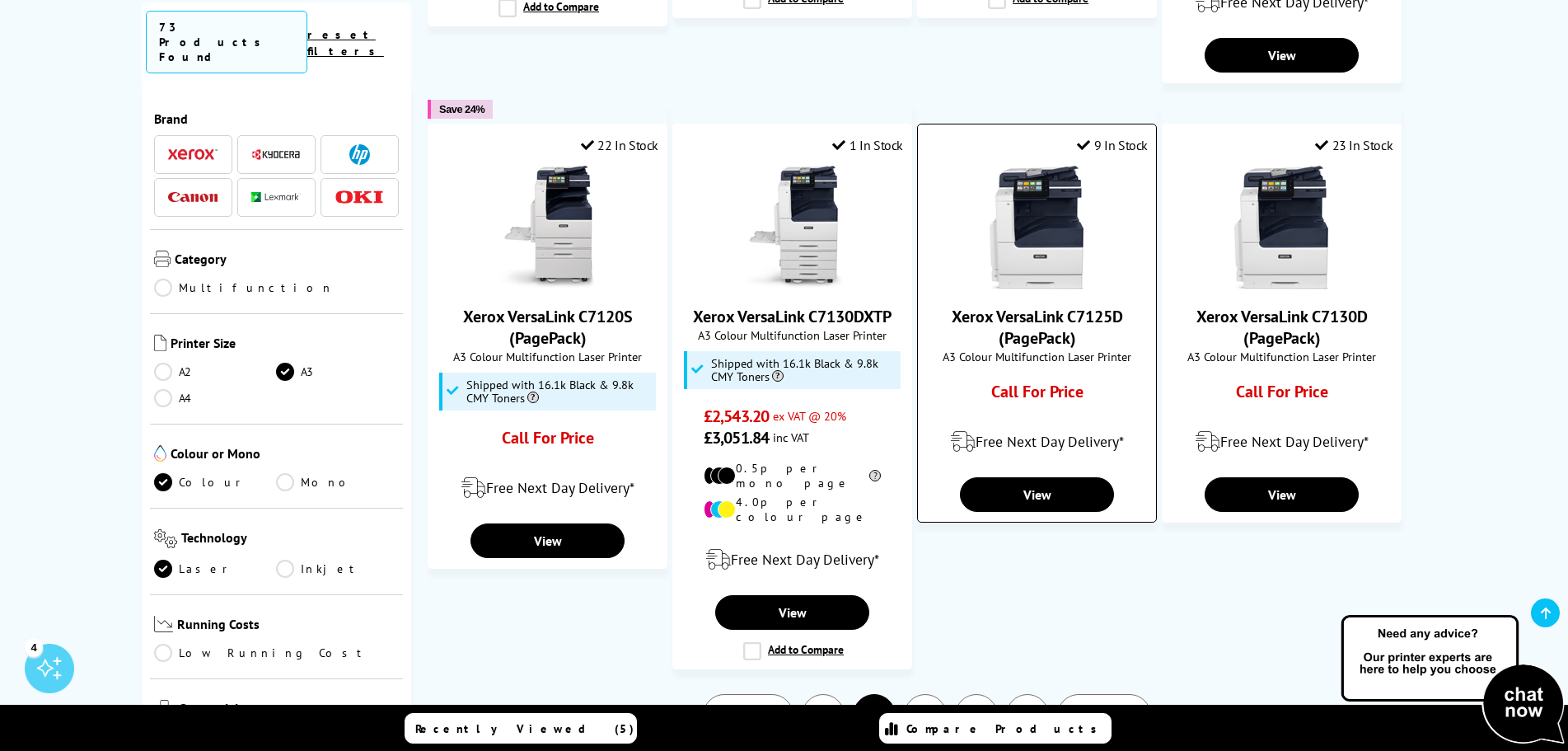
scroll to position [1565, 0]
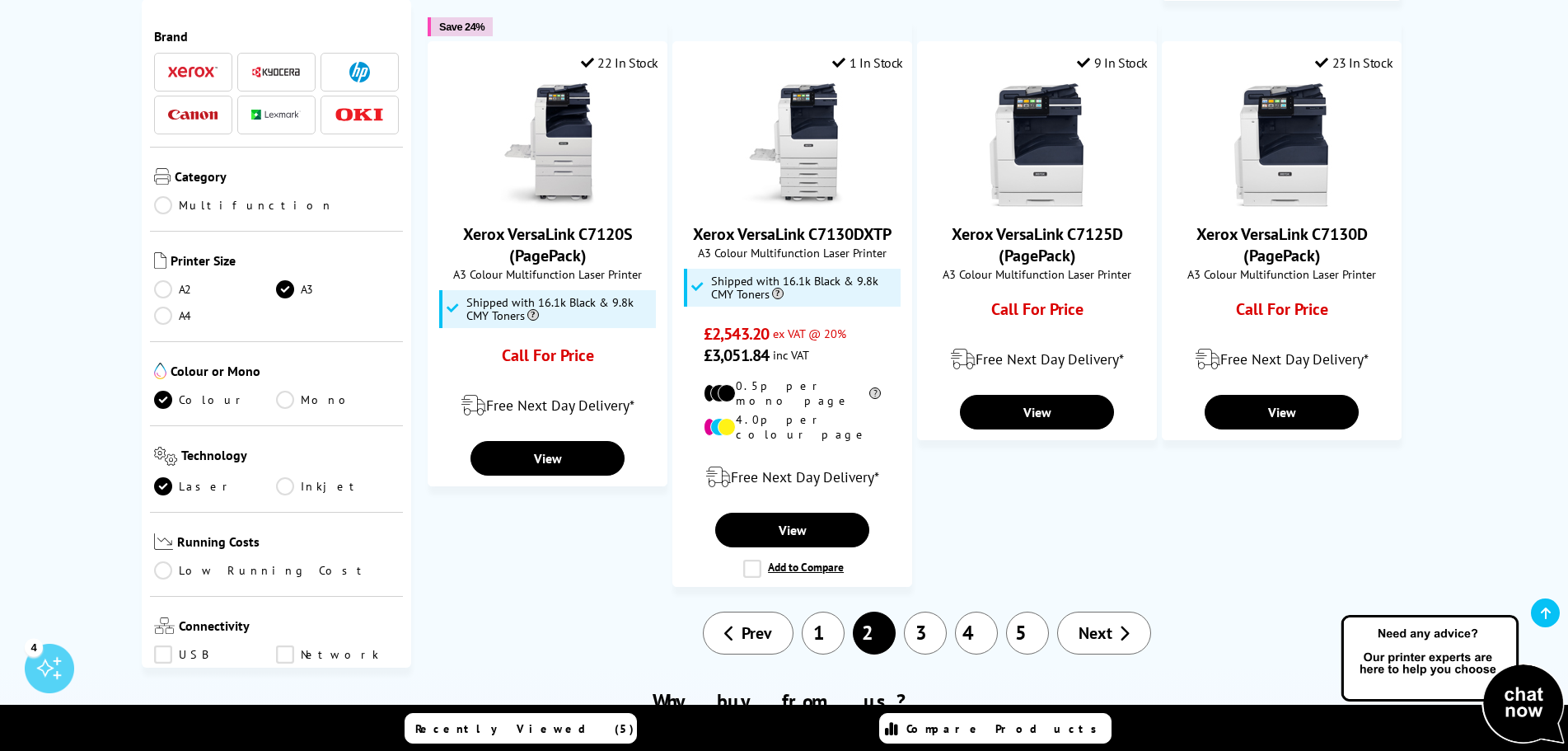
click at [1086, 622] on span "Next" at bounding box center [1096, 633] width 33 height 21
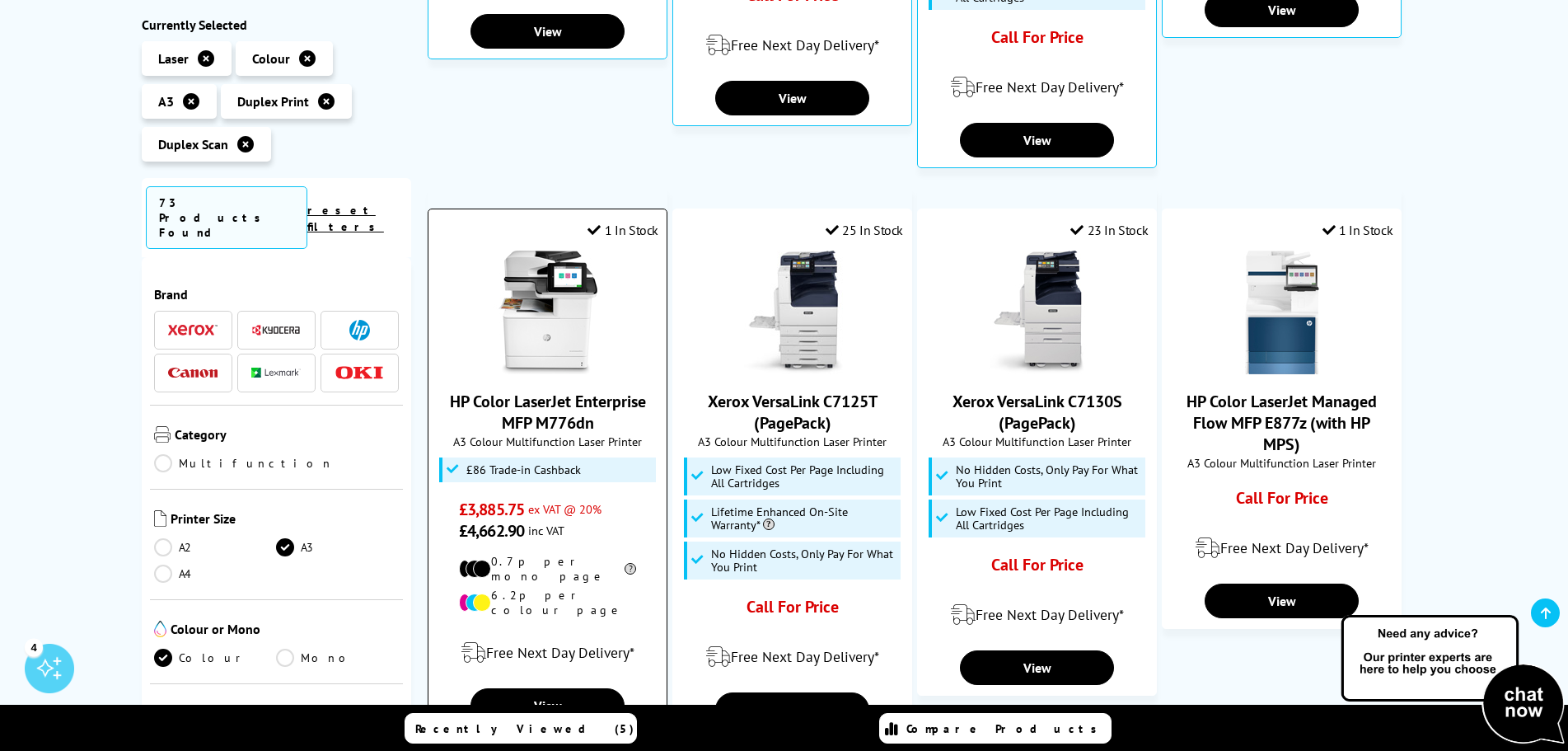
scroll to position [906, 0]
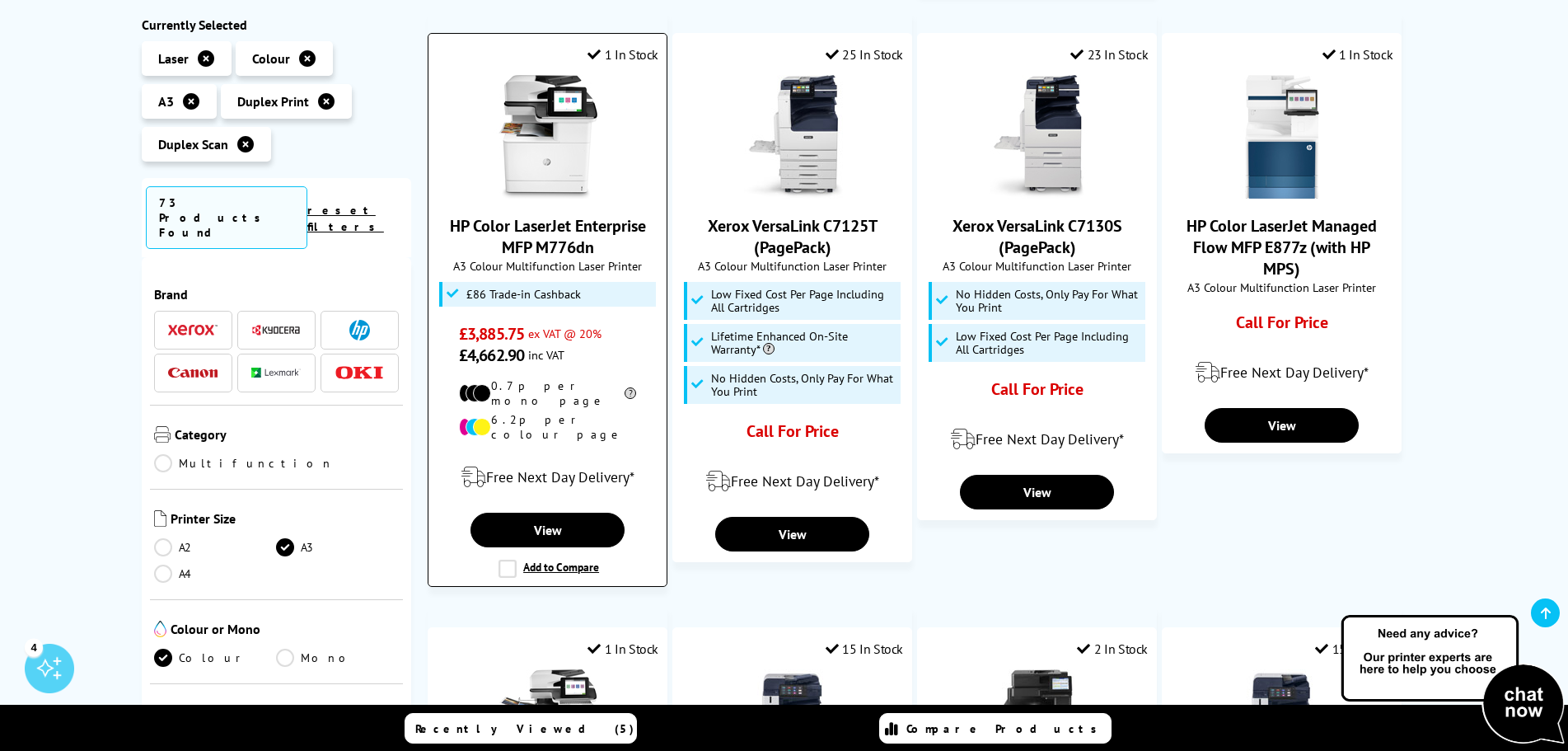
click at [559, 238] on link "HP Color LaserJet Enterprise MFP M776dn" at bounding box center [547, 236] width 197 height 43
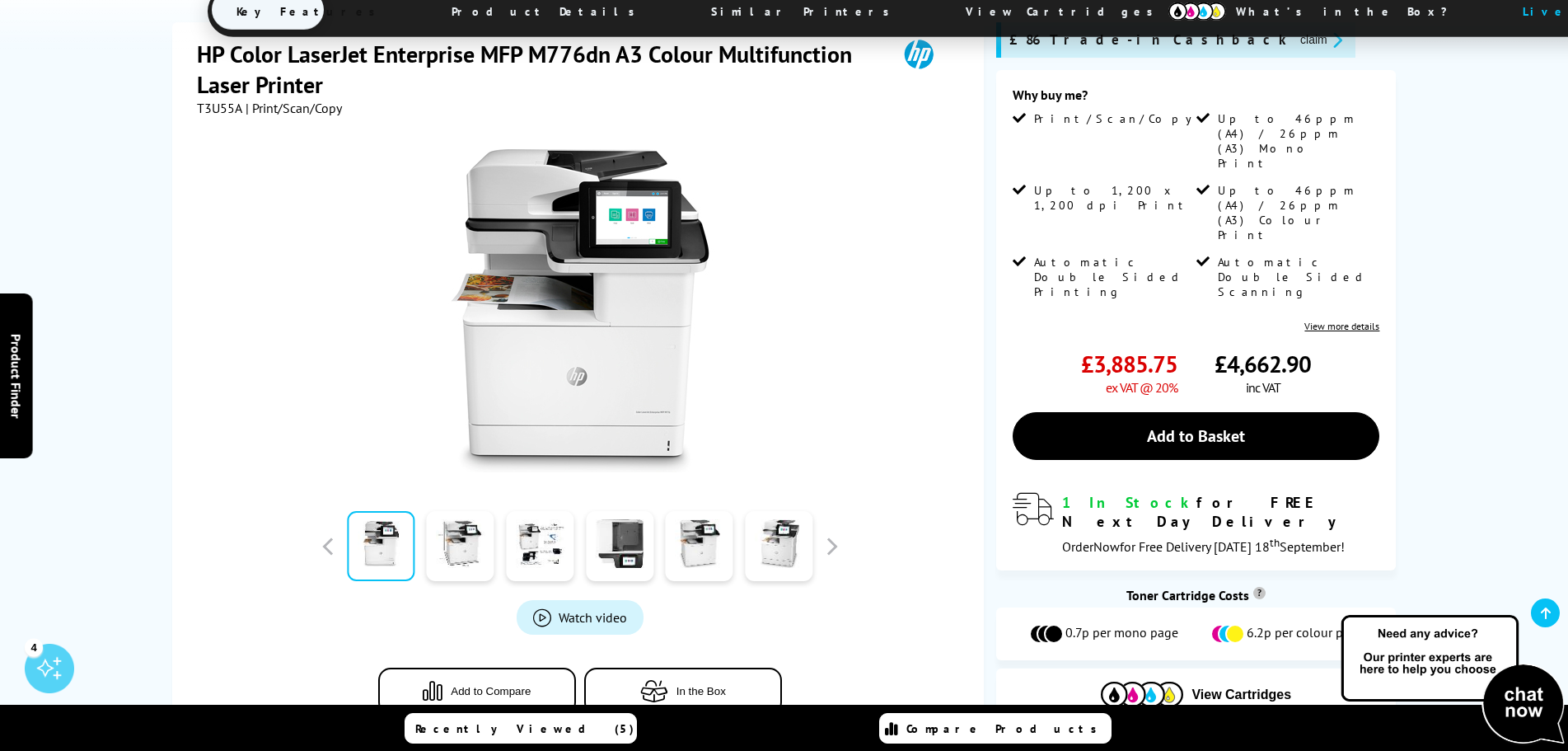
scroll to position [82, 0]
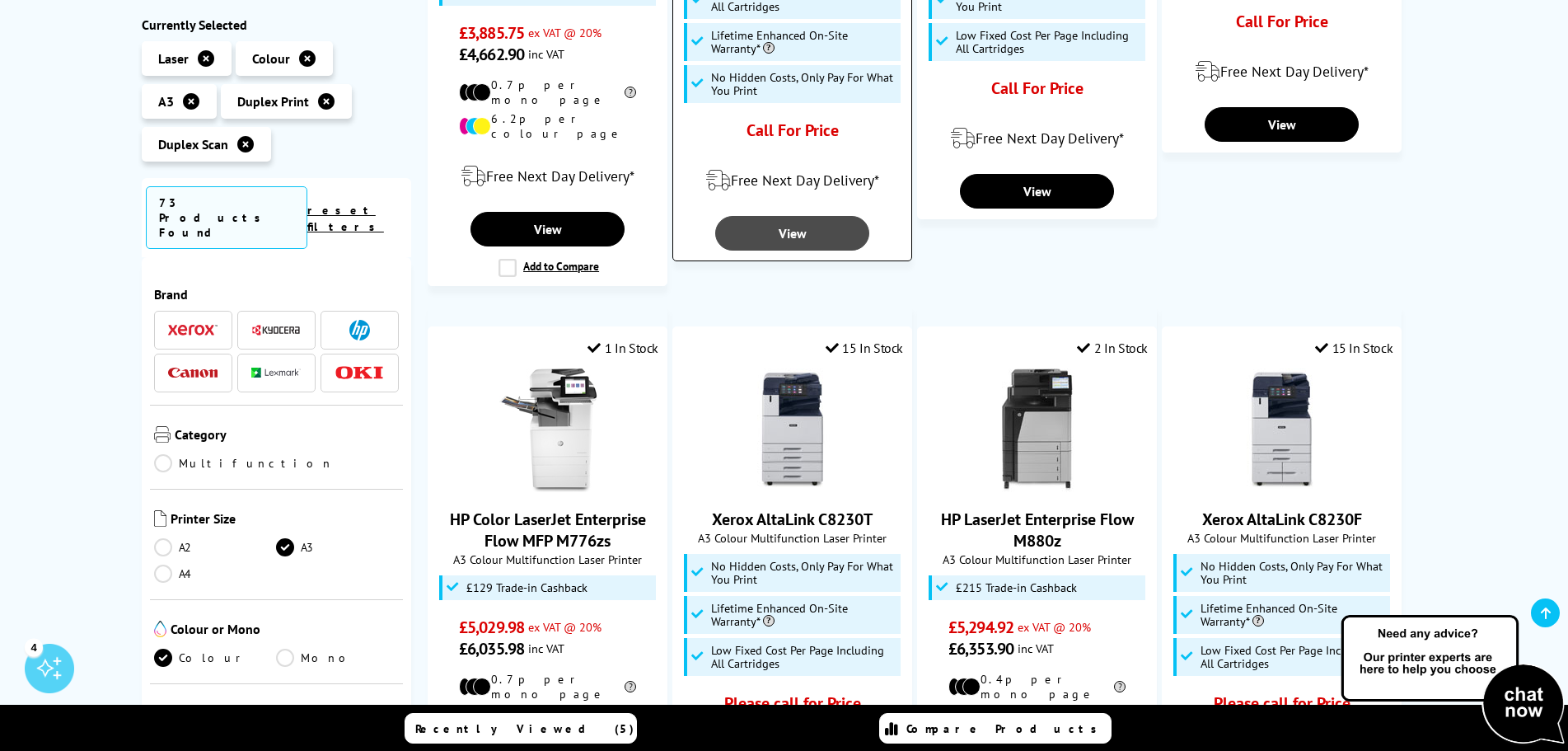
scroll to position [1236, 0]
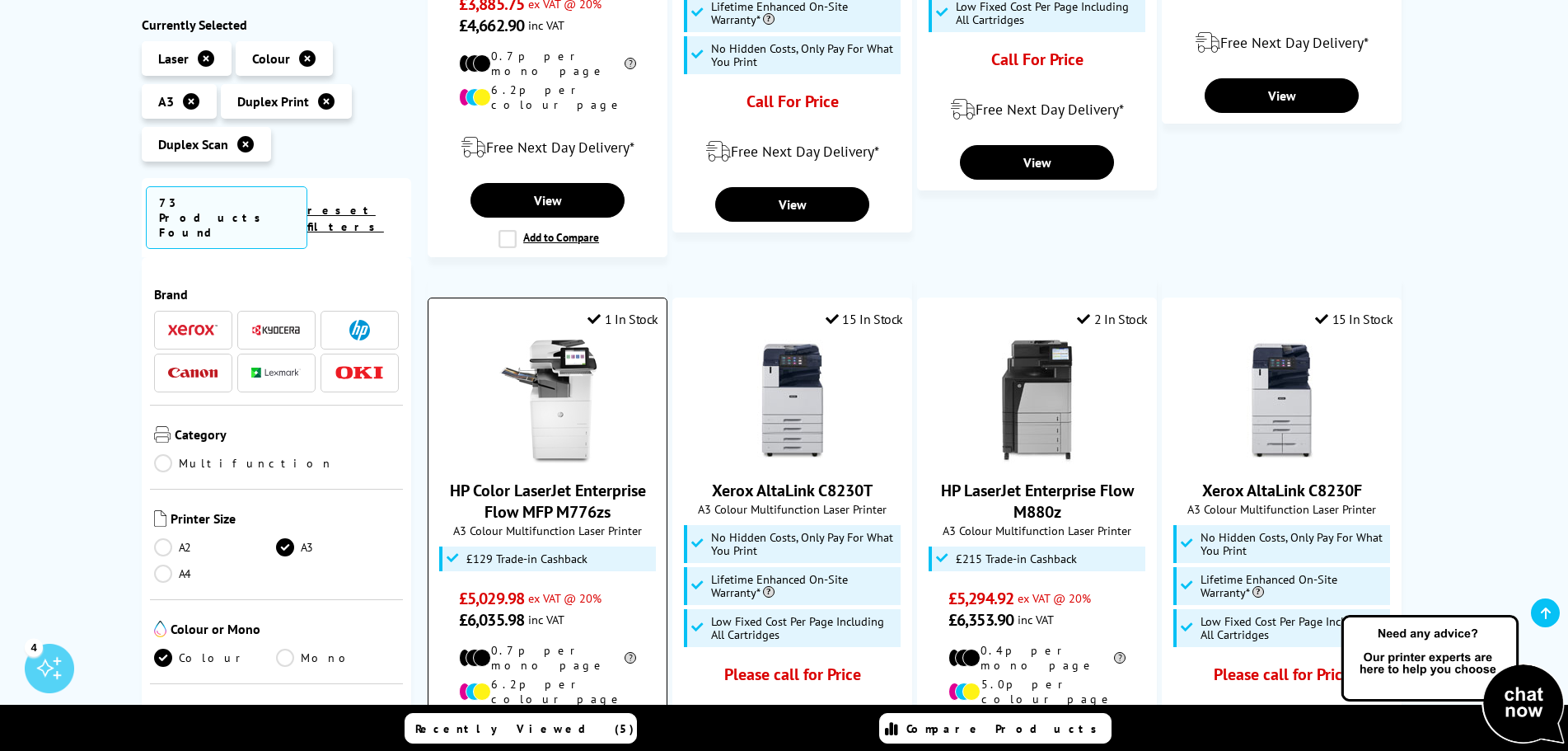
click at [556, 480] on link "HP Color LaserJet Enterprise Flow MFP M776zs" at bounding box center [547, 501] width 197 height 43
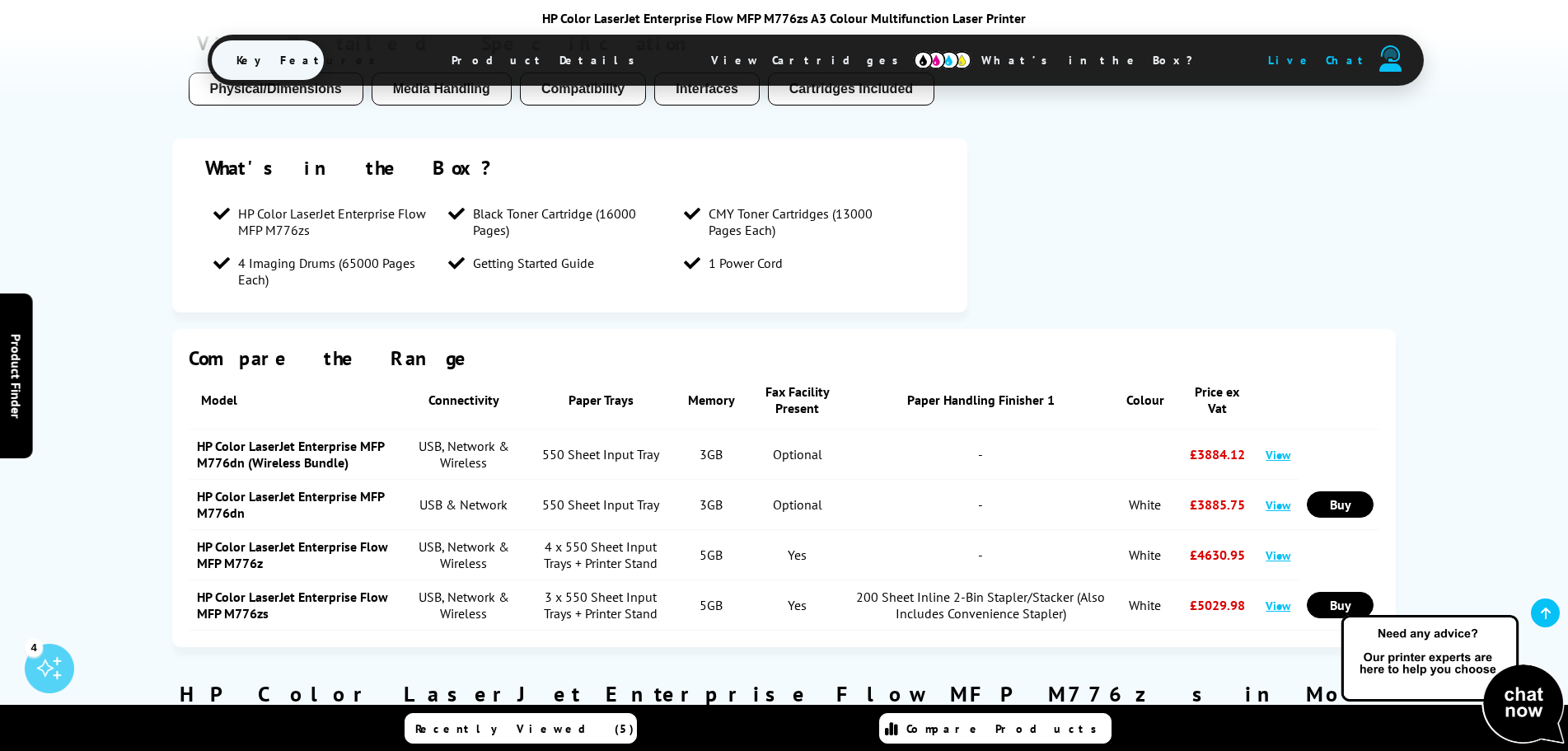
scroll to position [2060, 0]
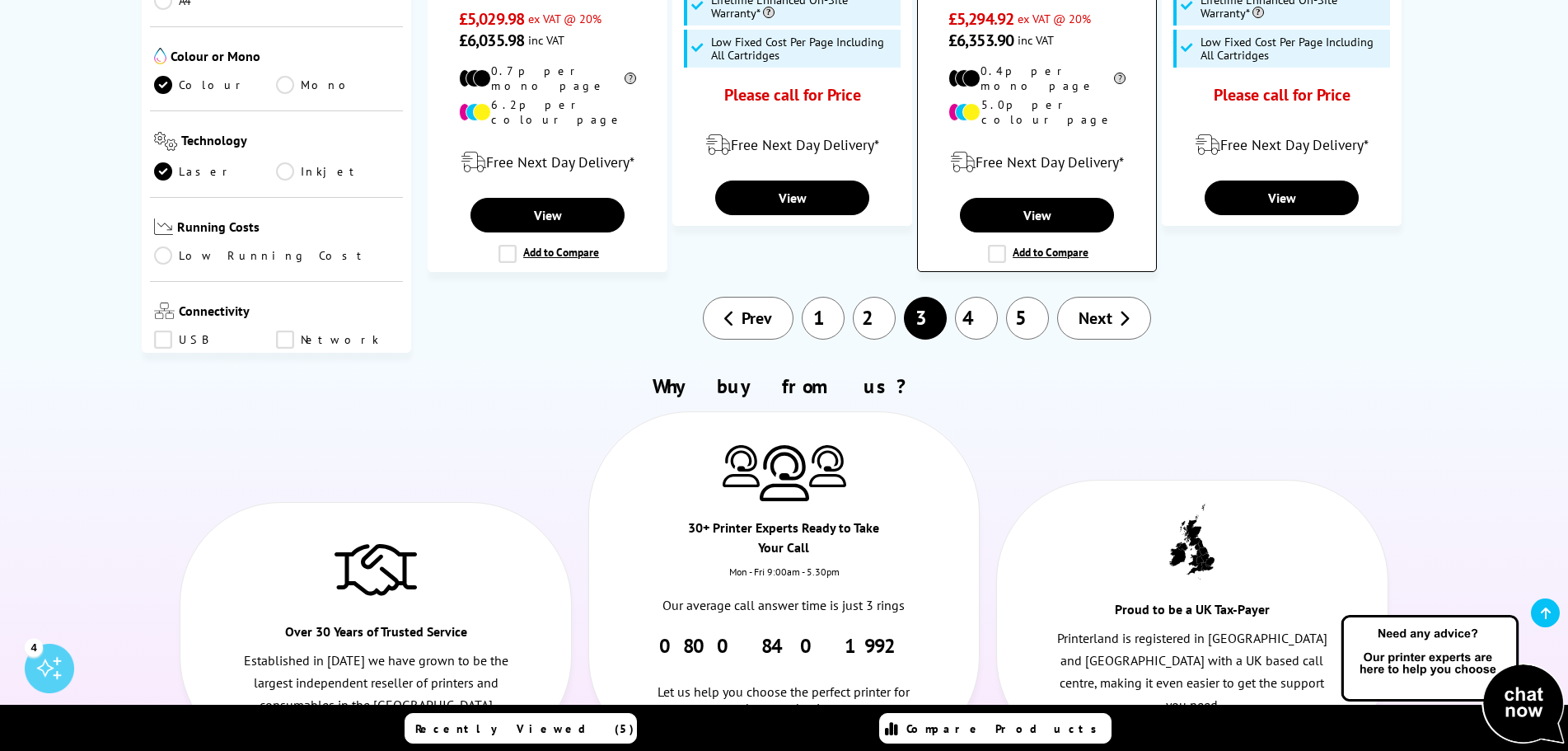
scroll to position [1565, 0]
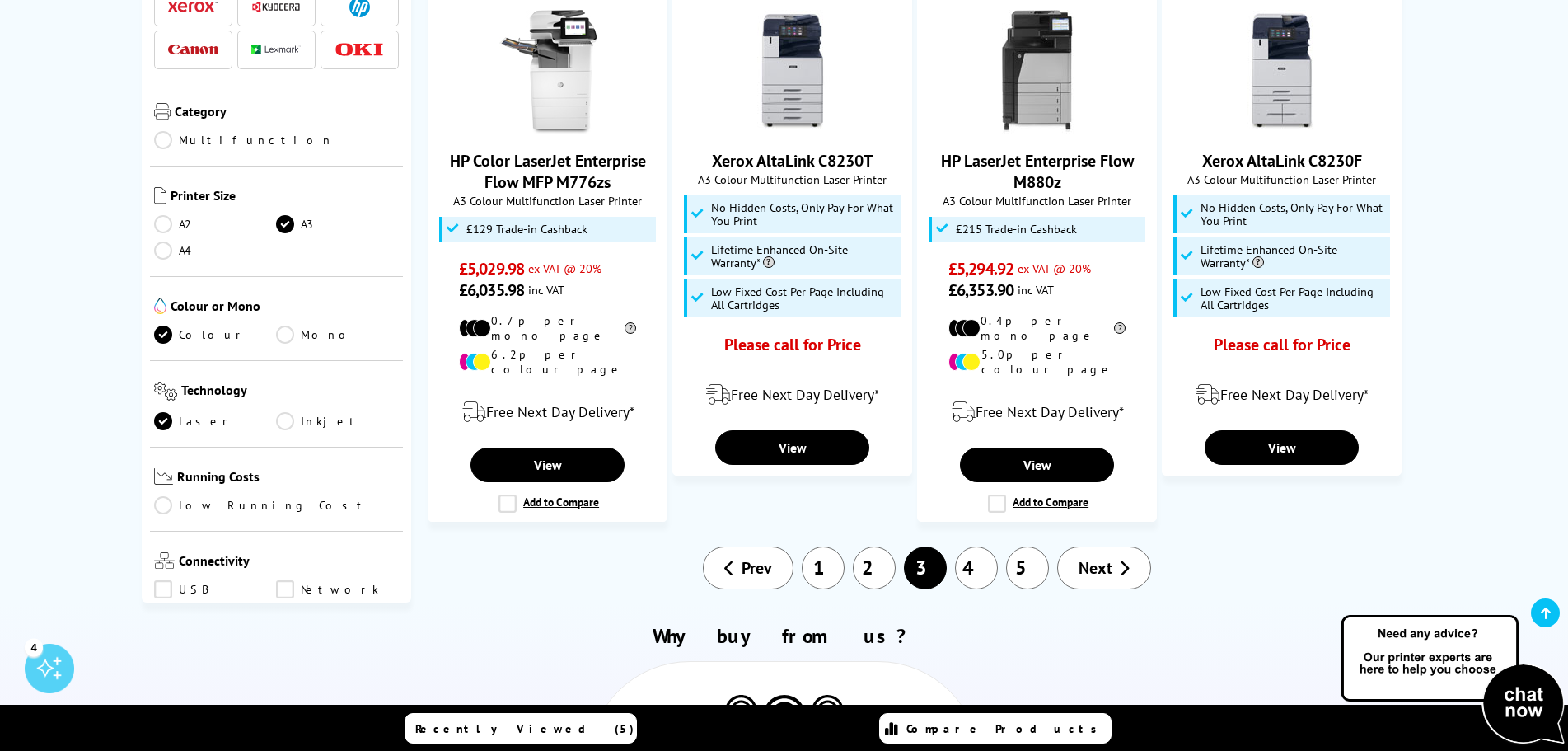
click at [1107, 557] on span "Next" at bounding box center [1096, 568] width 33 height 21
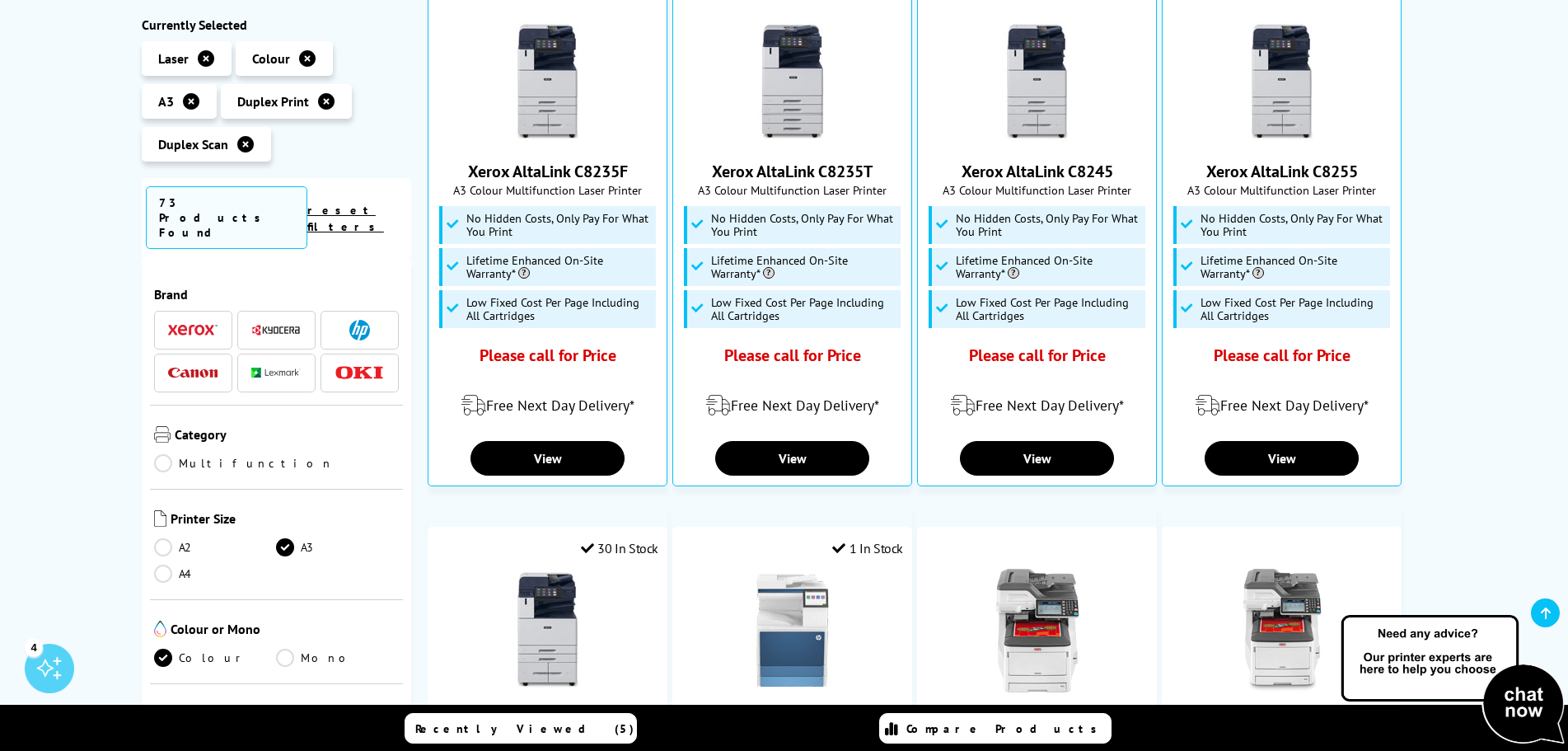
scroll to position [165, 0]
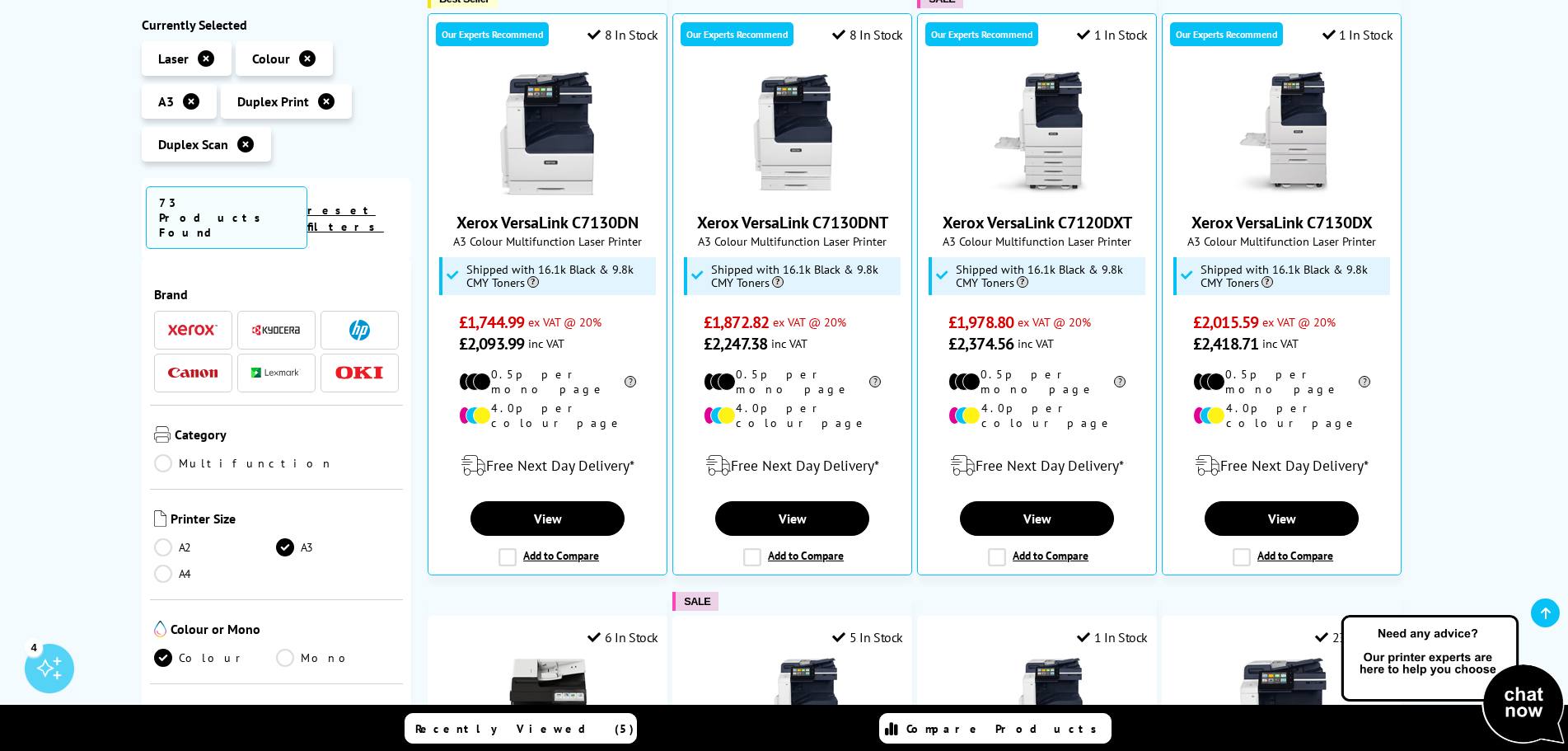
scroll to position [82, 0]
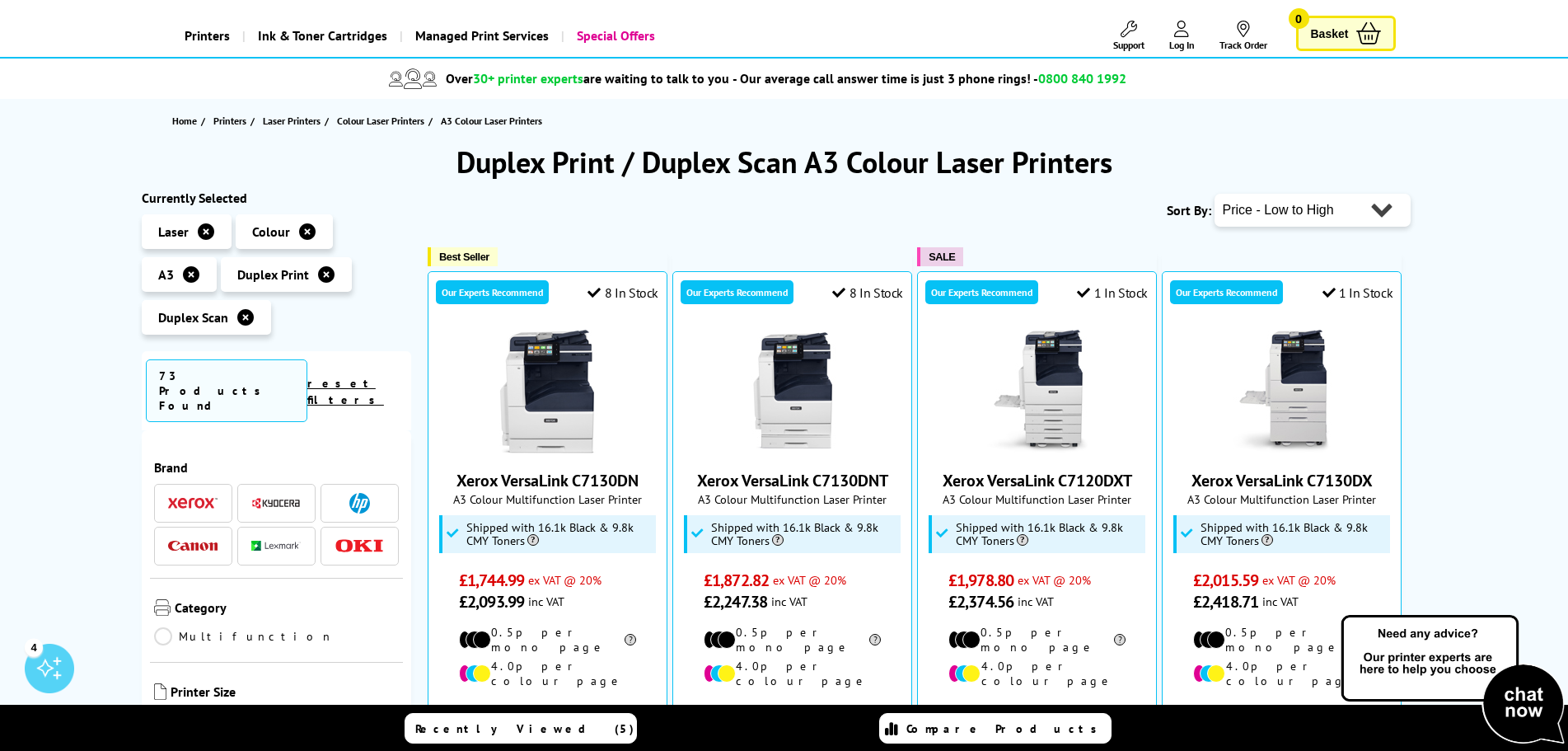
click at [198, 233] on icon at bounding box center [205, 231] width 17 height 17
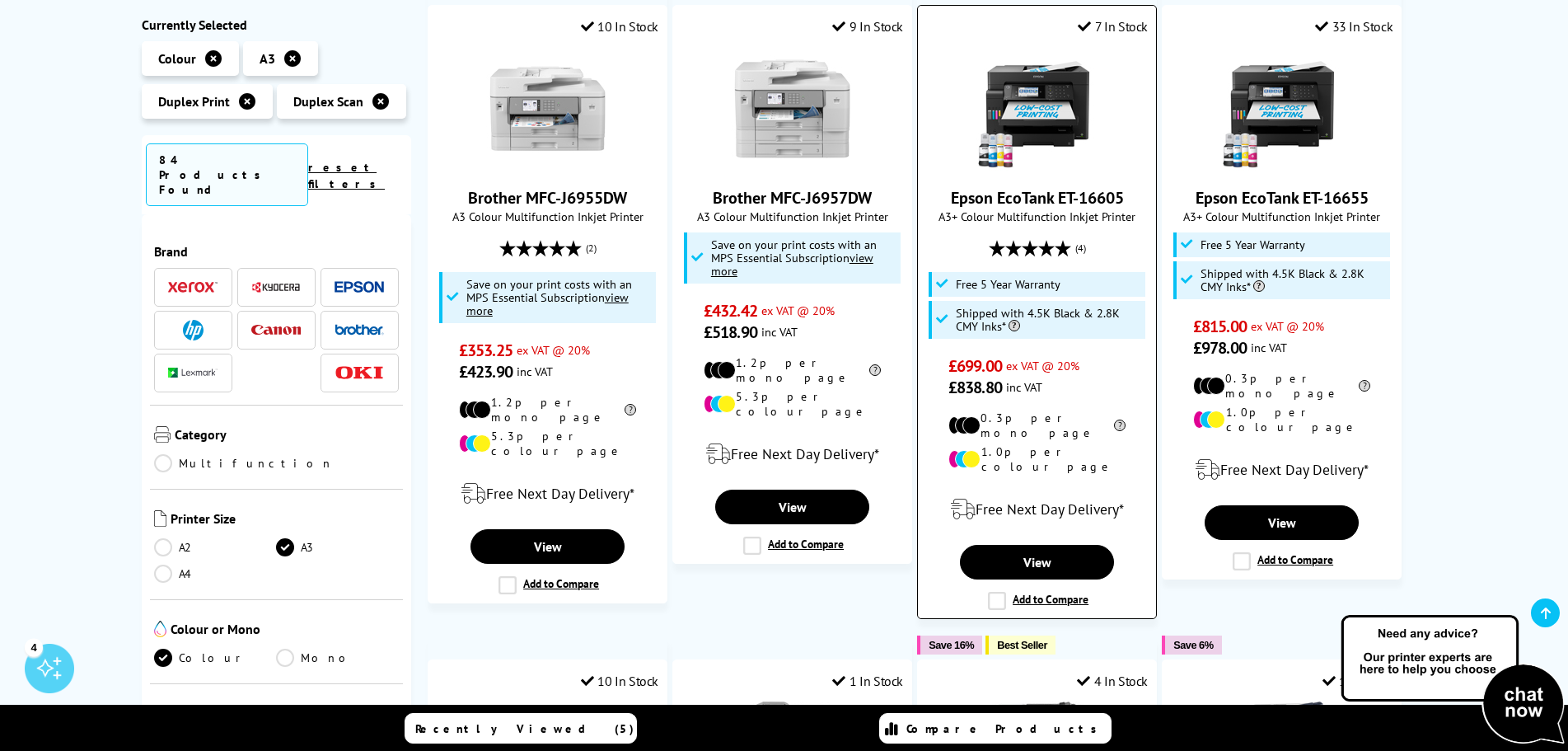
scroll to position [1483, 0]
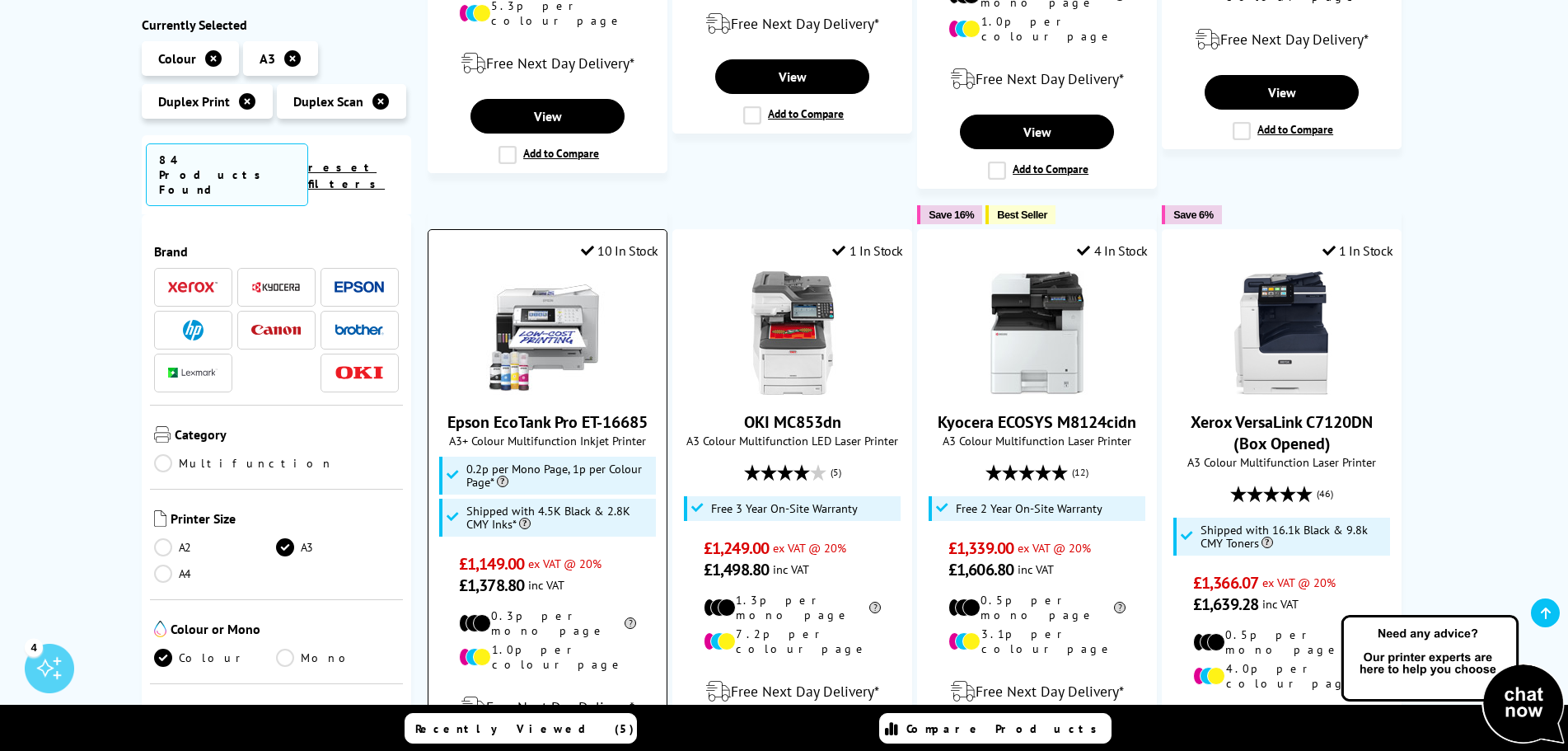
click at [585, 412] on link "Epson EcoTank Pro ET-16685" at bounding box center [547, 422] width 200 height 21
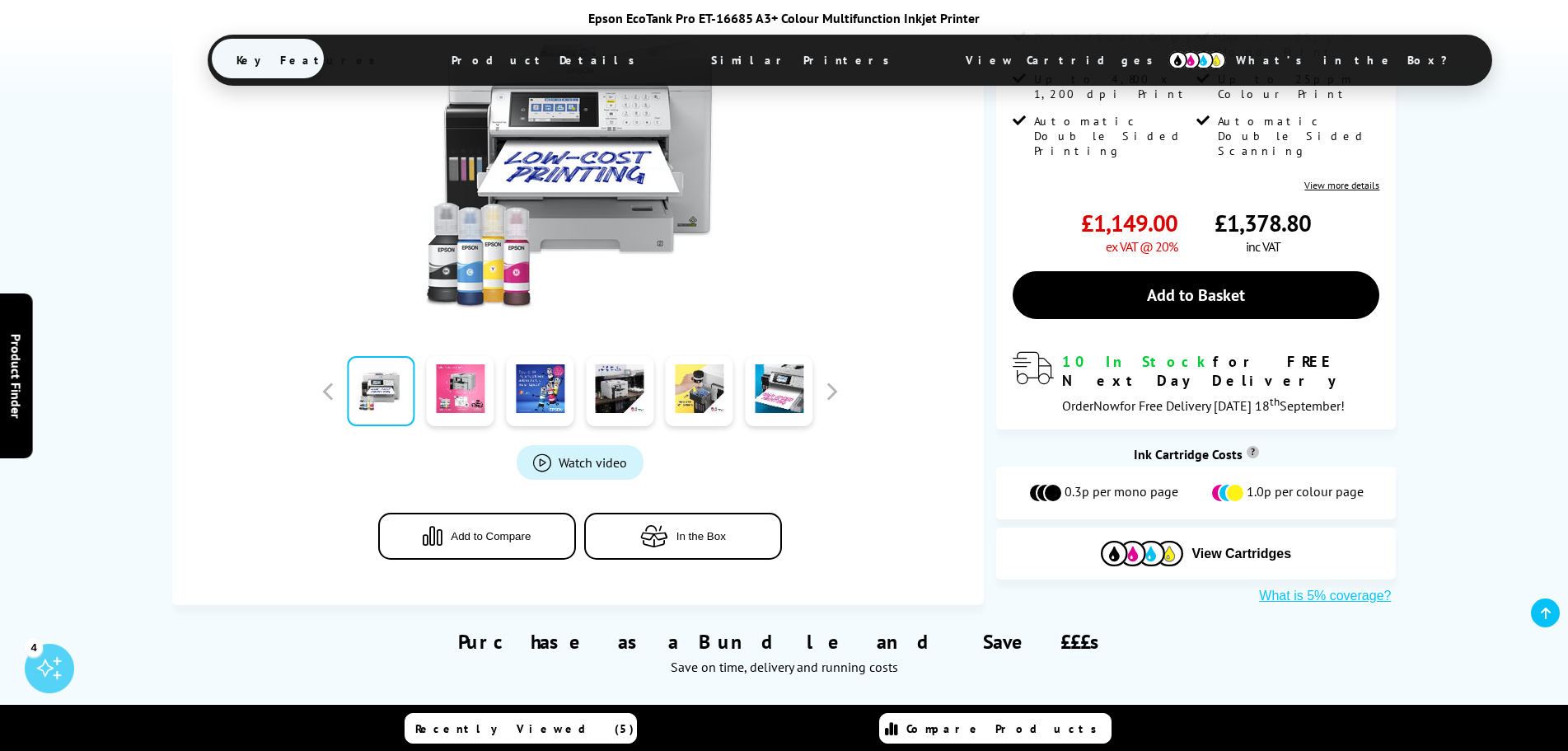
scroll to position [824, 0]
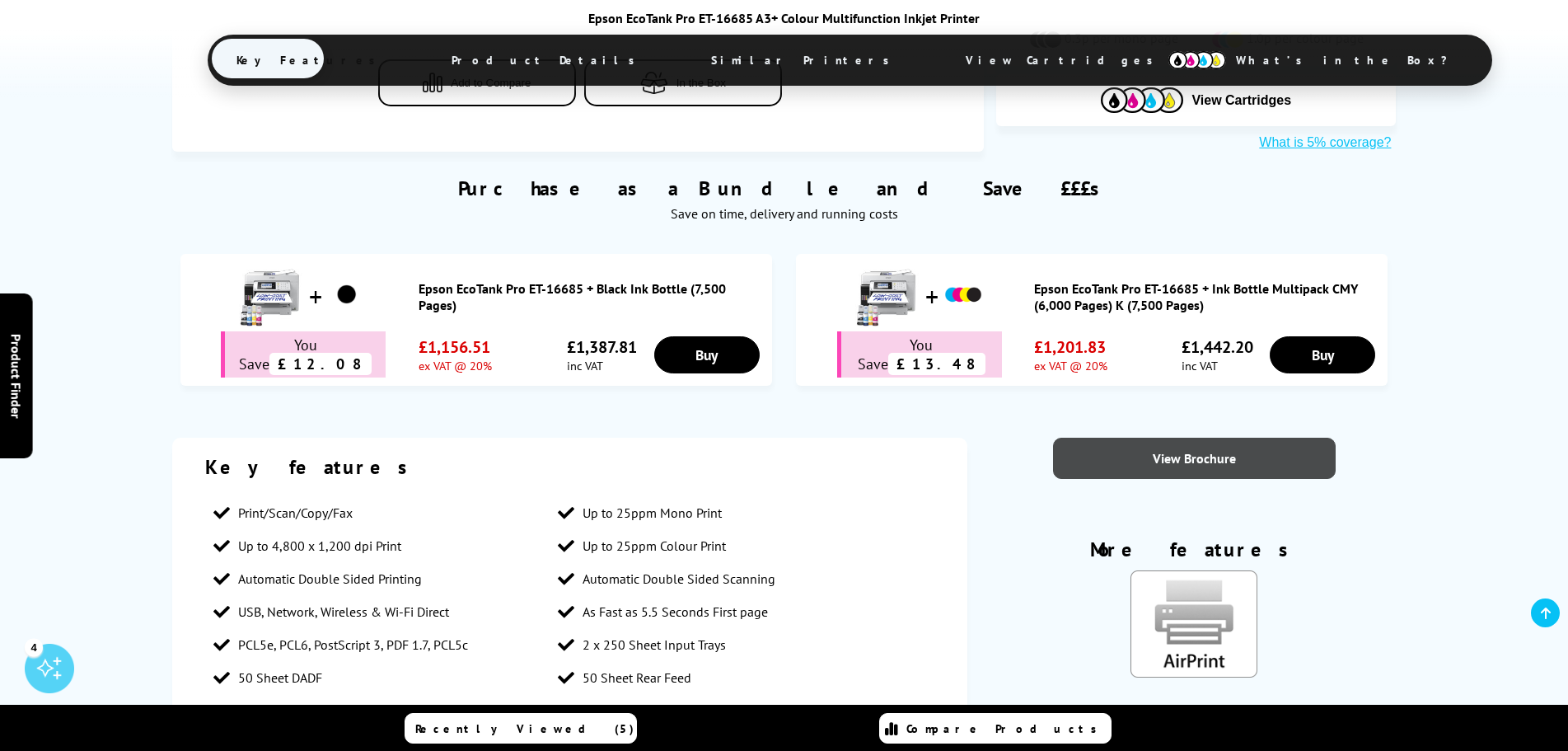
click at [1104, 442] on link "View Brochure" at bounding box center [1194, 457] width 283 height 41
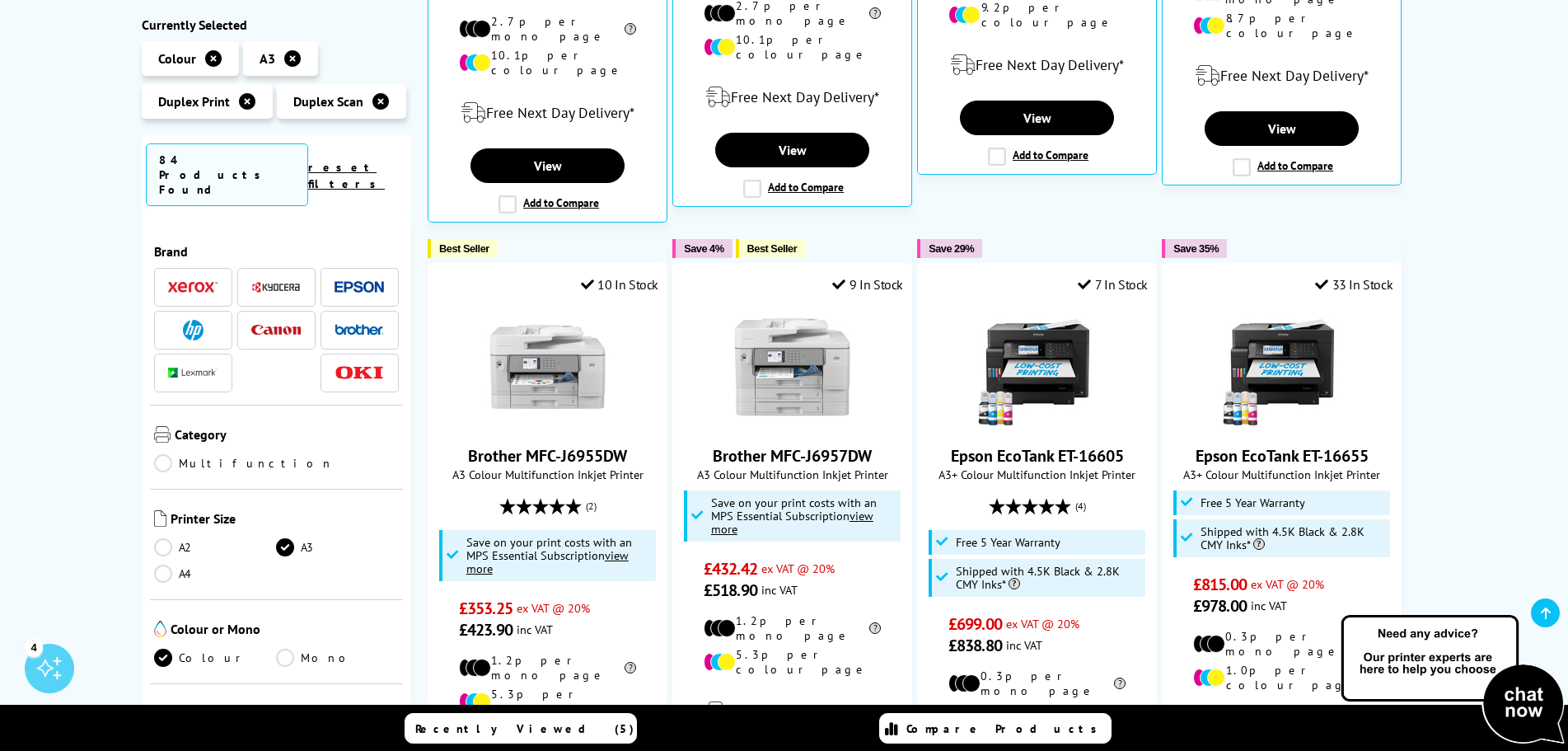
scroll to position [841, 0]
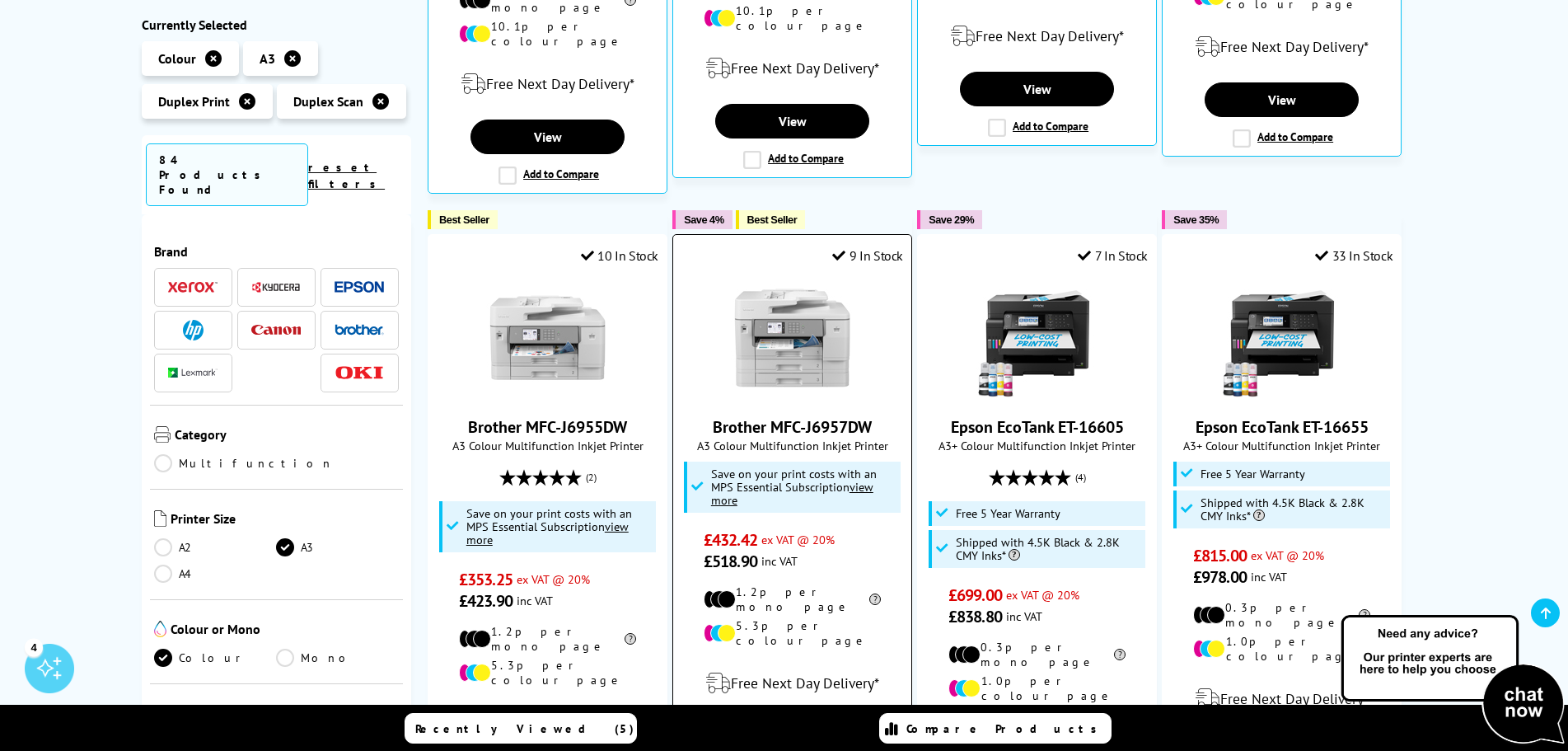
click at [788, 416] on link "Brother MFC-J6957DW" at bounding box center [792, 427] width 159 height 21
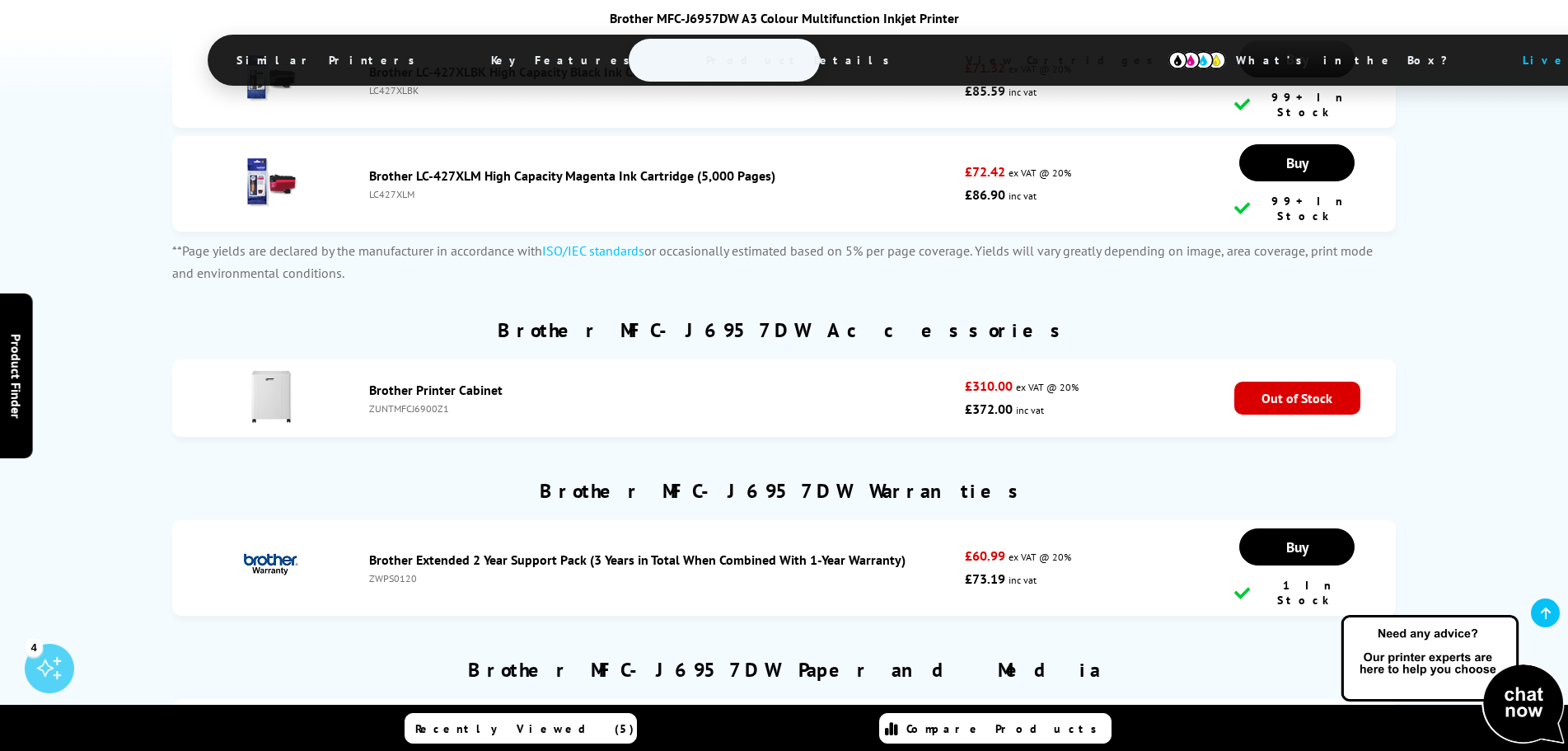
scroll to position [6510, 0]
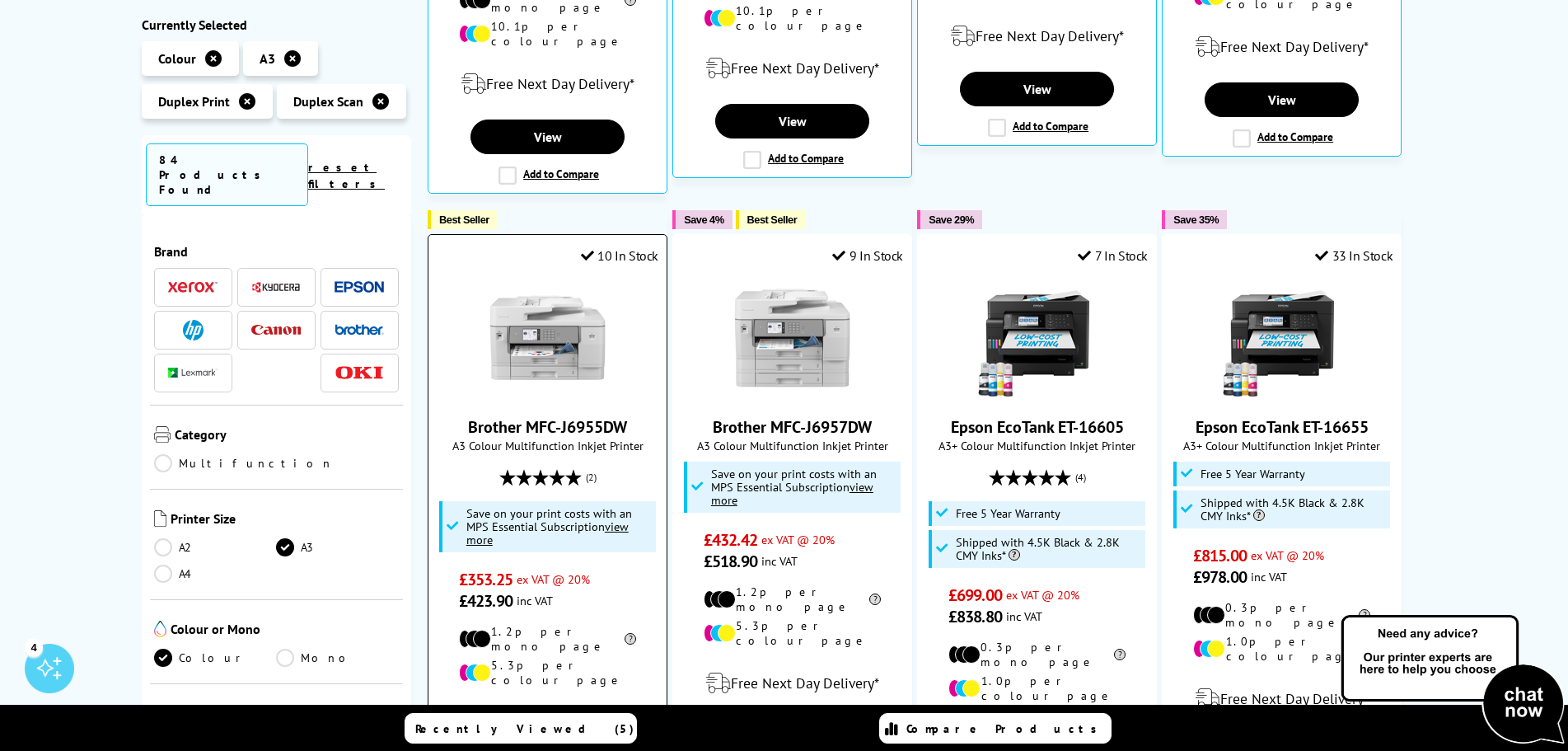
click at [575, 416] on link "Brother MFC-J6955DW" at bounding box center [547, 427] width 159 height 21
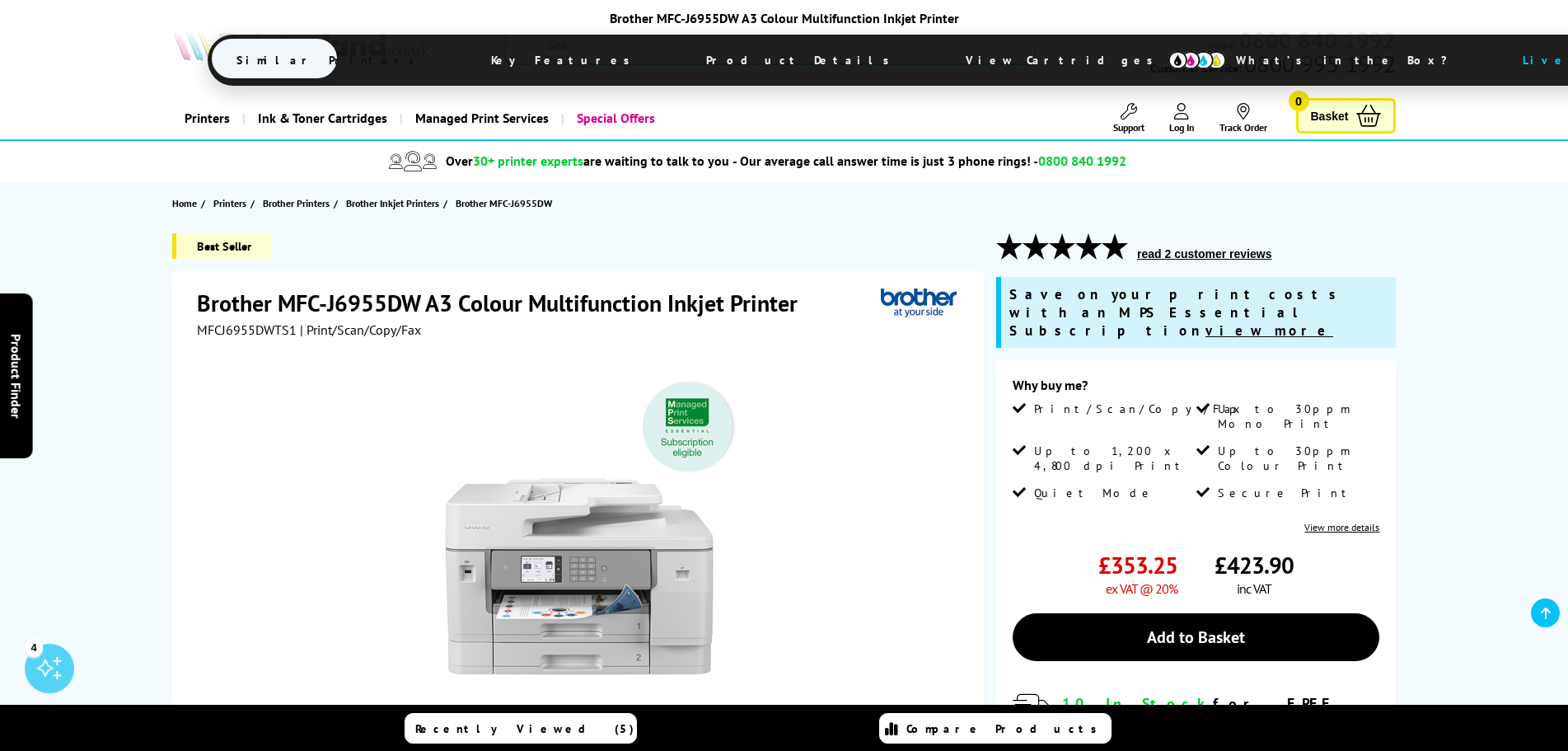
scroll to position [494, 0]
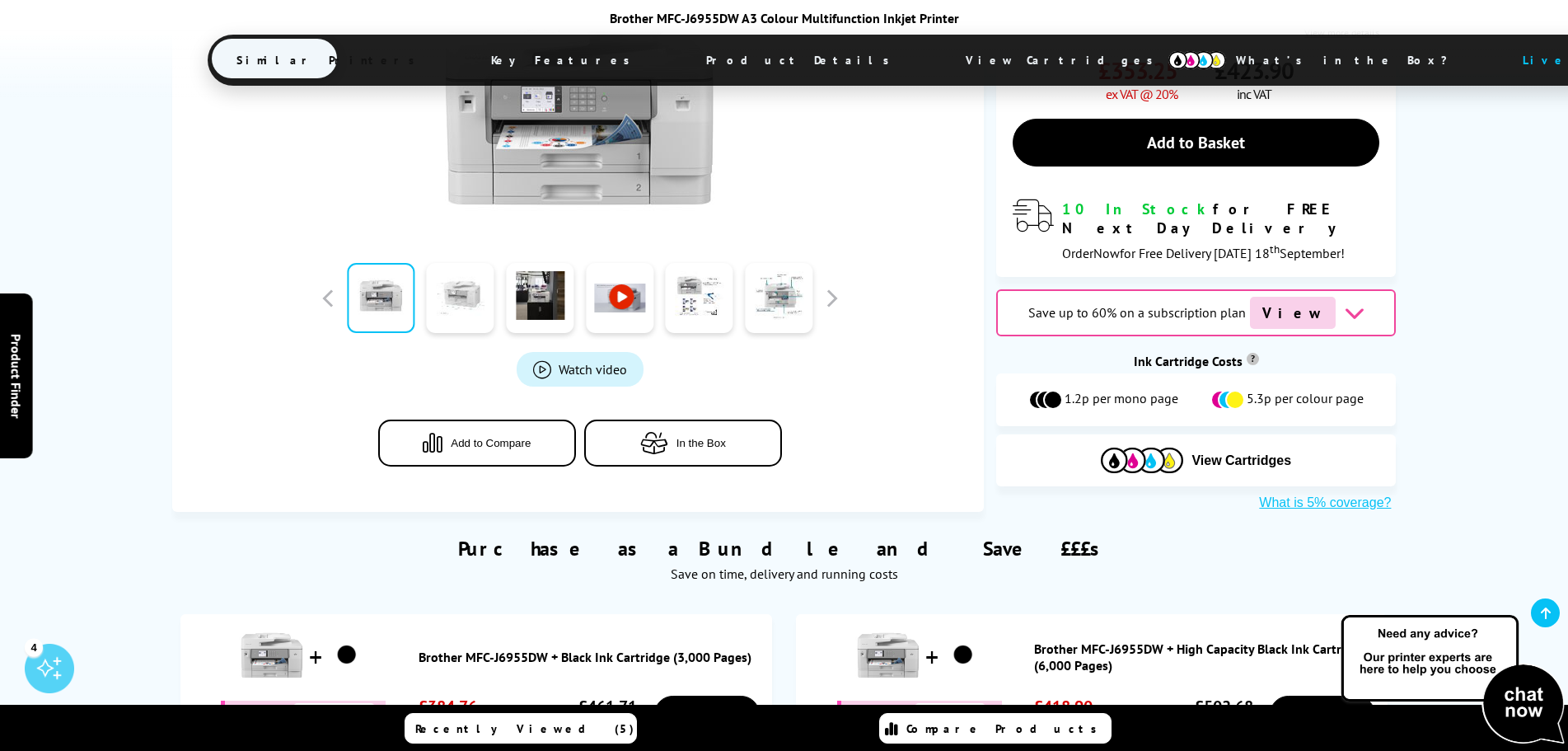
click at [480, 276] on link at bounding box center [460, 297] width 68 height 70
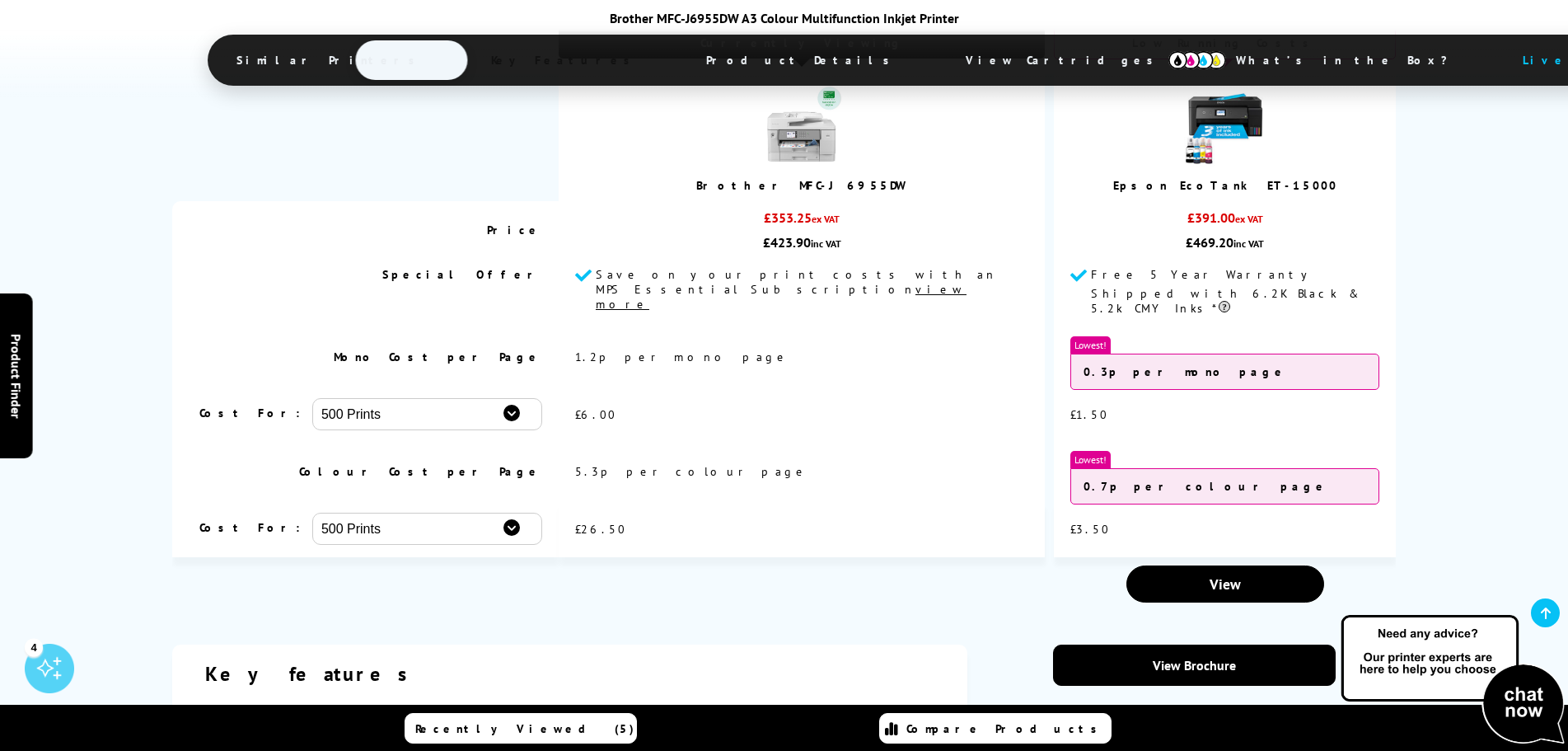
scroll to position [2637, 0]
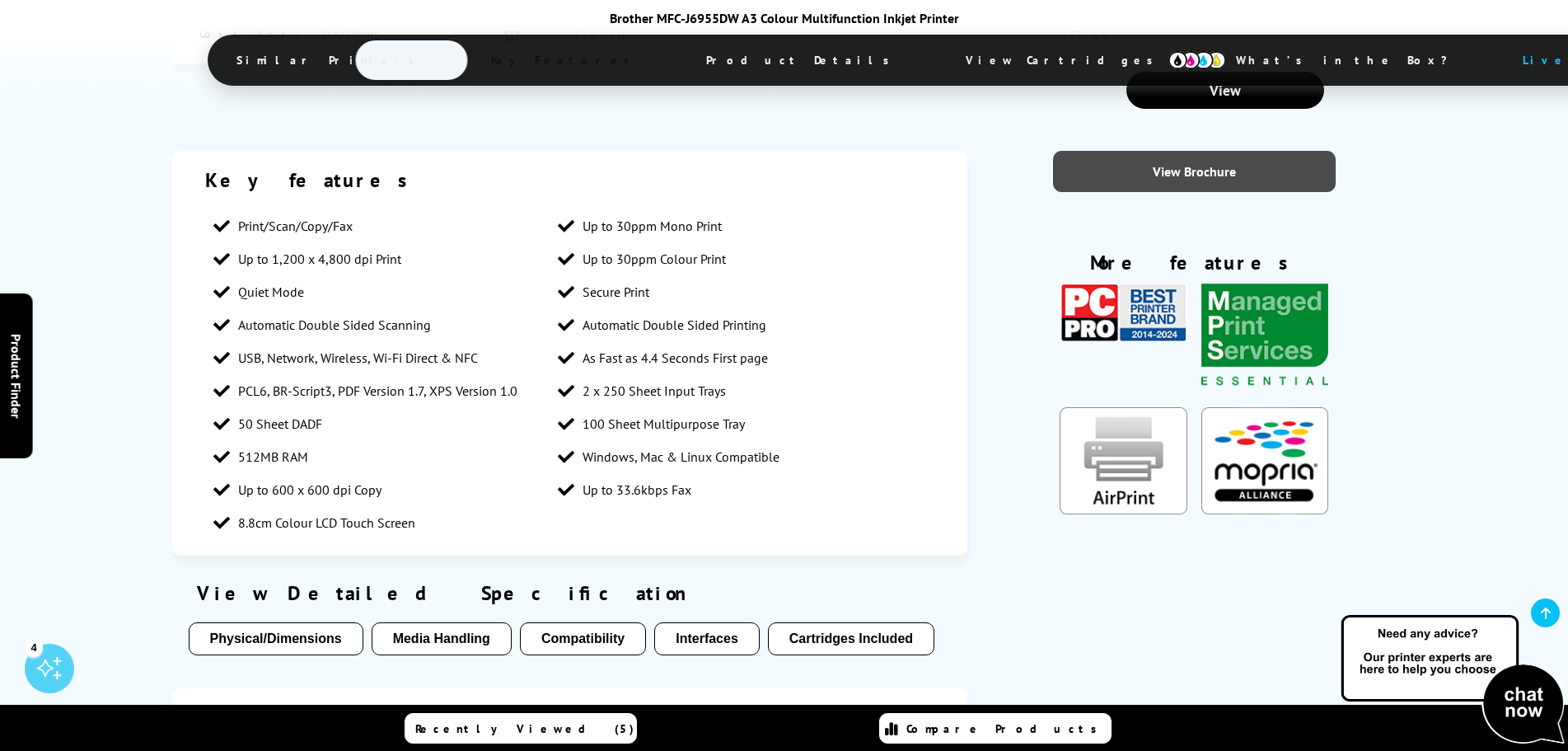
click at [1141, 151] on link "View Brochure" at bounding box center [1194, 171] width 283 height 41
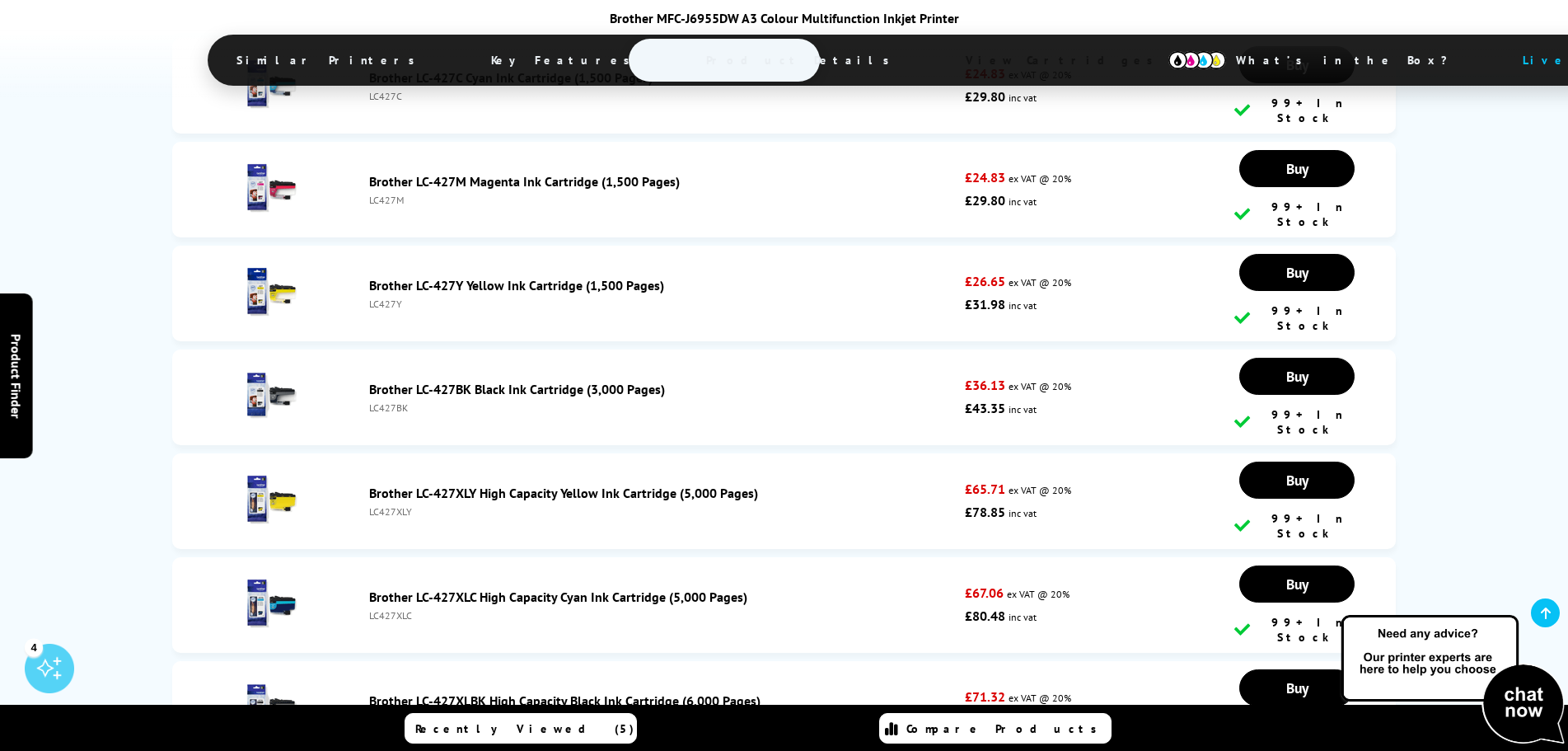
scroll to position [5686, 0]
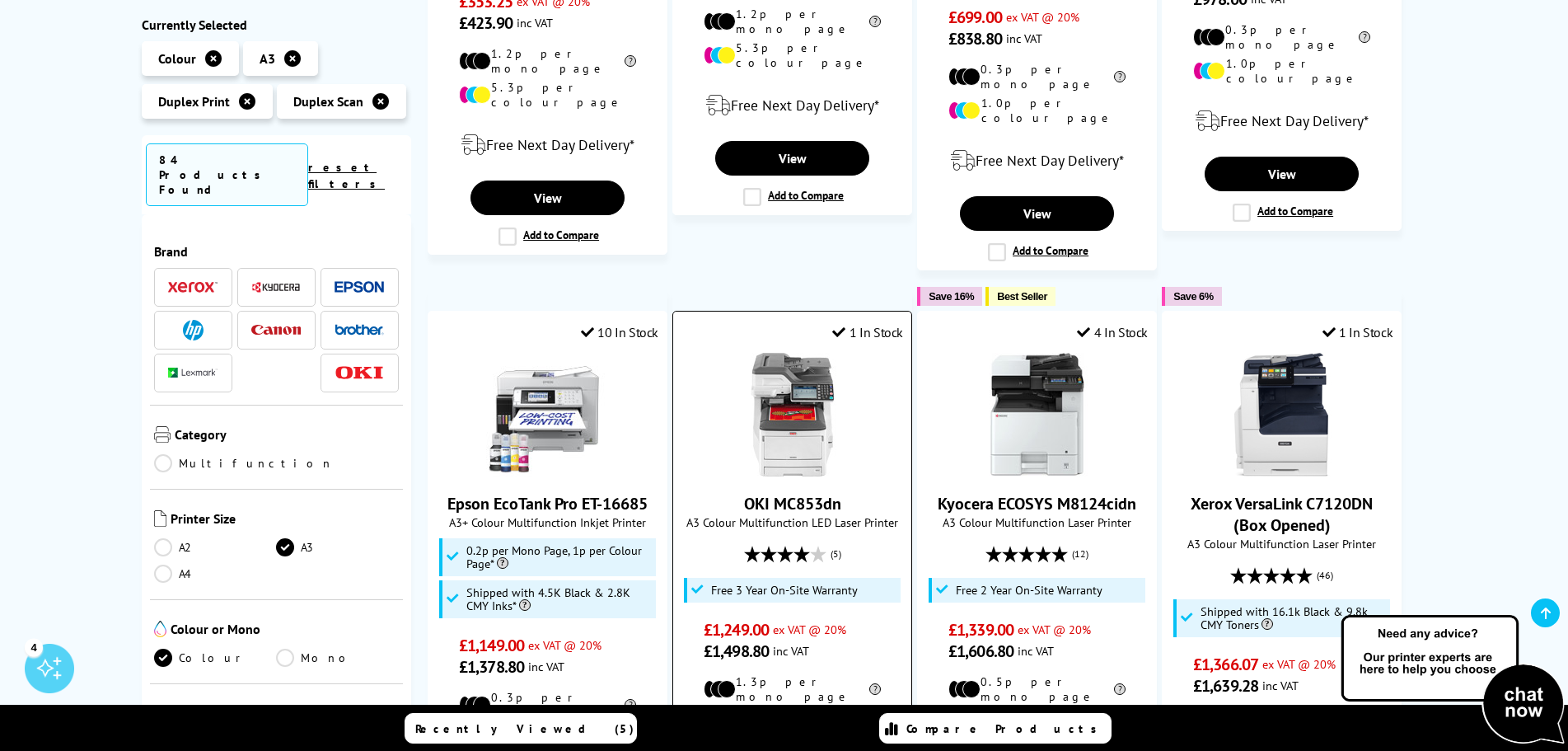
scroll to position [1582, 0]
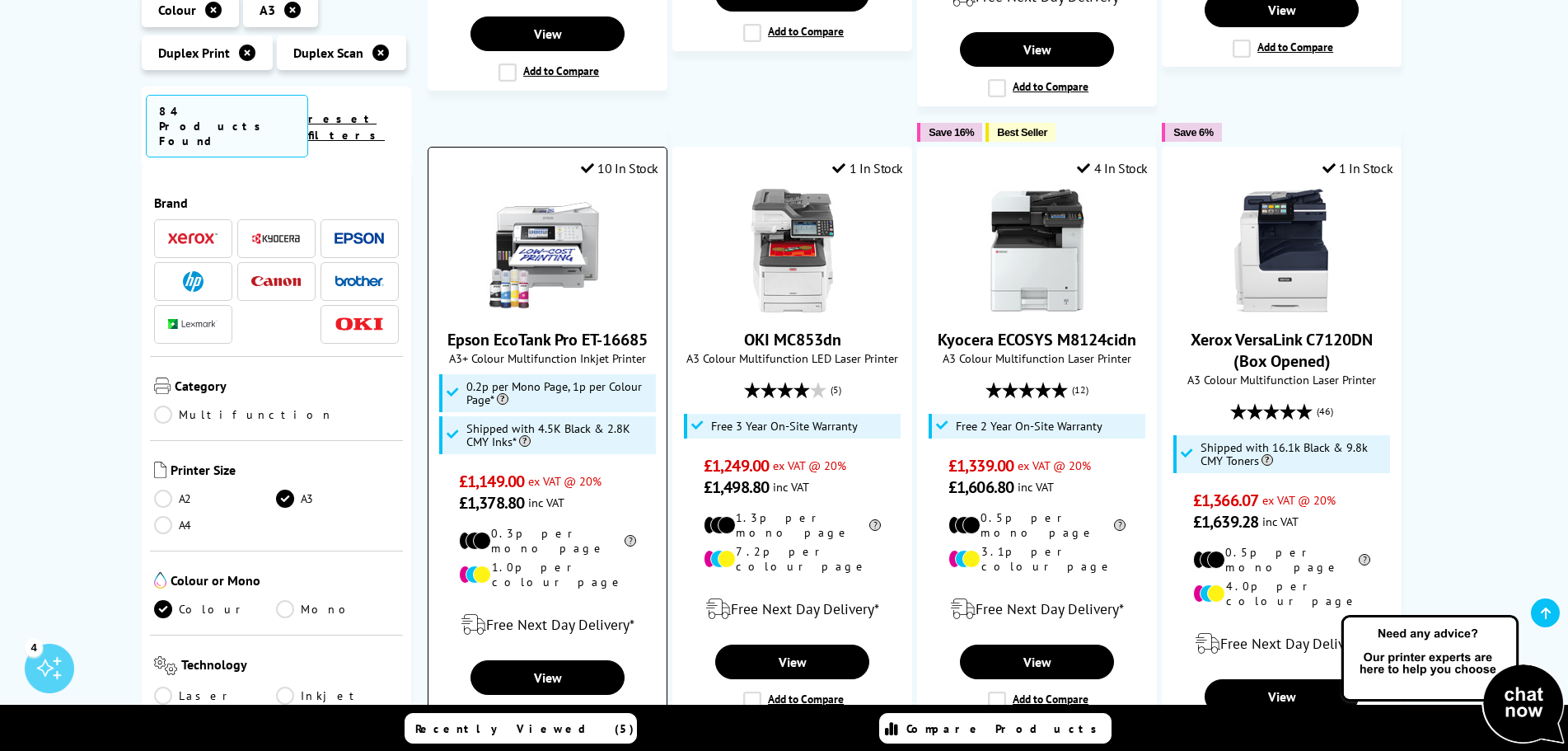
click at [639, 329] on link "Epson EcoTank Pro ET-16685" at bounding box center [547, 339] width 200 height 21
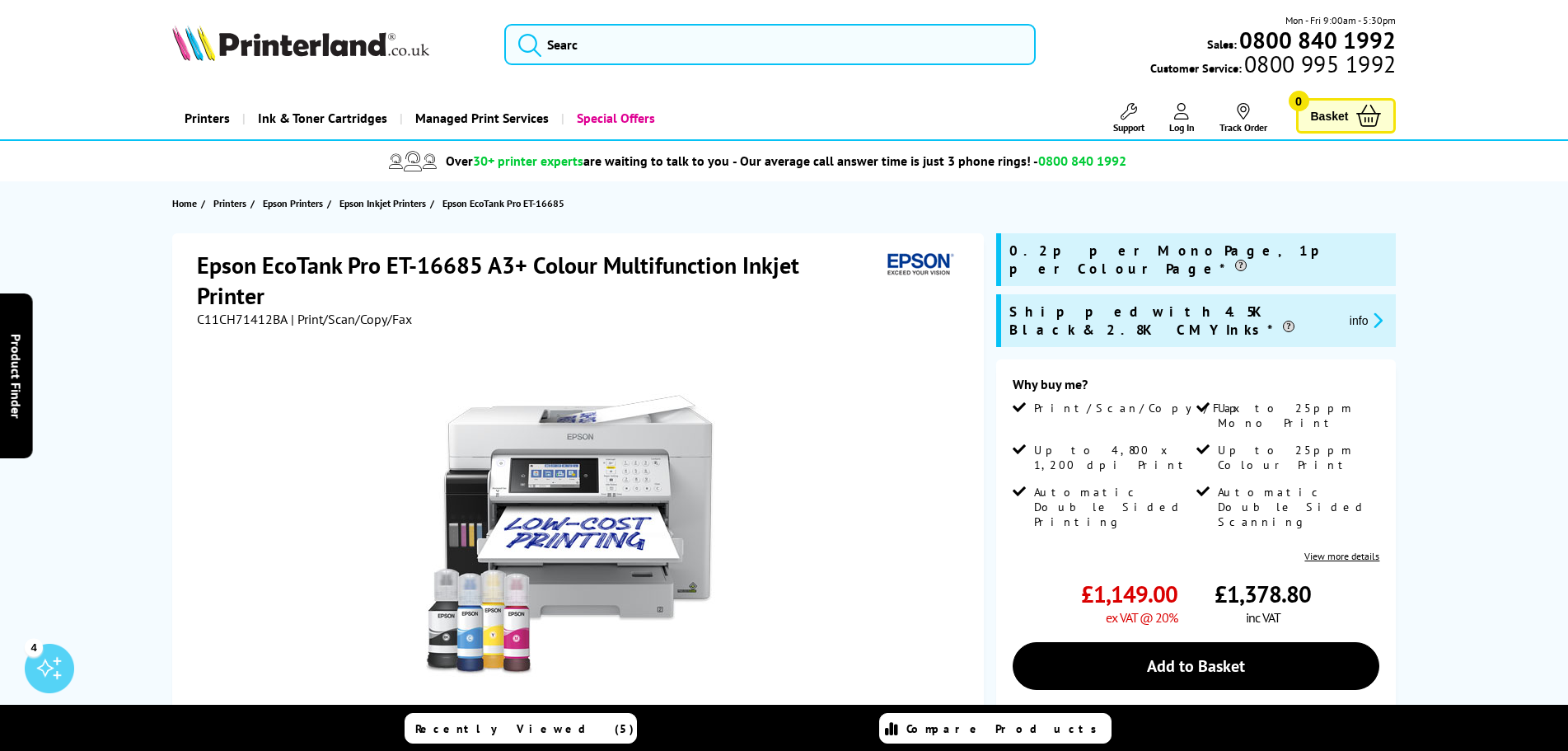
scroll to position [82, 0]
